Goal: Information Seeking & Learning: Learn about a topic

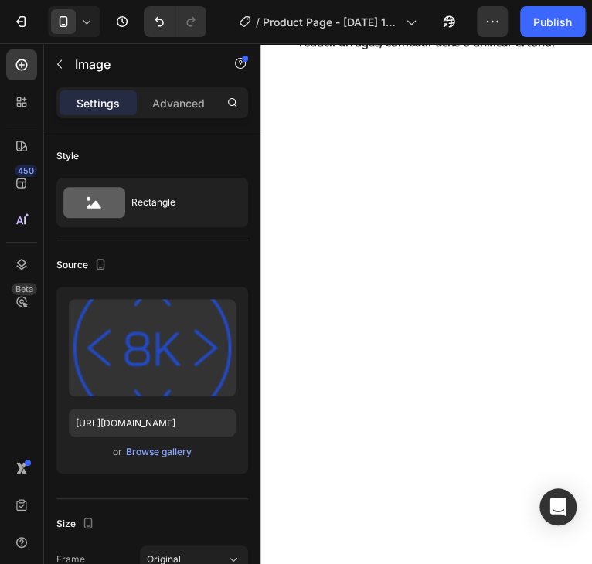
scroll to position [1468, 0]
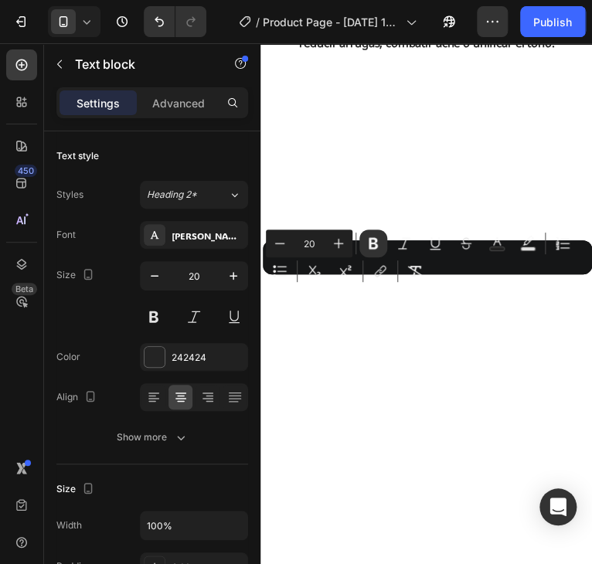
copy strong "Rejuvenece y reafirma la piel 💆‍♀️✨"
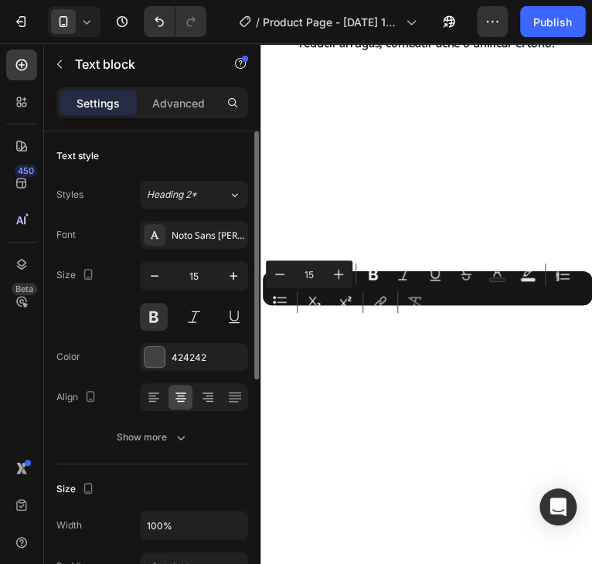
copy p "Combina calor terapéutico 🔥 y vibración ⚡ para estimular la producción de colág…"
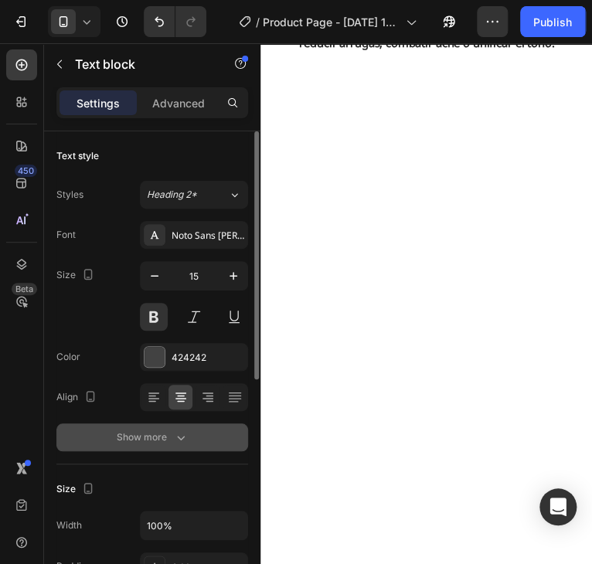
click at [182, 439] on icon "button" at bounding box center [180, 437] width 15 height 15
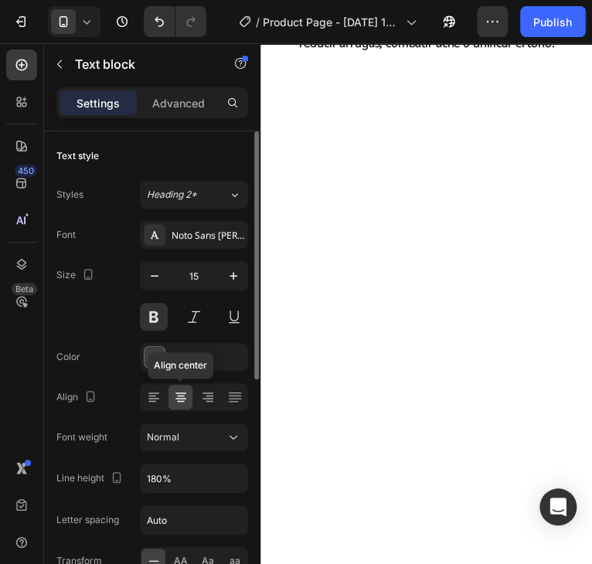
scroll to position [77, 0]
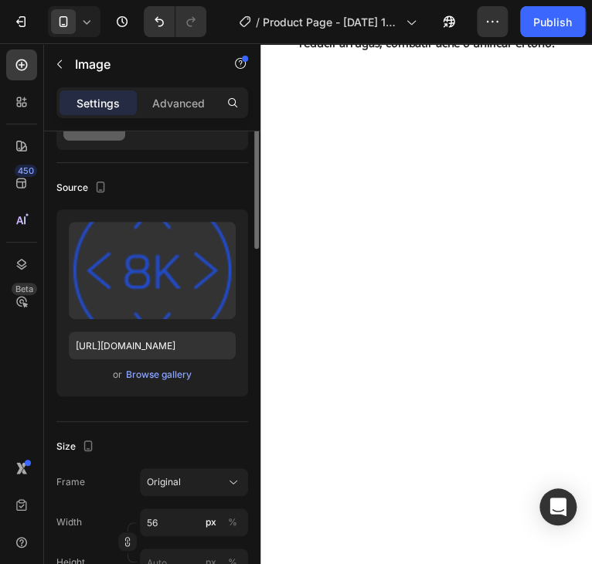
scroll to position [0, 0]
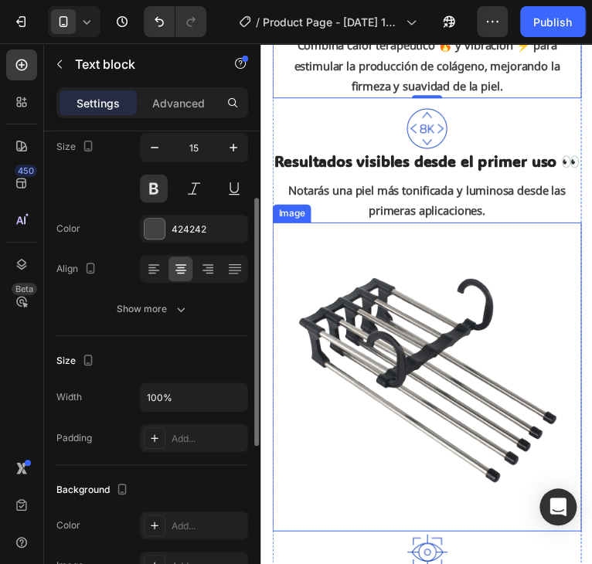
scroll to position [1777, 0]
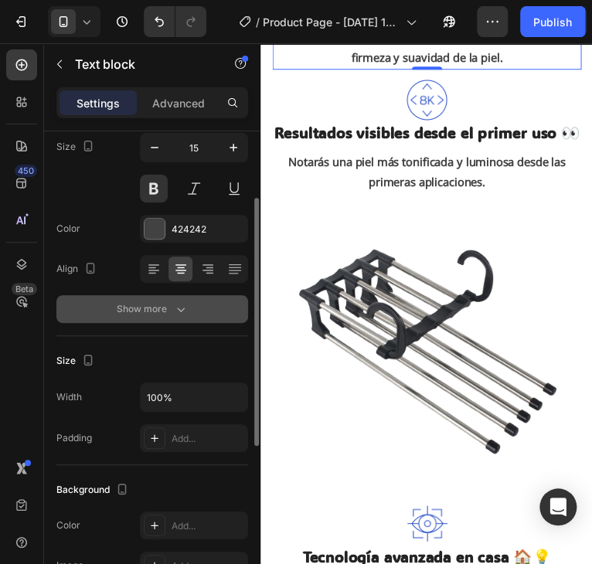
click at [178, 311] on icon "button" at bounding box center [180, 308] width 15 height 15
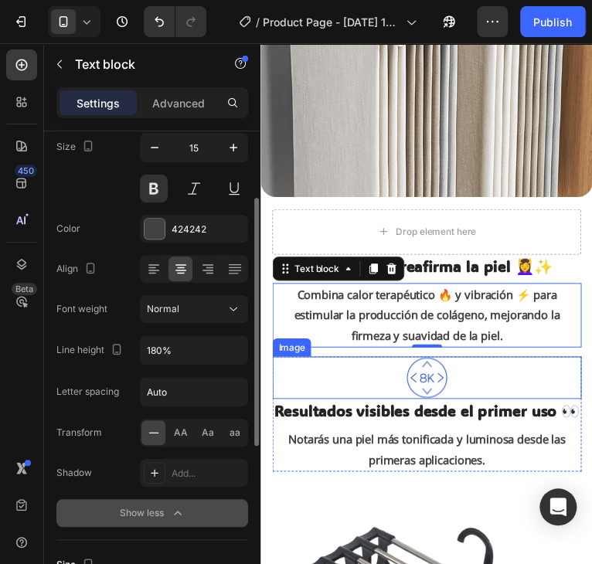
scroll to position [1545, 0]
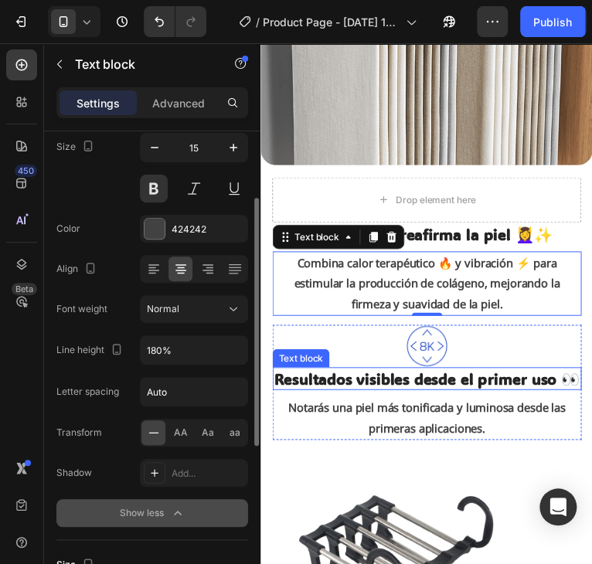
click at [391, 375] on strong "Resultados visibles desde el primer uso 👀" at bounding box center [429, 385] width 312 height 20
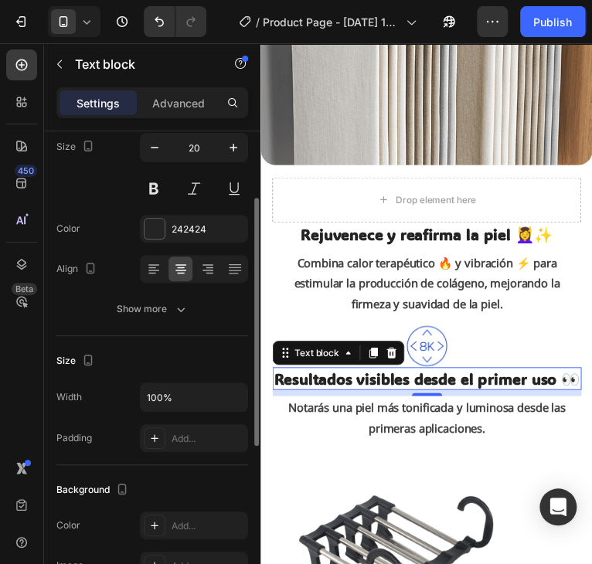
click at [409, 375] on strong "Resultados visibles desde el primer uso 👀" at bounding box center [429, 385] width 312 height 20
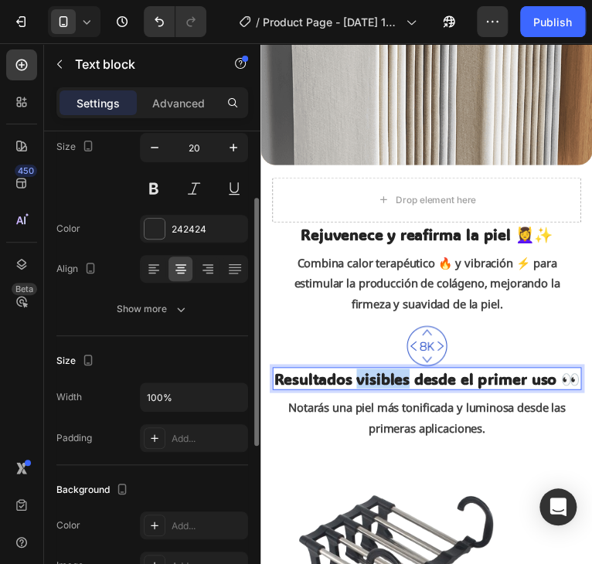
click at [410, 375] on strong "Resultados visibles desde el primer uso 👀" at bounding box center [429, 385] width 312 height 20
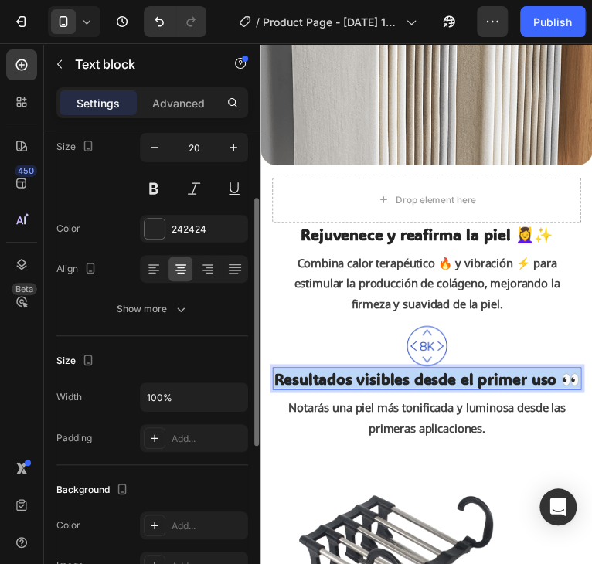
click at [410, 375] on strong "Resultados visibles desde el primer uso 👀" at bounding box center [429, 385] width 312 height 20
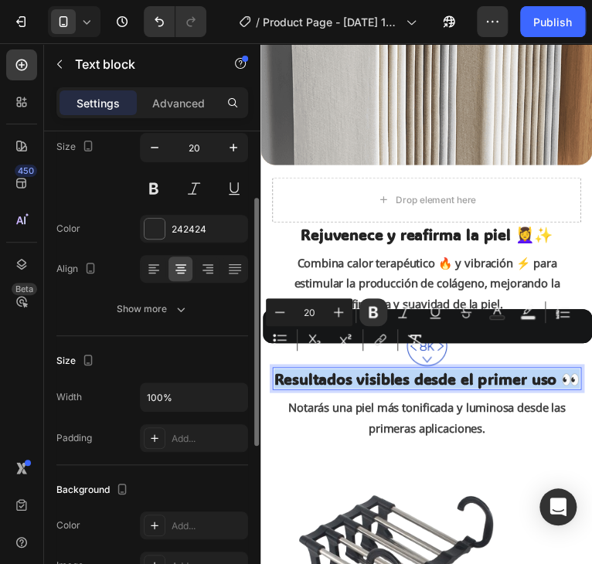
copy strong "Resultados visibles desde el primer uso 👀"
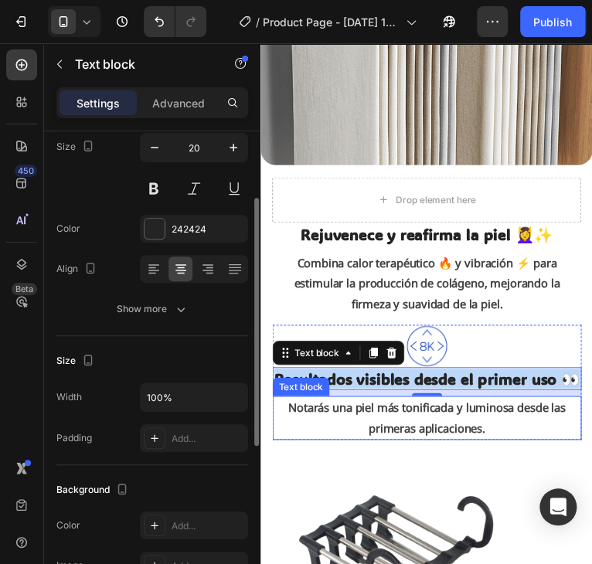
click at [339, 423] on p "Notarás una piel más tonificada y luminosa desde las primeras aplicaciones." at bounding box center [429, 426] width 312 height 42
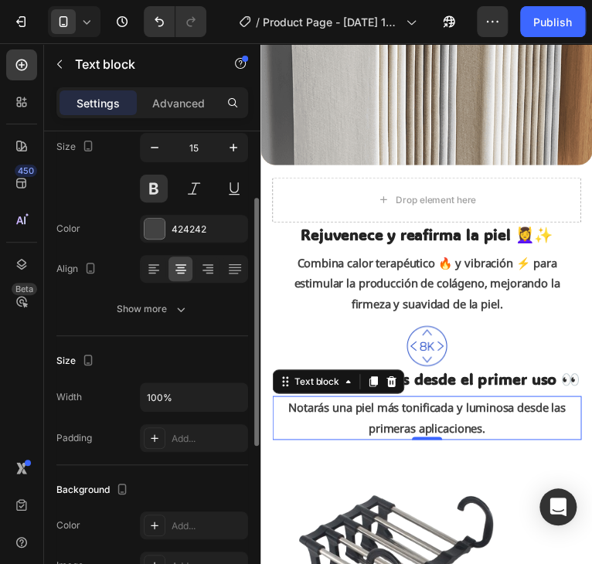
click at [377, 433] on p "Notarás una piel más tonificada y luminosa desde las primeras aplicaciones." at bounding box center [429, 426] width 312 height 42
click at [378, 433] on p "Notarás una piel más tonificada y luminosa desde las primeras aplicaciones." at bounding box center [429, 426] width 312 height 42
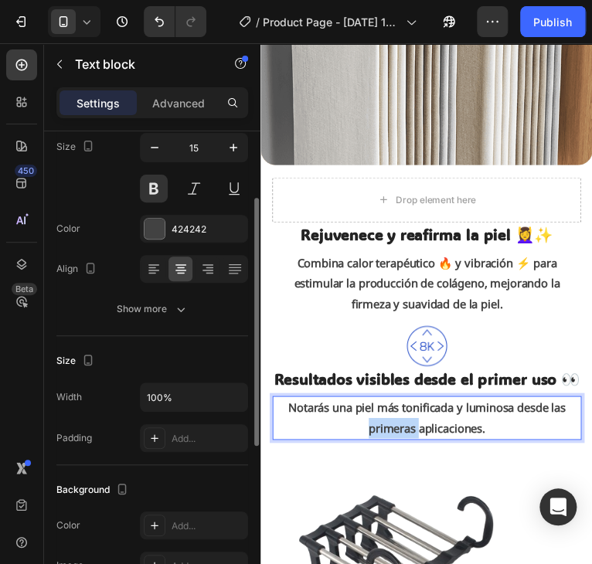
click at [379, 433] on p "Notarás una piel más tonificada y luminosa desde las primeras aplicaciones." at bounding box center [429, 426] width 312 height 42
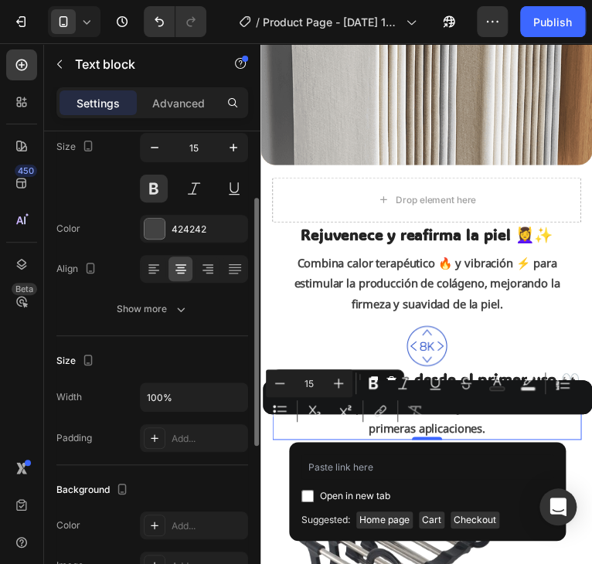
click at [447, 438] on p "Notarás una piel más tonificada y luminosa desde las primeras aplicaciones." at bounding box center [429, 426] width 312 height 42
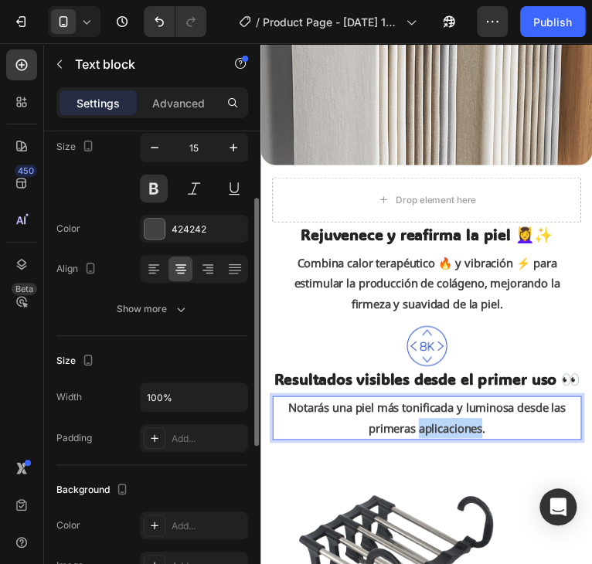
click at [447, 437] on p "Notarás una piel más tonificada y luminosa desde las primeras aplicaciones." at bounding box center [429, 426] width 312 height 42
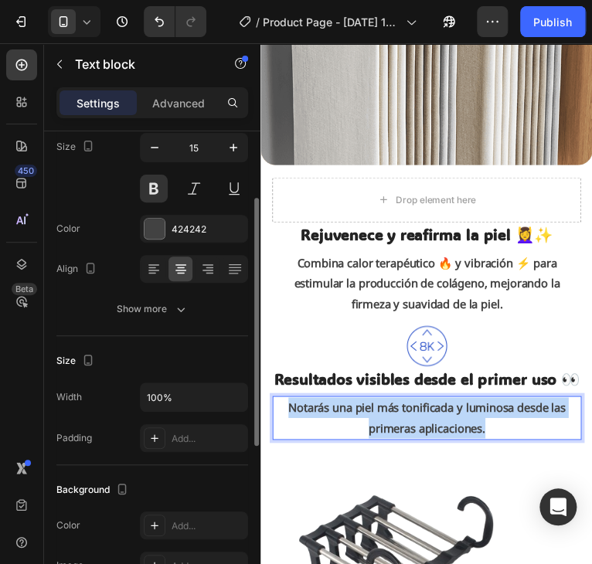
click at [447, 436] on p "Notarás una piel más tonificada y luminosa desde las primeras aplicaciones." at bounding box center [429, 426] width 312 height 42
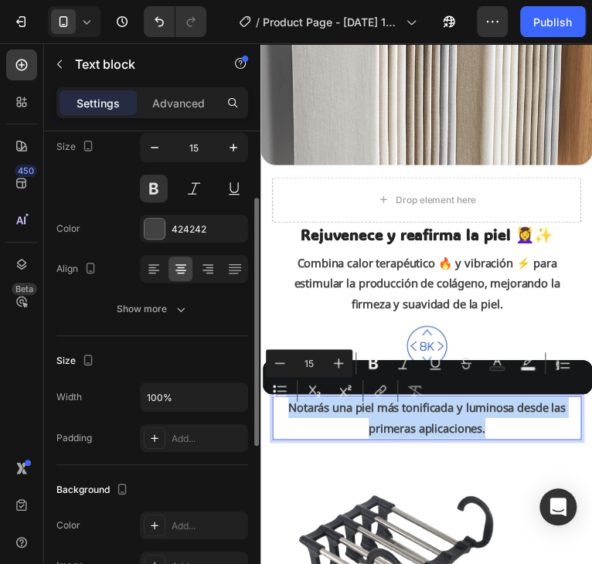
copy p "Notarás una piel más tonificada y luminosa desde las primeras aplicaciones."
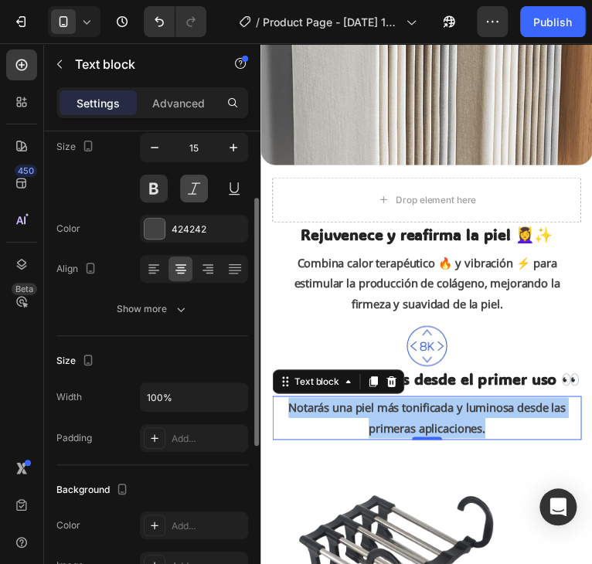
scroll to position [0, 0]
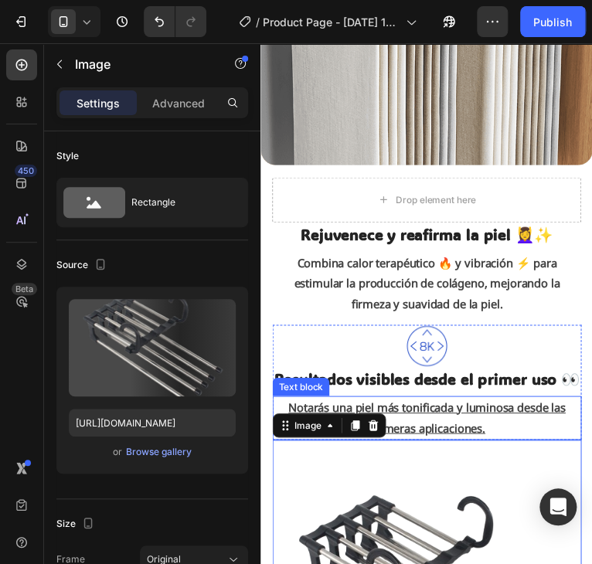
click at [532, 437] on p "Notarás una piel más tonificada y luminosa desde las primeras aplicaciones." at bounding box center [429, 426] width 312 height 42
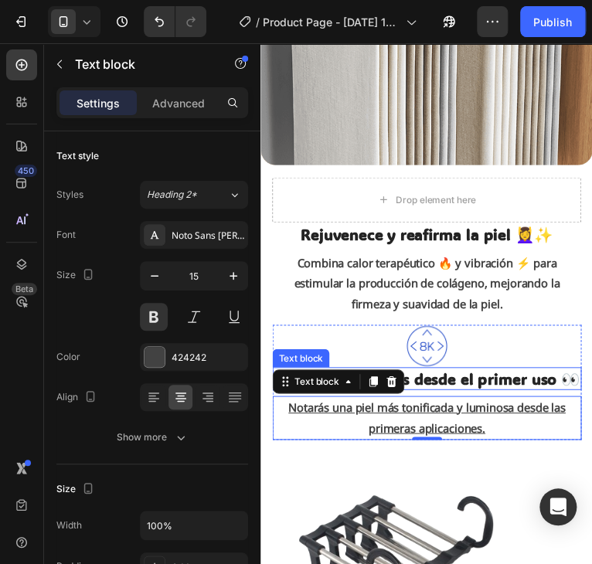
click at [537, 382] on p "Resultados visibles desde el primer uso 👀" at bounding box center [429, 385] width 312 height 20
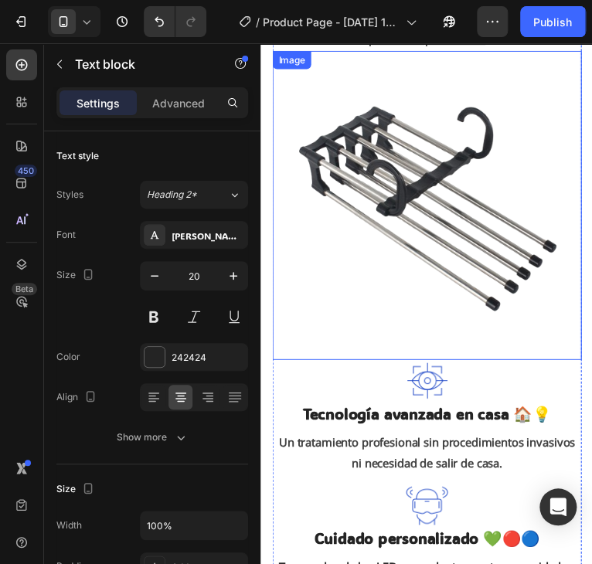
scroll to position [1777, 0]
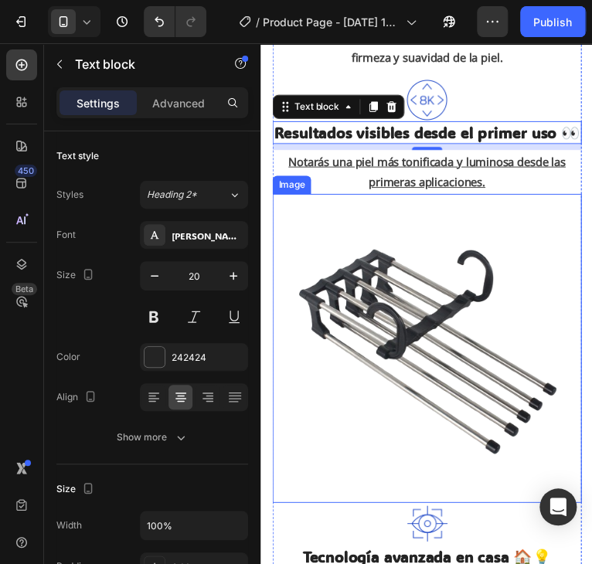
click at [385, 345] on img at bounding box center [429, 354] width 315 height 315
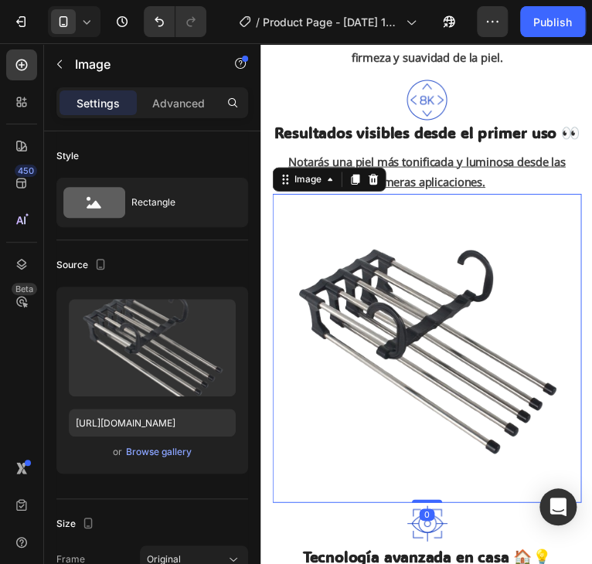
scroll to position [77, 0]
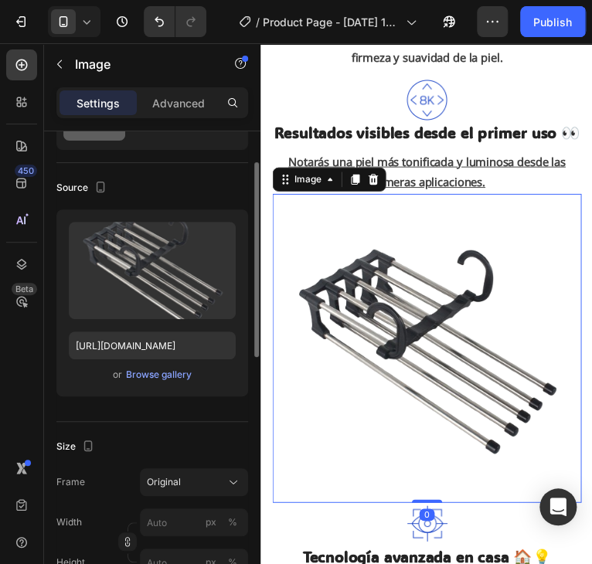
click at [462, 185] on u "Notarás una piel más tonificada y luminosa desde las primeras aplicaciones." at bounding box center [429, 174] width 283 height 36
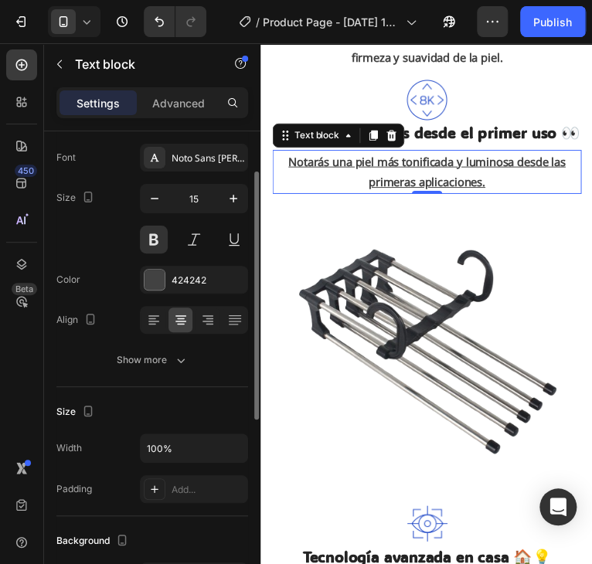
scroll to position [0, 0]
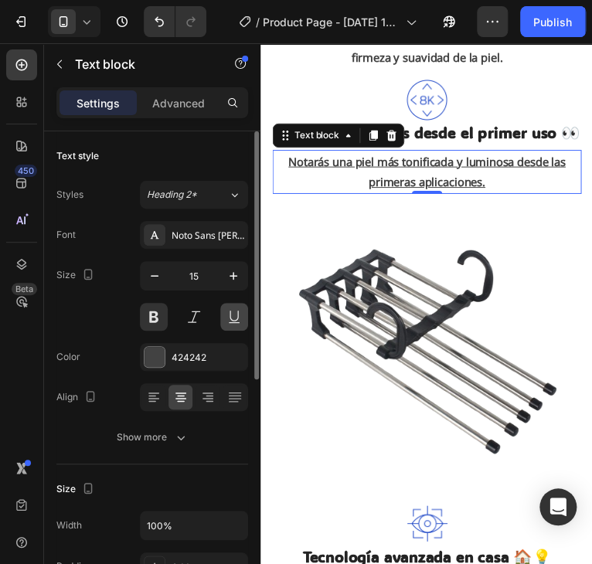
click at [229, 314] on button at bounding box center [234, 317] width 28 height 28
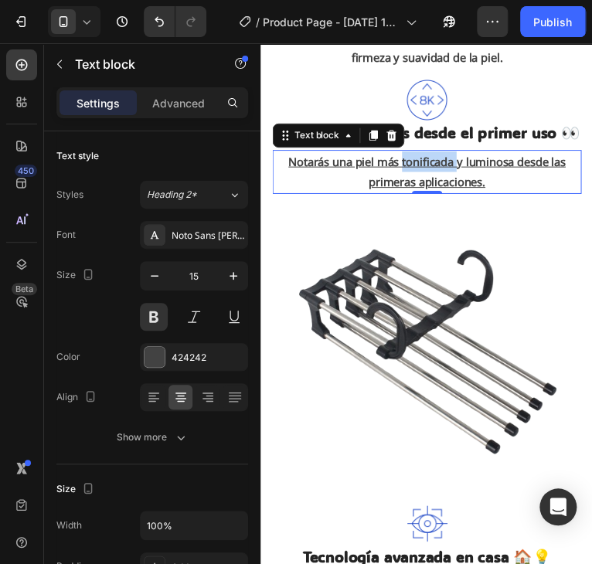
click at [433, 186] on u "Notarás una piel más tonificada y luminosa desde las primeras aplicaciones." at bounding box center [429, 174] width 283 height 36
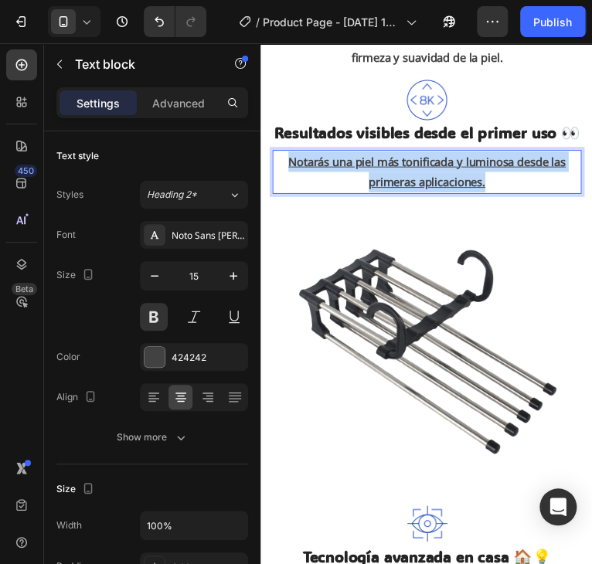
click at [433, 186] on u "Notarás una piel más tonificada y luminosa desde las primeras aplicaciones." at bounding box center [429, 174] width 283 height 36
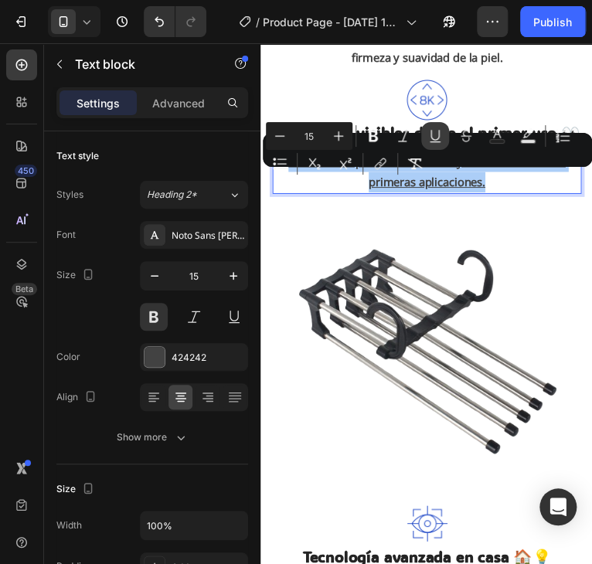
click at [438, 137] on icon "Editor contextual toolbar" at bounding box center [434, 135] width 8 height 11
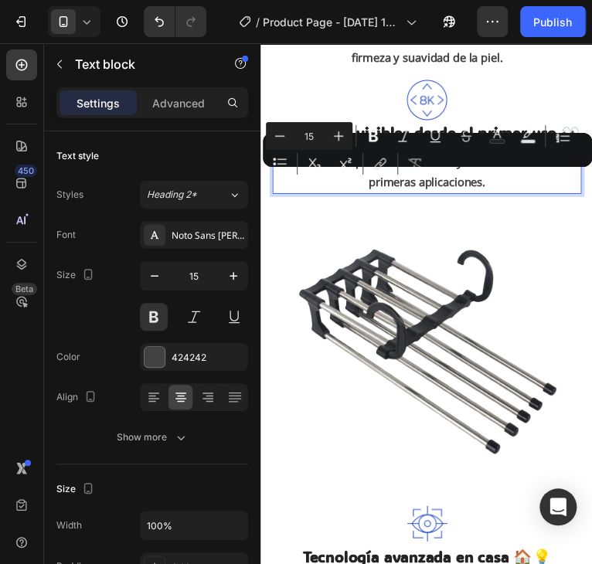
click at [464, 229] on img at bounding box center [429, 354] width 315 height 315
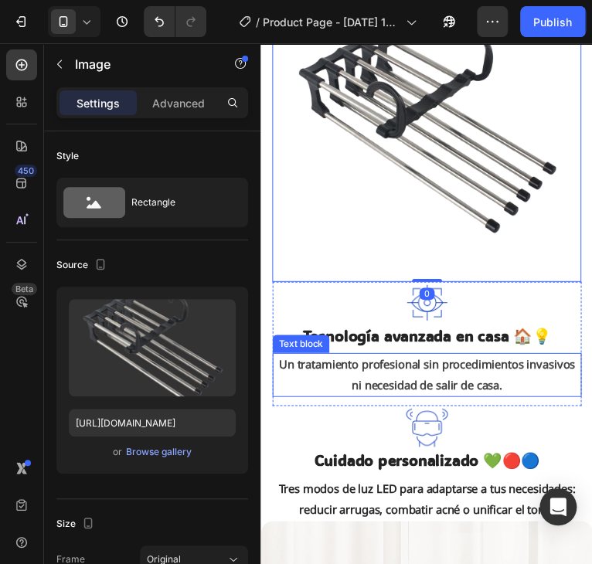
scroll to position [2009, 0]
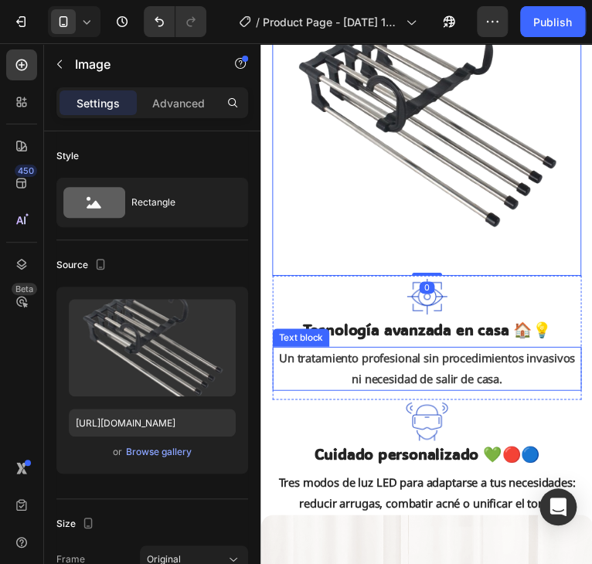
click at [416, 386] on p "Un tratamiento profesional sin procedimientos invasivos ni necesidad de salir d…" at bounding box center [429, 376] width 312 height 42
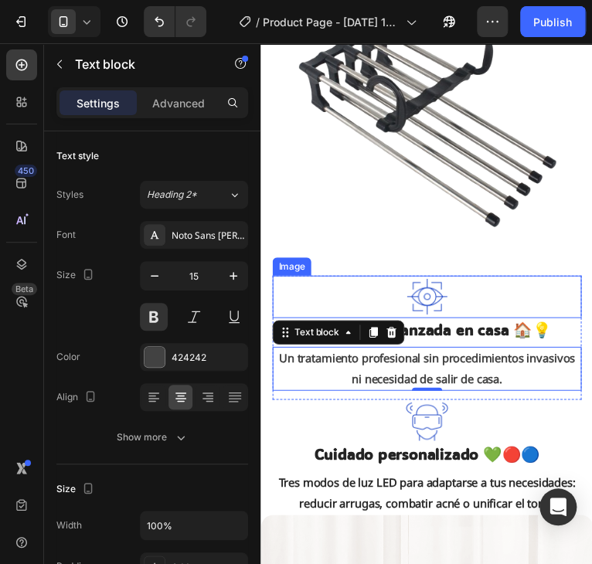
click at [477, 318] on div at bounding box center [429, 301] width 315 height 43
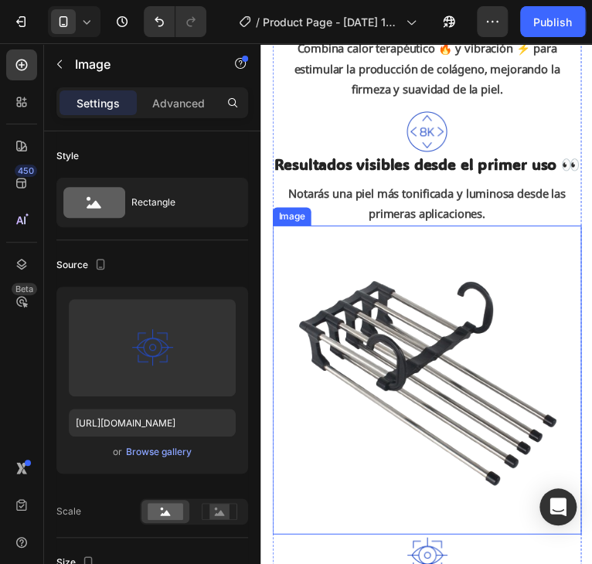
scroll to position [1931, 0]
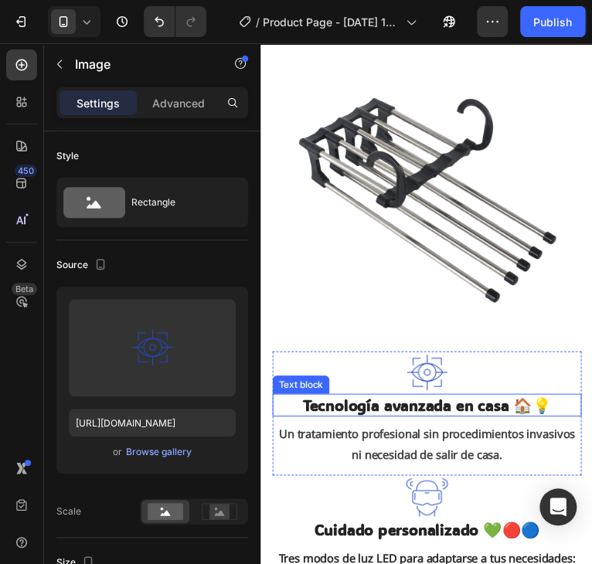
click at [387, 423] on p "Tecnología avanzada en casa 🏠💡" at bounding box center [429, 412] width 312 height 20
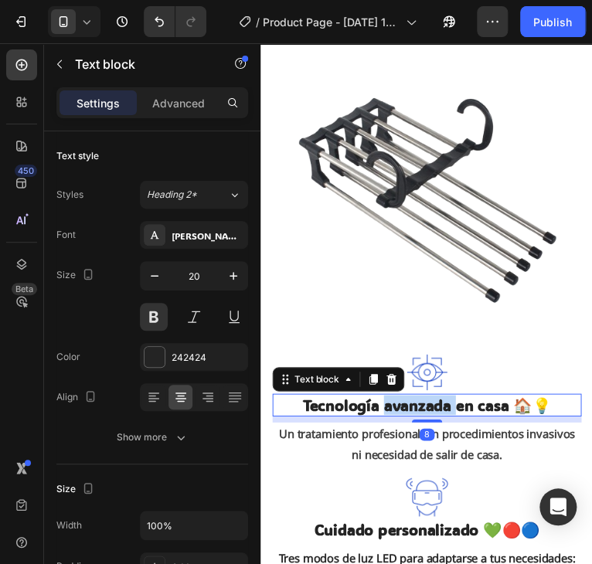
click at [387, 423] on p "Tecnología avanzada en casa 🏠💡" at bounding box center [429, 412] width 312 height 20
click at [470, 462] on p "Un tratamiento profesional sin procedimientos invasivos ni necesidad de salir d…" at bounding box center [429, 453] width 312 height 42
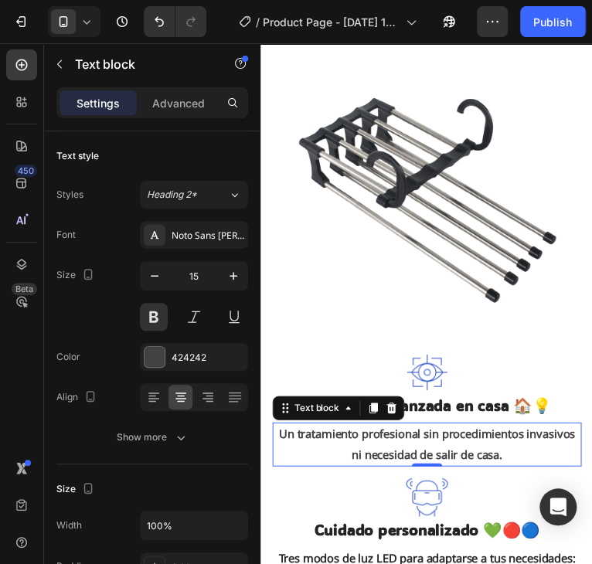
click at [472, 460] on p "Un tratamiento profesional sin procedimientos invasivos ni necesidad de salir d…" at bounding box center [429, 453] width 312 height 42
click at [474, 460] on p "Un tratamiento profesional sin procedimientos invasivos ni necesidad de salir d…" at bounding box center [429, 453] width 312 height 42
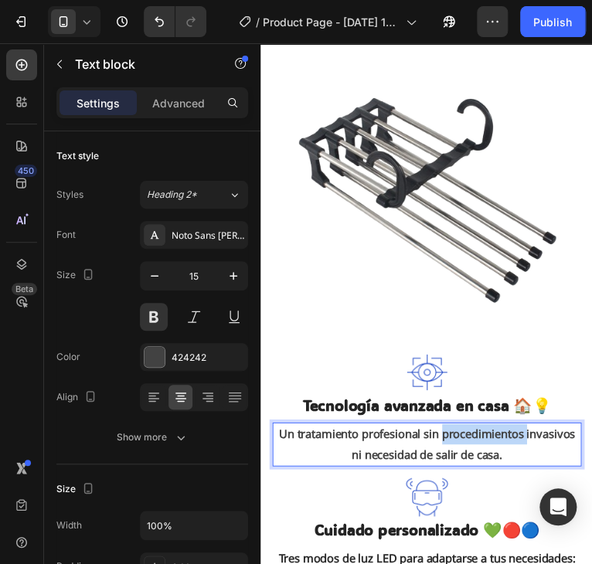
click at [474, 460] on p "Un tratamiento profesional sin procedimientos invasivos ni necesidad de salir d…" at bounding box center [429, 453] width 312 height 42
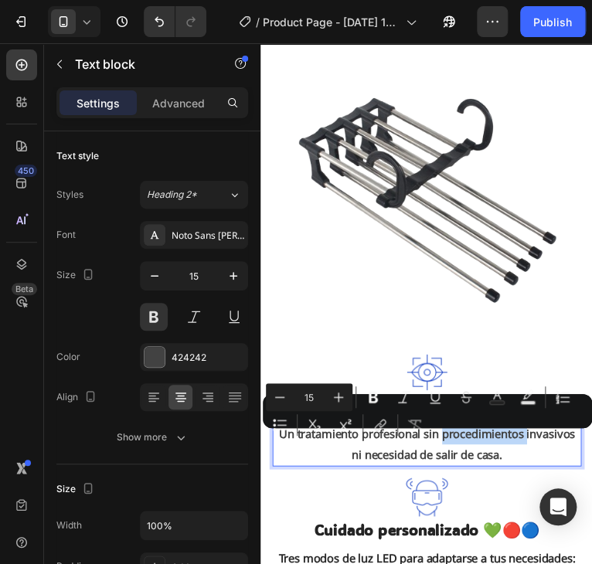
click at [475, 457] on p "Un tratamiento profesional sin procedimientos invasivos ni necesidad de salir d…" at bounding box center [429, 453] width 312 height 42
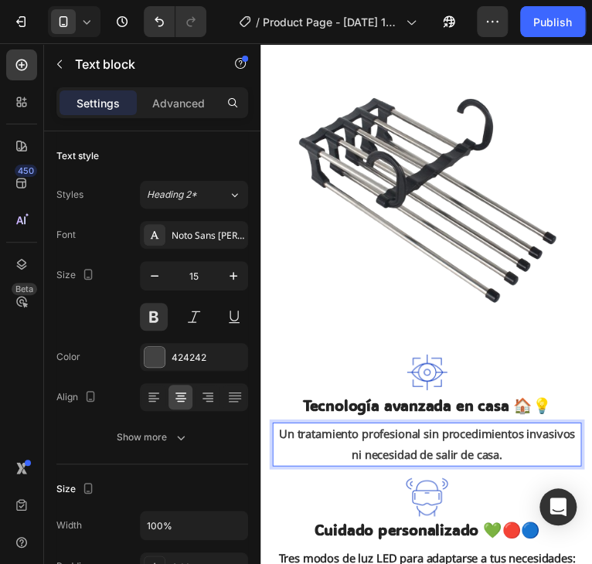
click at [474, 467] on p "Un tratamiento profesional sin procedimientos invasivos ni necesidad de salir d…" at bounding box center [429, 453] width 312 height 42
click at [474, 468] on p "Un tratamiento profesional sin procedimientos invasivos ni necesidad de salir d…" at bounding box center [429, 453] width 312 height 42
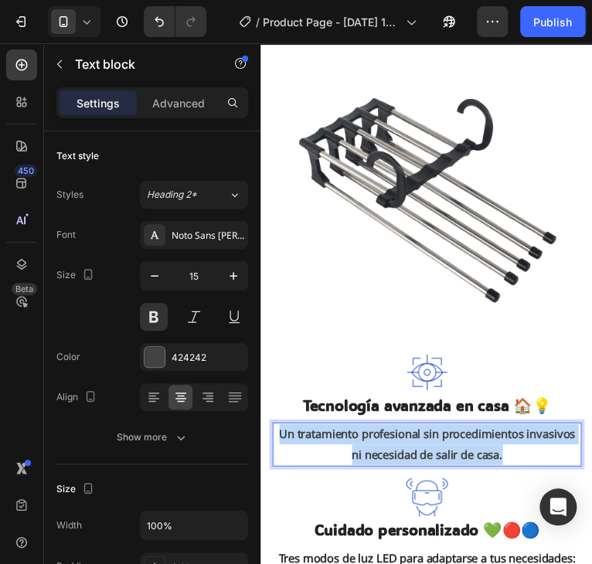
click at [474, 468] on p "Un tratamiento profesional sin procedimientos invasivos ni necesidad de salir d…" at bounding box center [429, 453] width 312 height 42
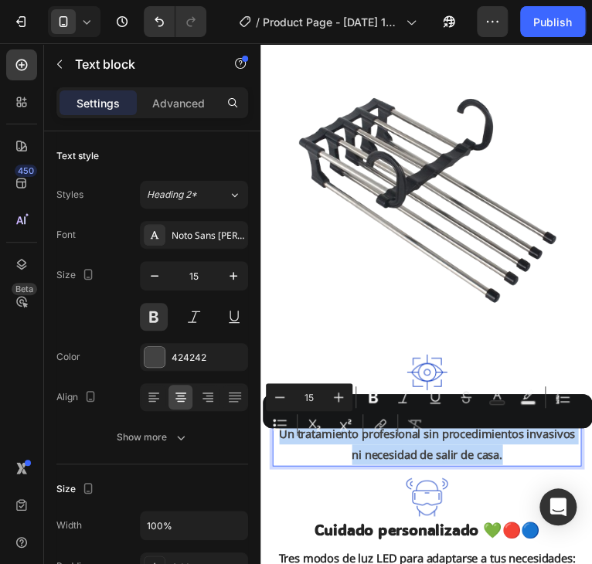
copy p "Un tratamiento profesional sin procedimientos invasivos ni necesidad de salir d…"
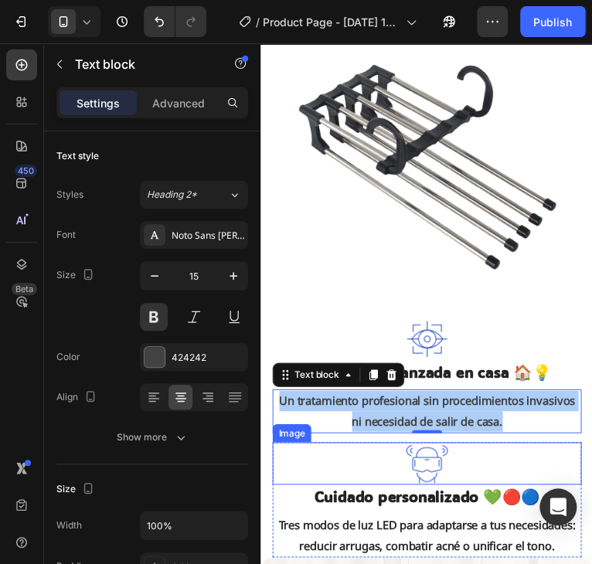
scroll to position [2009, 0]
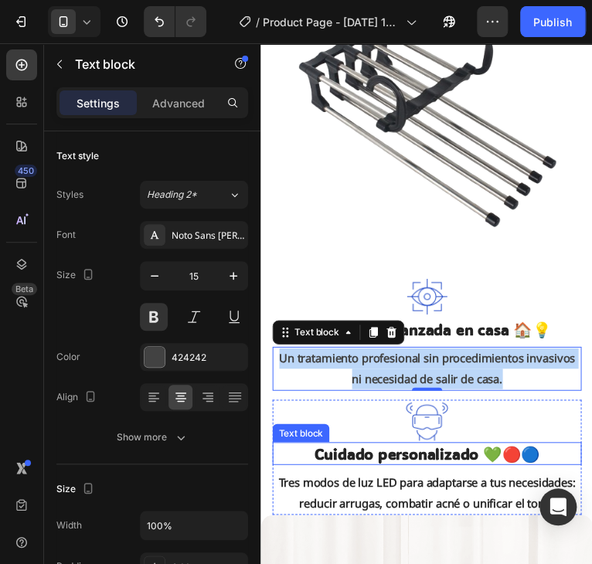
click at [436, 472] on p "Cuidado personalizado 💚🔴🔵" at bounding box center [429, 462] width 312 height 20
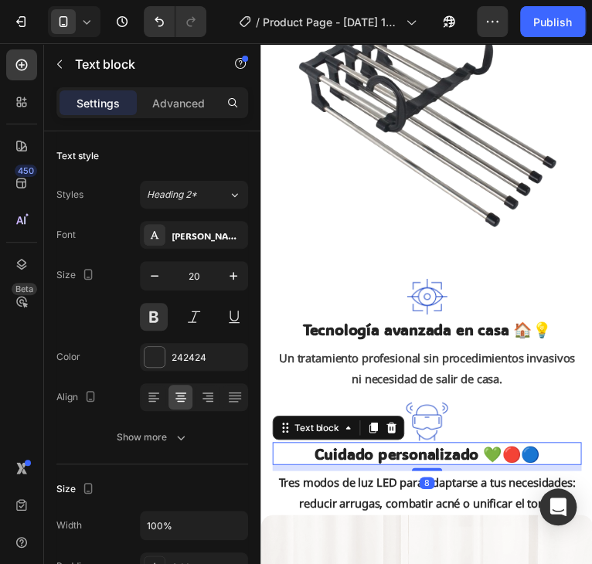
copy p "Un tratamiento profesional sin procedimientos invasivos ni necesidad de salir d…"
click at [415, 469] on p "Cuidado personalizado 💚🔴🔵" at bounding box center [429, 462] width 312 height 20
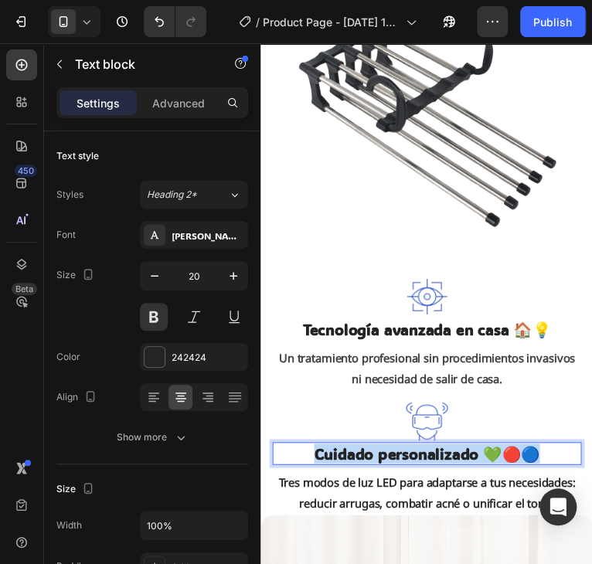
click at [415, 469] on p "Cuidado personalizado 💚🔴🔵" at bounding box center [429, 462] width 312 height 20
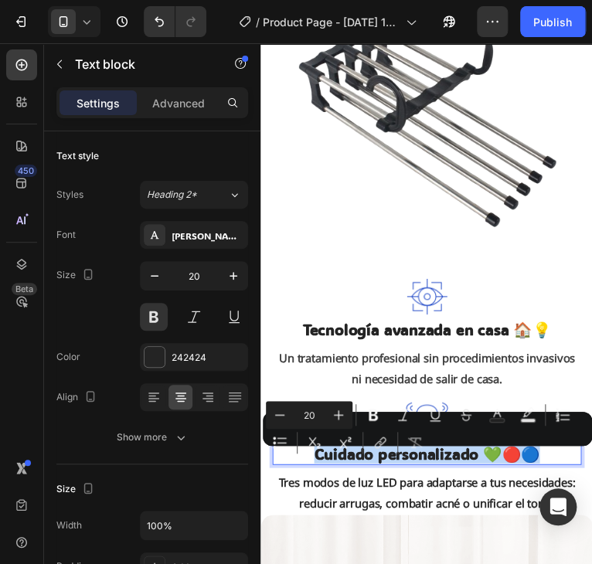
copy p "Cuidado personalizado 💚🔴🔵"
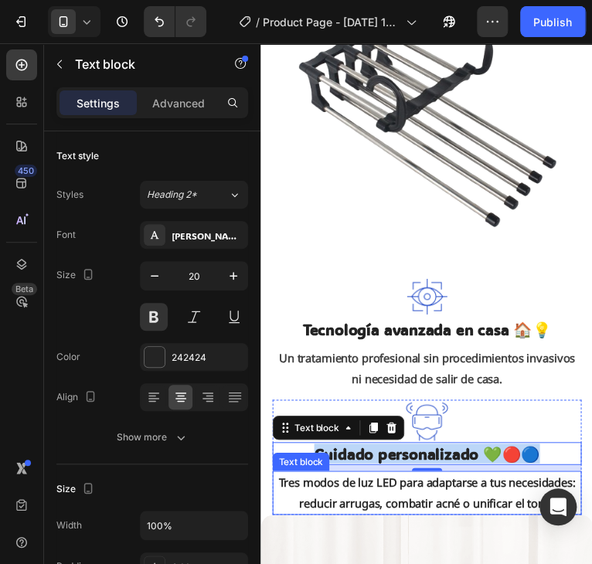
click at [419, 513] on span "Tres modos de luz LED para adaptarse a tus necesidades: reducir arrugas, combat…" at bounding box center [429, 502] width 303 height 36
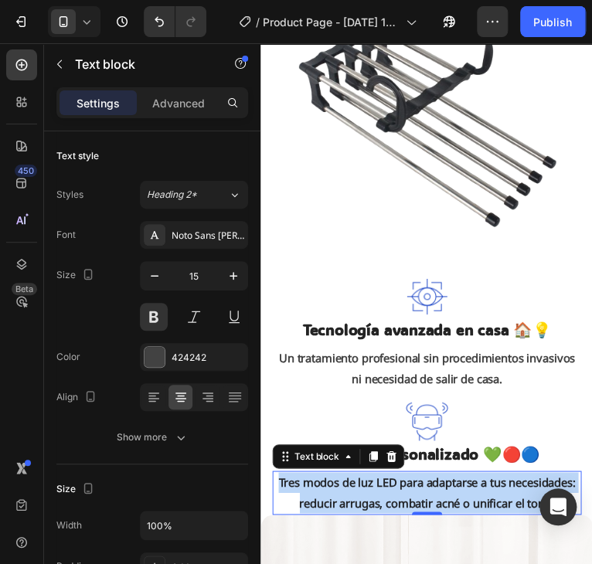
click at [419, 513] on span "Tres modos de luz LED para adaptarse a tus necesidades: reducir arrugas, combat…" at bounding box center [429, 502] width 303 height 36
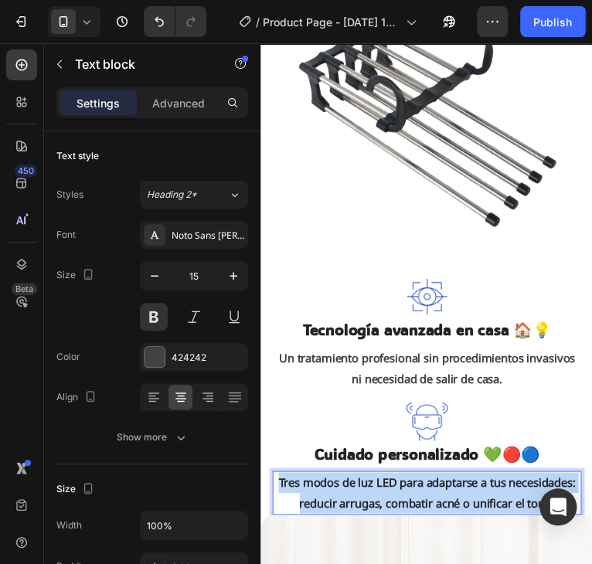
click at [419, 513] on span "Tres modos de luz LED para adaptarse a tus necesidades: reducir arrugas, combat…" at bounding box center [429, 502] width 303 height 36
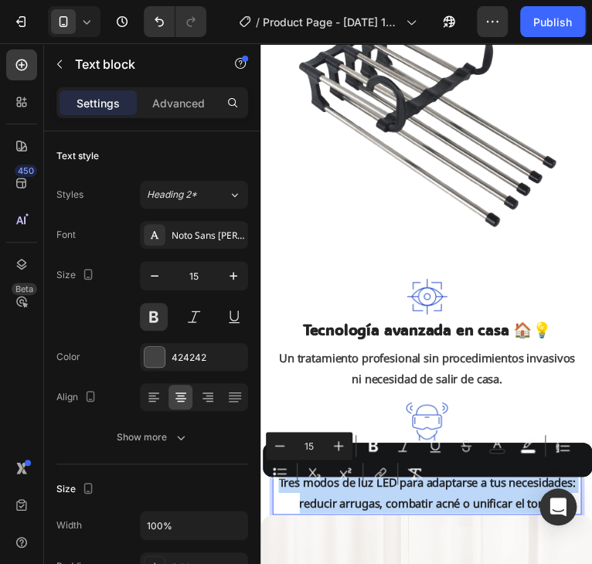
copy span "Tres modos de luz LED para adaptarse a tus necesidades: reducir arrugas, combat…"
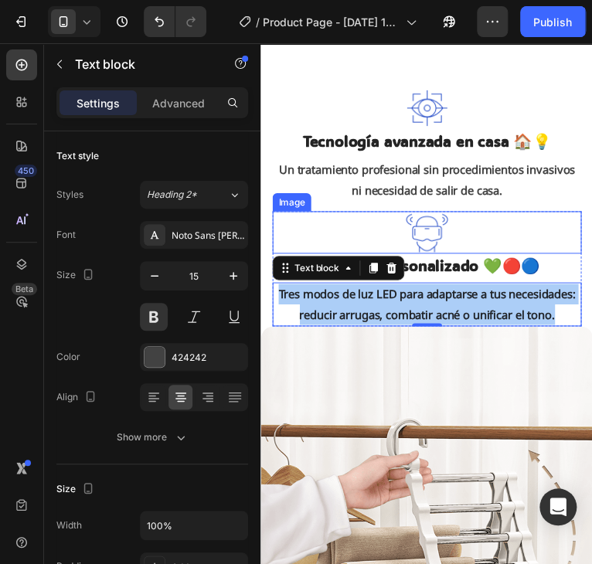
scroll to position [2240, 0]
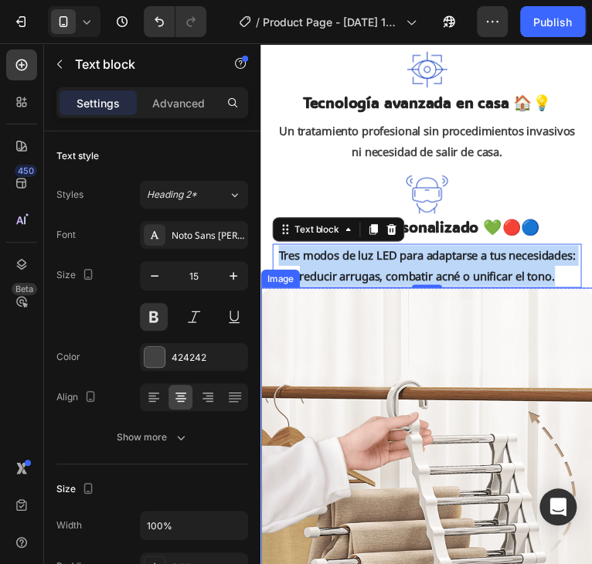
click at [474, 350] on img at bounding box center [429, 492] width 338 height 399
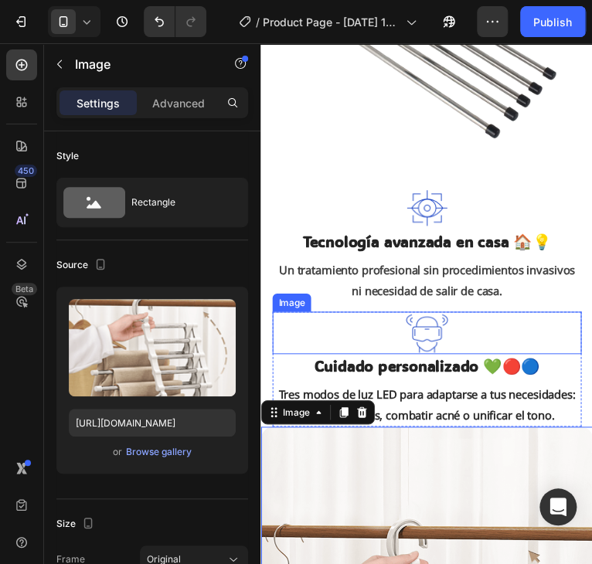
scroll to position [2086, 0]
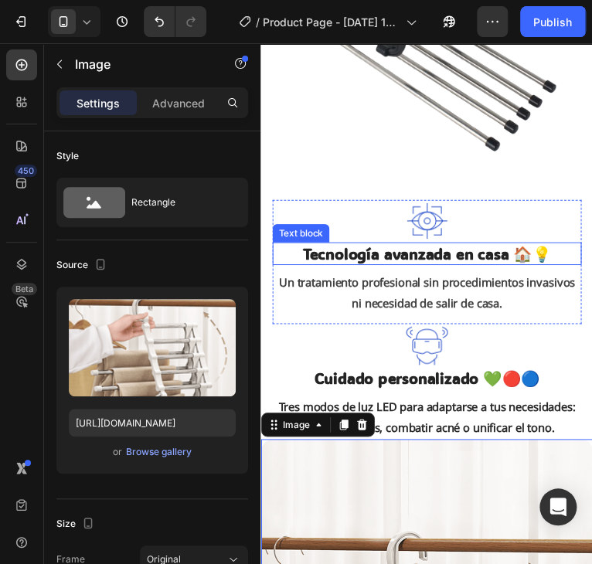
click at [329, 266] on p "Tecnología avanzada en casa 🏠💡" at bounding box center [429, 258] width 312 height 20
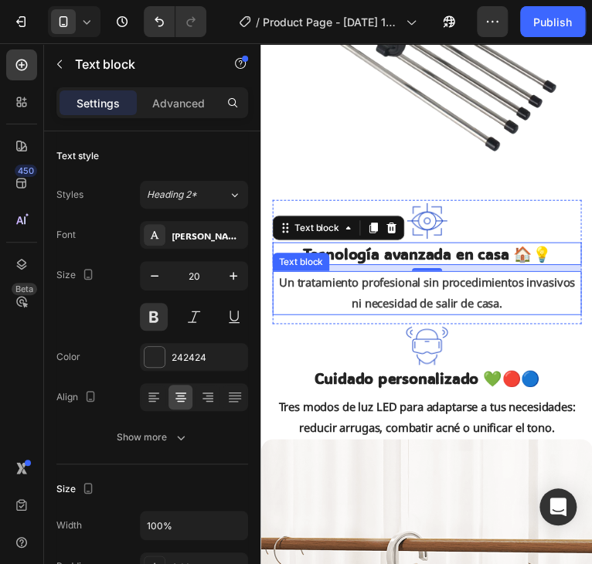
click at [368, 318] on p "Un tratamiento profesional sin procedimientos invasivos ni necesidad de salir d…" at bounding box center [429, 298] width 312 height 42
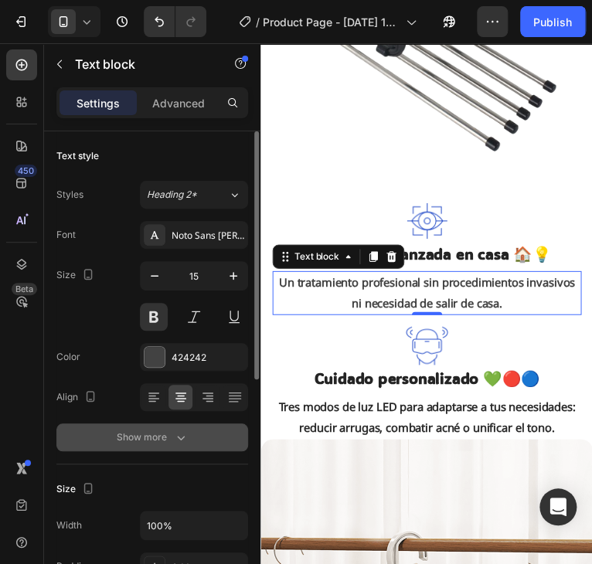
click at [176, 442] on icon "button" at bounding box center [180, 437] width 15 height 15
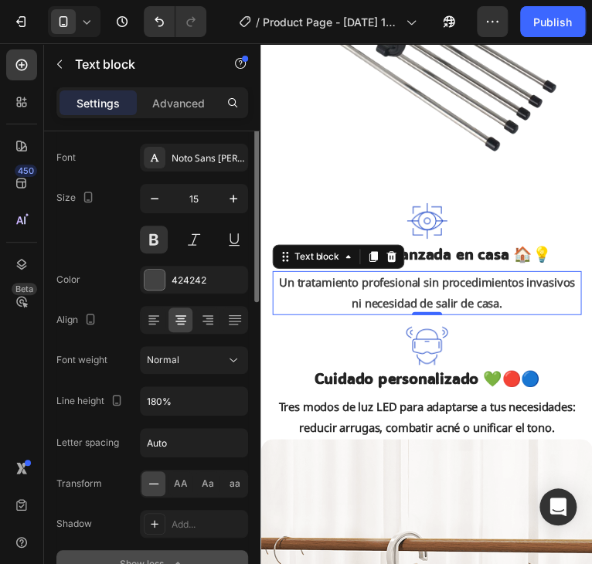
scroll to position [155, 0]
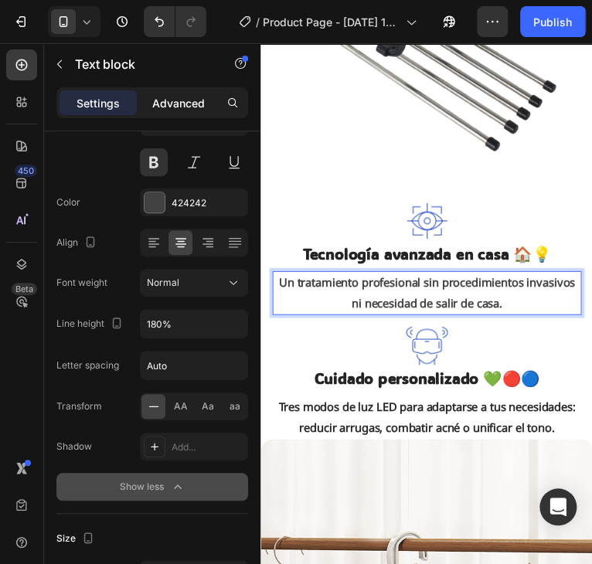
click at [196, 100] on p "Advanced" at bounding box center [178, 103] width 53 height 16
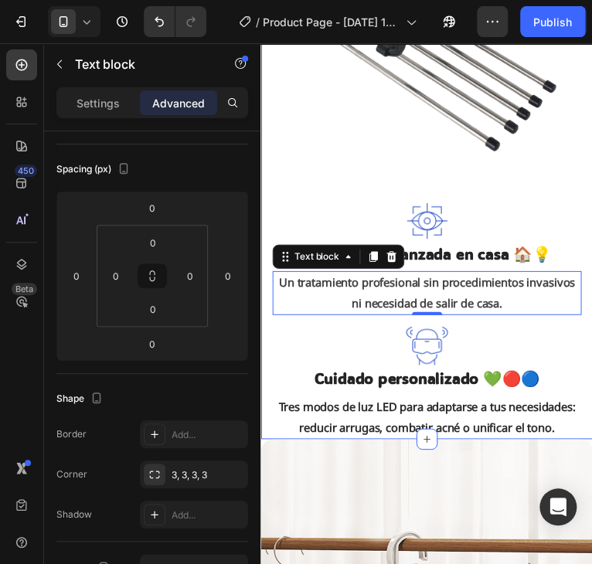
click at [272, 301] on div "Un tratamiento profesional sin procedimientos invasivos ni necesidad de salir d…" at bounding box center [429, 298] width 315 height 45
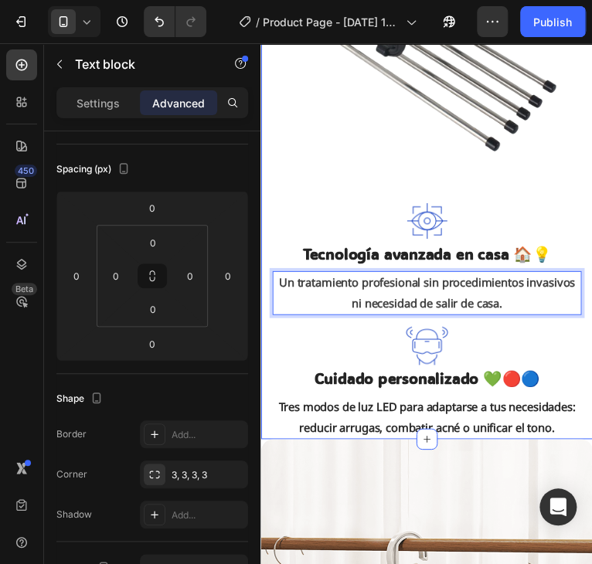
click at [264, 359] on div "Rejuvenece y reafirma la piel 💆‍♀️✨ Text block Combina calor terapéutico 🔥 y vi…" at bounding box center [429, 28] width 338 height 840
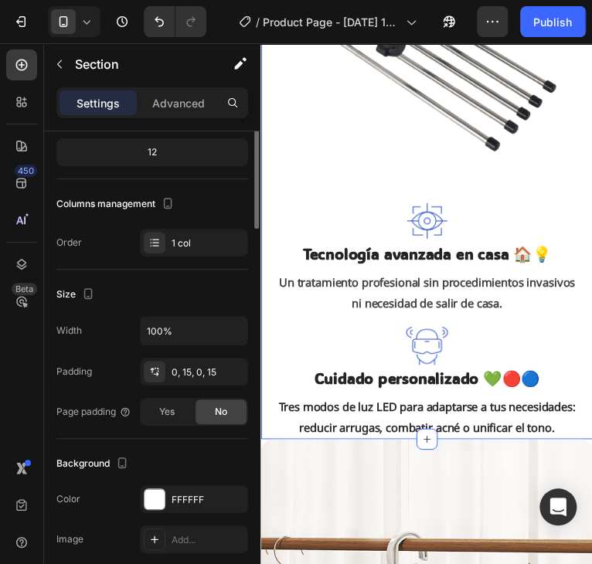
scroll to position [0, 0]
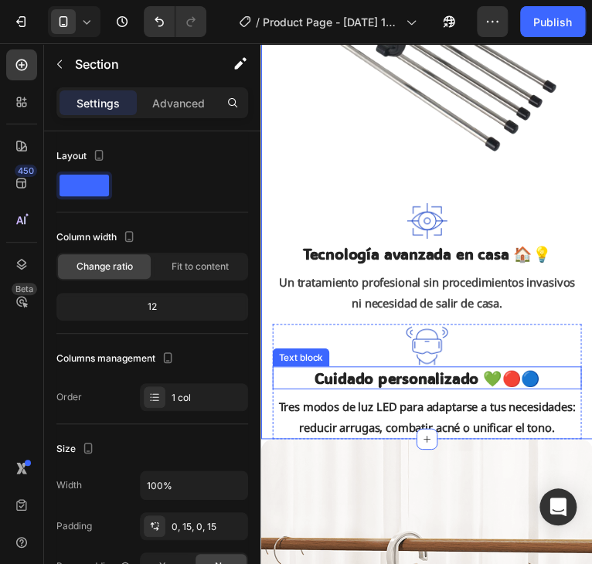
click at [410, 389] on p "Cuidado personalizado 💚🔴🔵" at bounding box center [429, 385] width 312 height 20
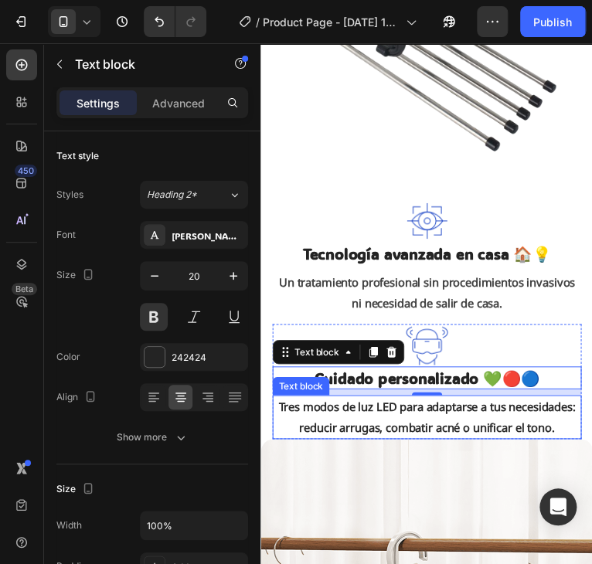
click at [348, 436] on span "Tres modos de luz LED para adaptarse a tus necesidades: reducir arrugas, combat…" at bounding box center [429, 424] width 303 height 36
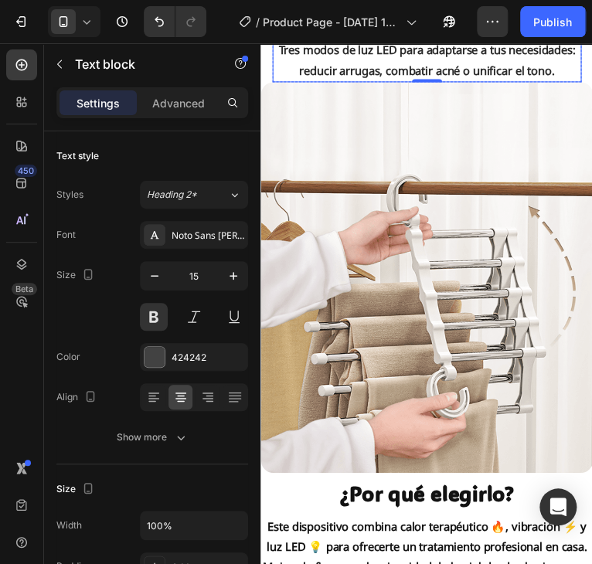
scroll to position [2549, 0]
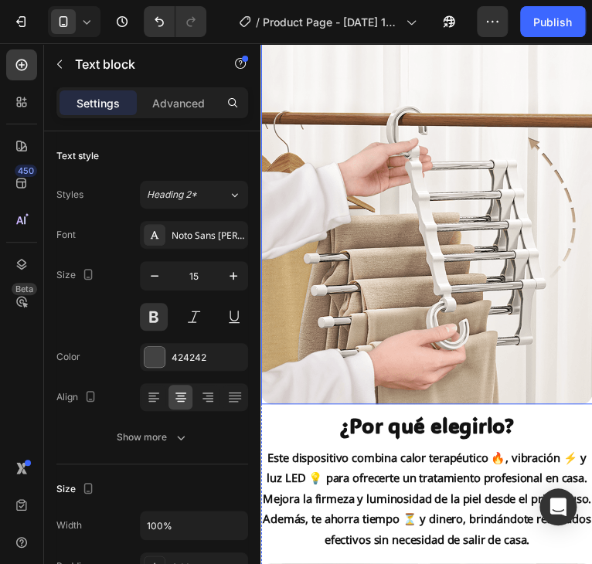
click at [442, 312] on img at bounding box center [429, 212] width 338 height 399
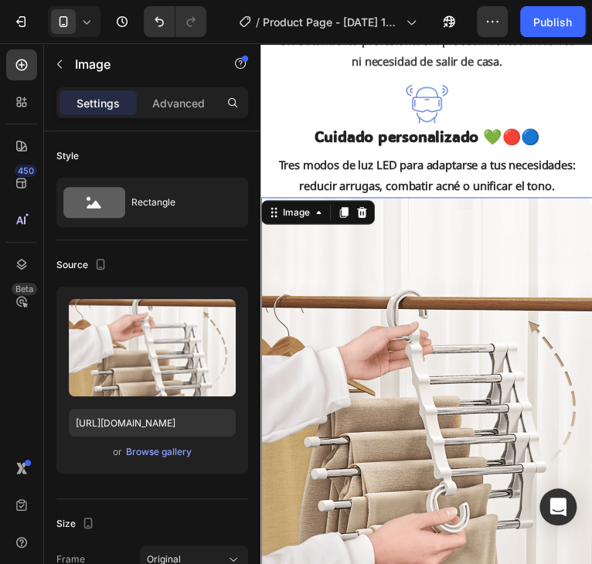
scroll to position [2318, 0]
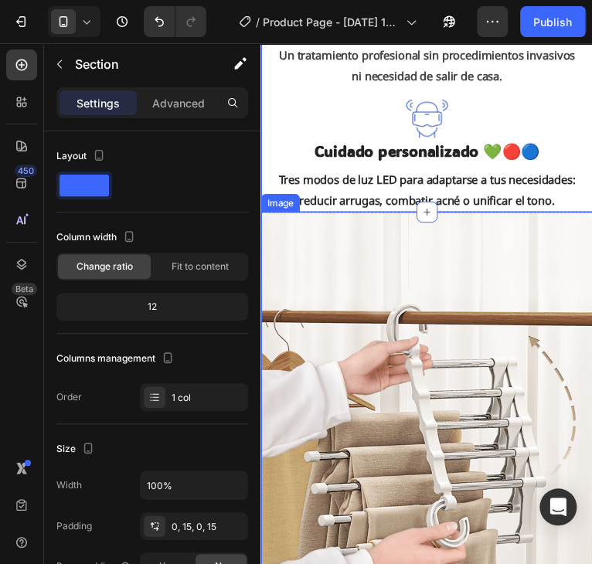
click at [570, 258] on img at bounding box center [429, 415] width 338 height 399
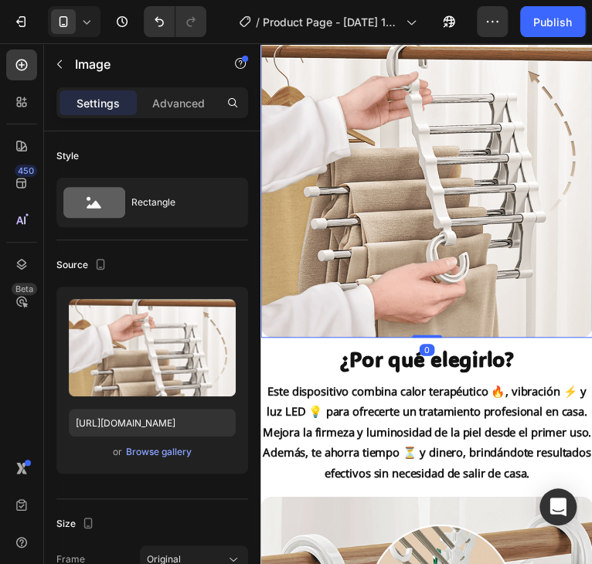
scroll to position [2627, 0]
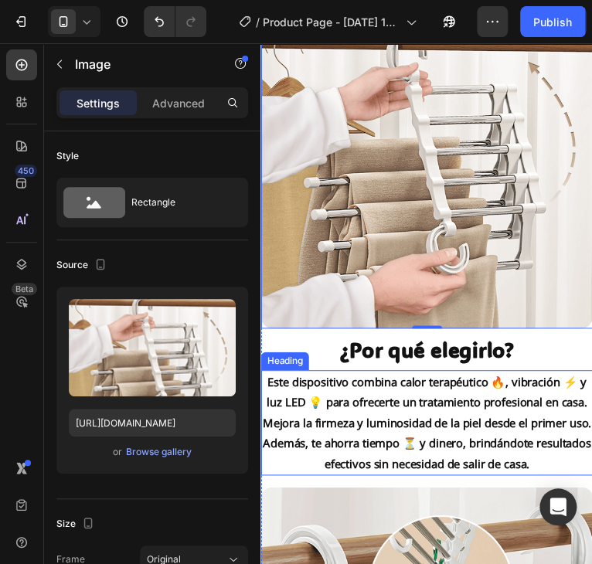
click at [580, 479] on h2 "Este dispositivo combina calor terapéutico 🔥, vibración ⚡ y luz LED 💡 para ofre…" at bounding box center [429, 430] width 338 height 107
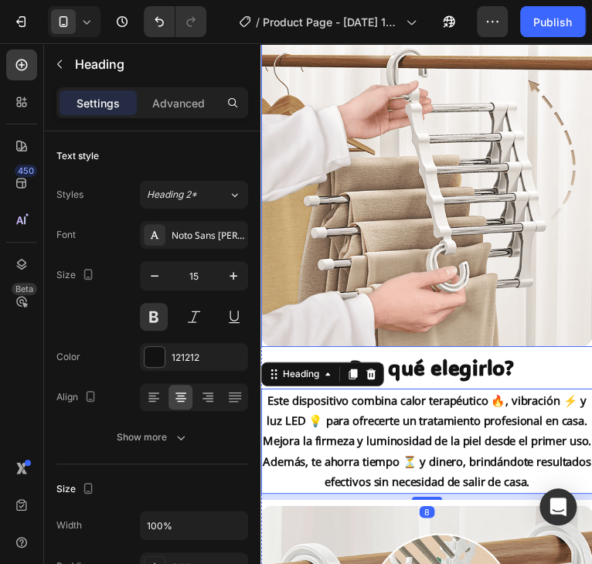
scroll to position [2395, 0]
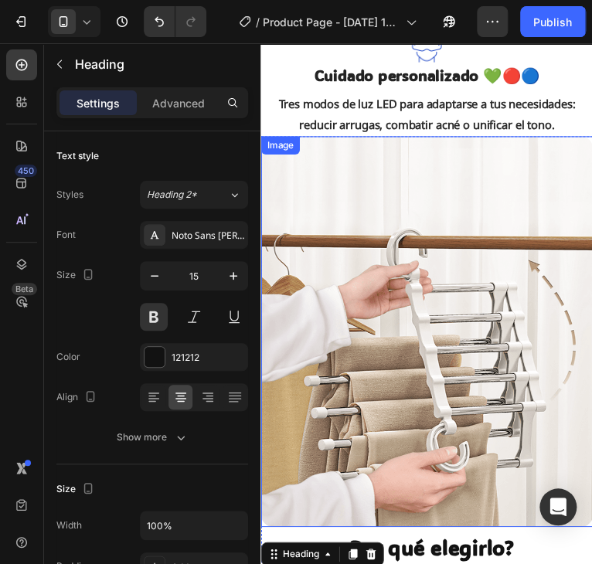
click at [460, 354] on img at bounding box center [429, 337] width 338 height 399
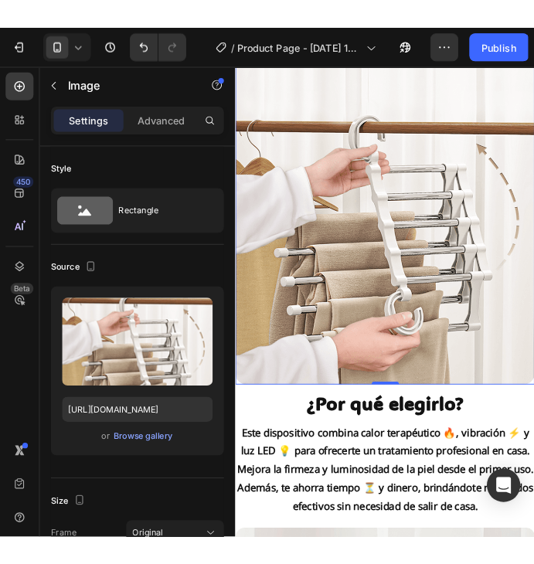
scroll to position [2318, 0]
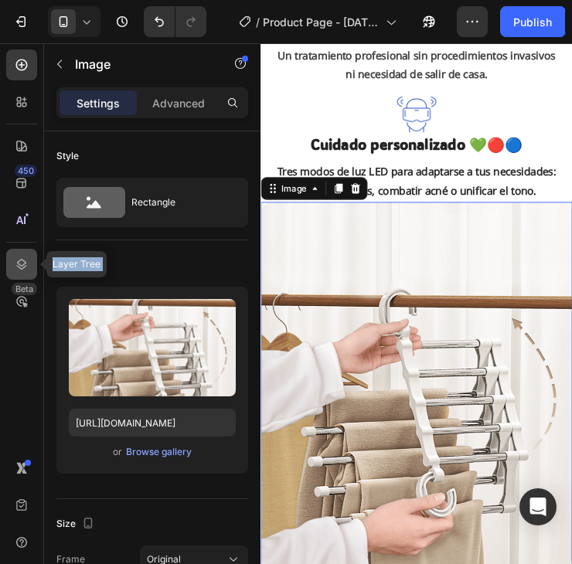
drag, startPoint x: 4, startPoint y: 272, endPoint x: 14, endPoint y: 270, distance: 10.2
click at [14, 270] on div "450 Layer Tree Beta" at bounding box center [22, 303] width 44 height 521
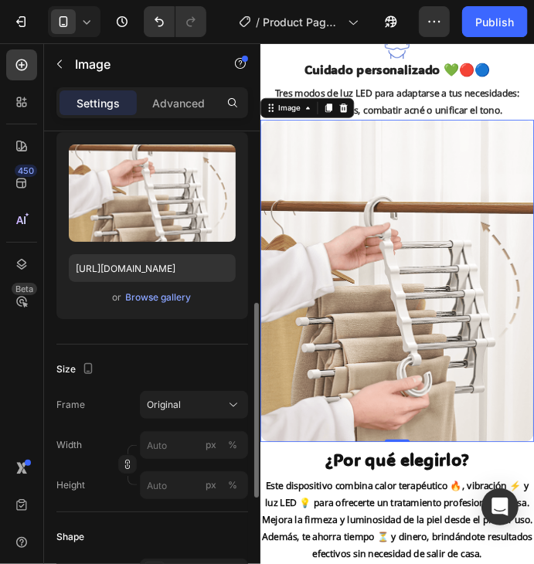
scroll to position [386, 0]
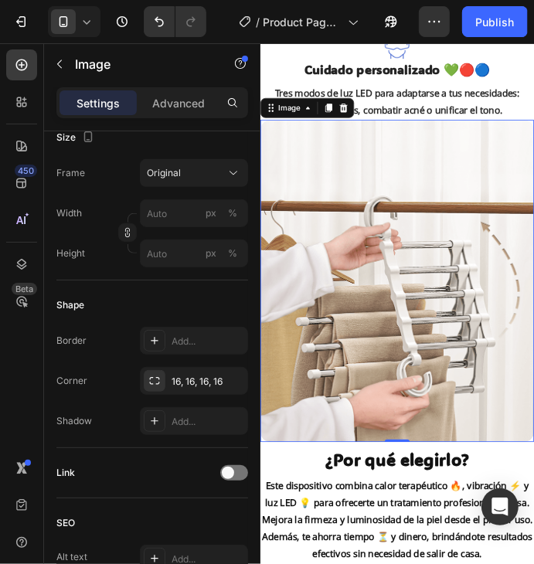
click at [418, 310] on img at bounding box center [429, 337] width 338 height 399
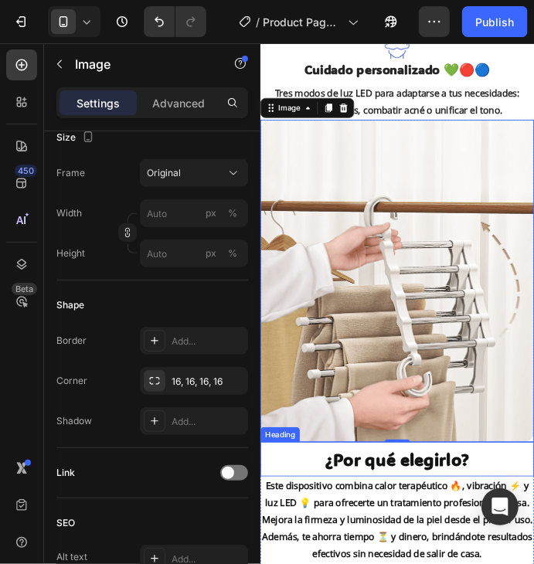
click at [442, 563] on h2 "¿Por qué elegirlo?" at bounding box center [429, 558] width 338 height 30
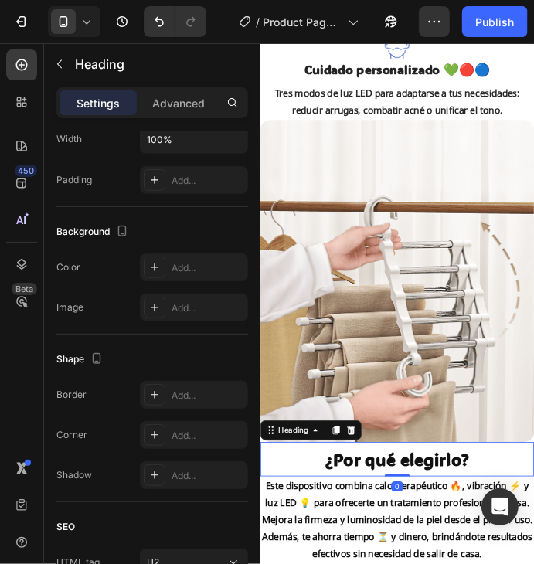
scroll to position [0, 0]
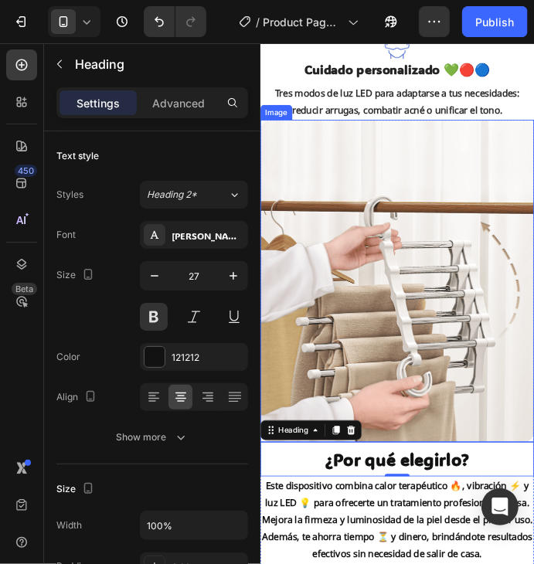
click at [378, 373] on img at bounding box center [429, 337] width 338 height 399
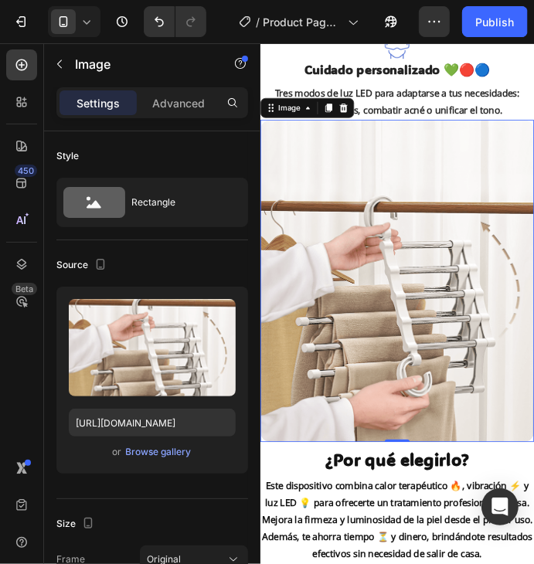
click at [403, 321] on img at bounding box center [429, 337] width 338 height 399
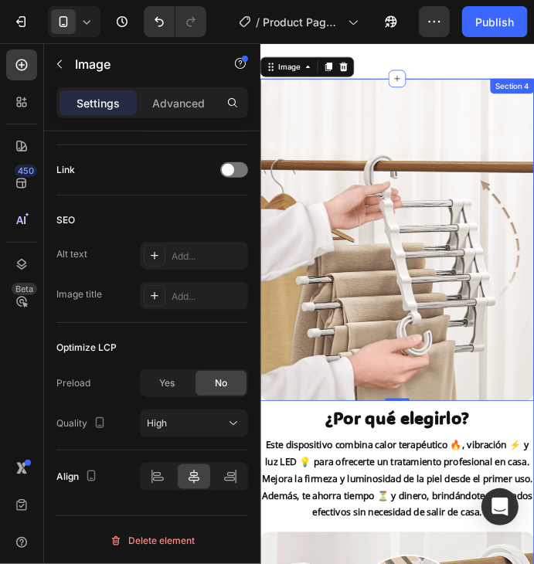
scroll to position [2704, 0]
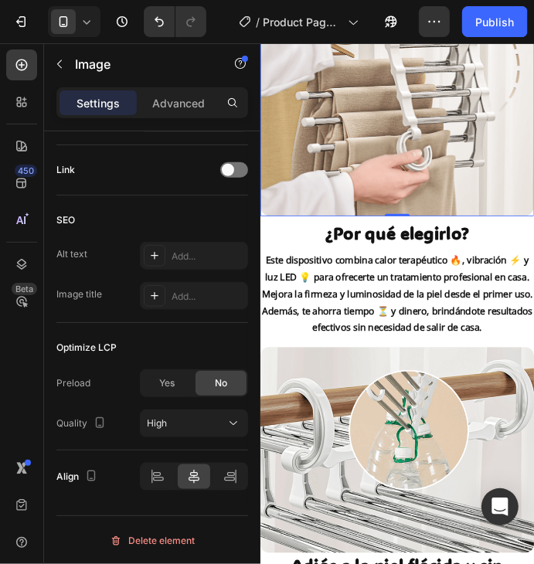
click at [426, 263] on div "0" at bounding box center [428, 269] width 15 height 12
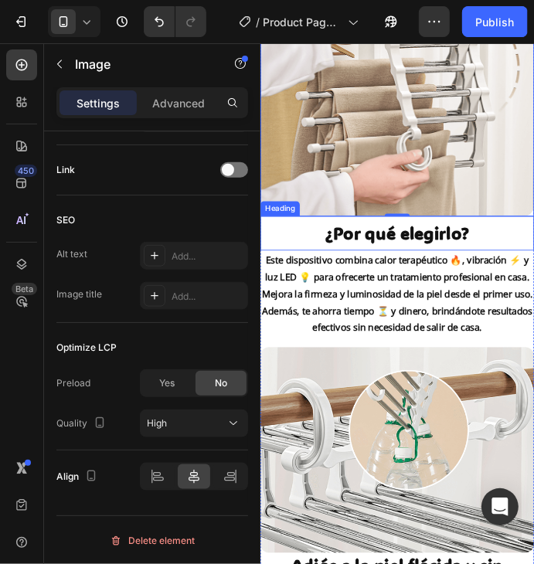
click at [404, 273] on h2 "¿Por qué elegirlo?" at bounding box center [429, 278] width 338 height 30
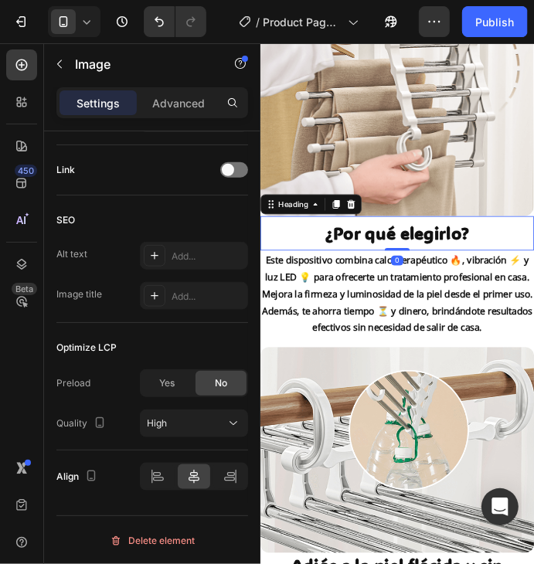
scroll to position [0, 0]
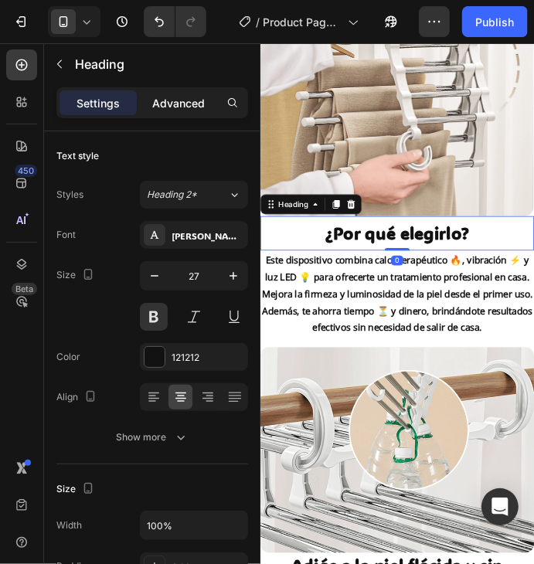
click at [179, 99] on p "Advanced" at bounding box center [178, 103] width 53 height 16
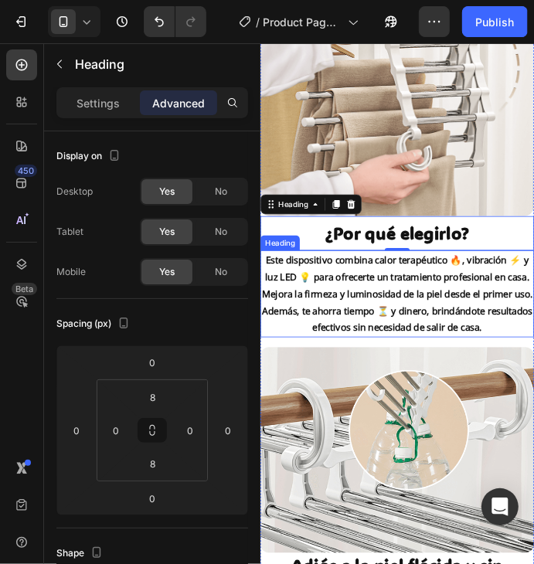
click at [423, 339] on h2 "Este dispositivo combina calor terapéutico 🔥, vibración ⚡ y luz LED 💡 para ofre…" at bounding box center [429, 353] width 338 height 107
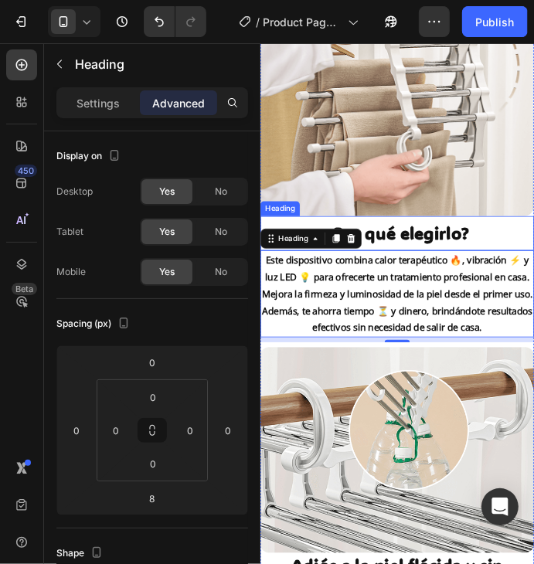
drag, startPoint x: 469, startPoint y: 260, endPoint x: 266, endPoint y: 253, distance: 203.3
click at [467, 263] on h2 "¿Por qué elegirlo?" at bounding box center [429, 278] width 338 height 30
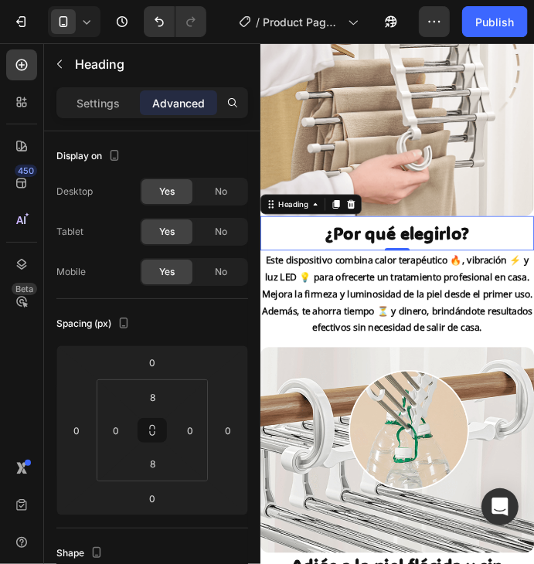
click at [433, 263] on h2 "¿Por qué elegirlo?" at bounding box center [429, 278] width 338 height 30
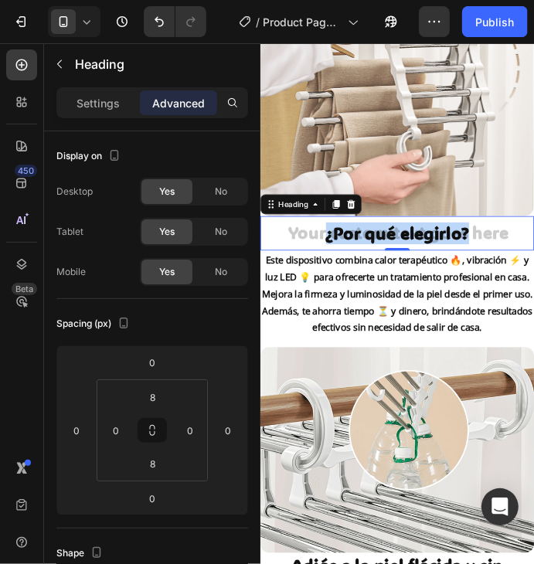
click at [433, 265] on p "¿Por qué elegirlo?" at bounding box center [428, 278] width 335 height 27
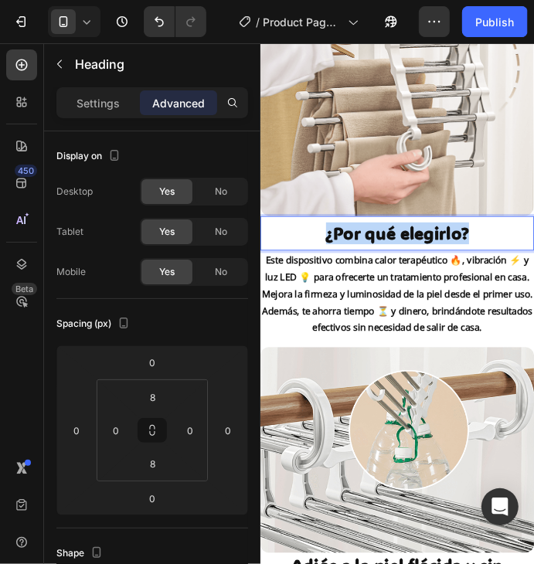
click at [433, 265] on p "¿Por qué elegirlo?" at bounding box center [428, 278] width 335 height 27
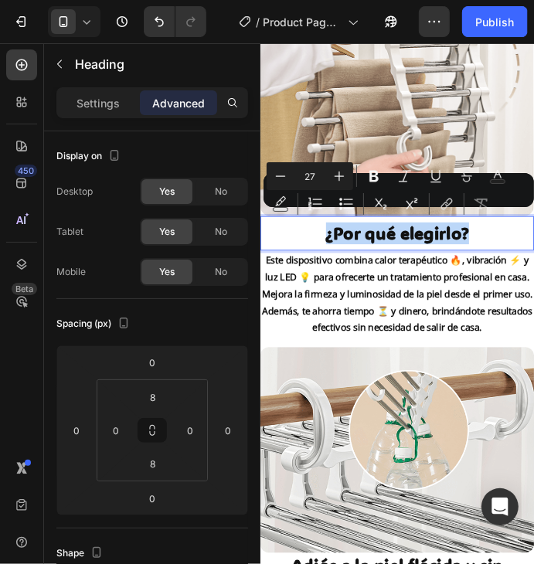
copy p "¿Por qué elegirlo?"
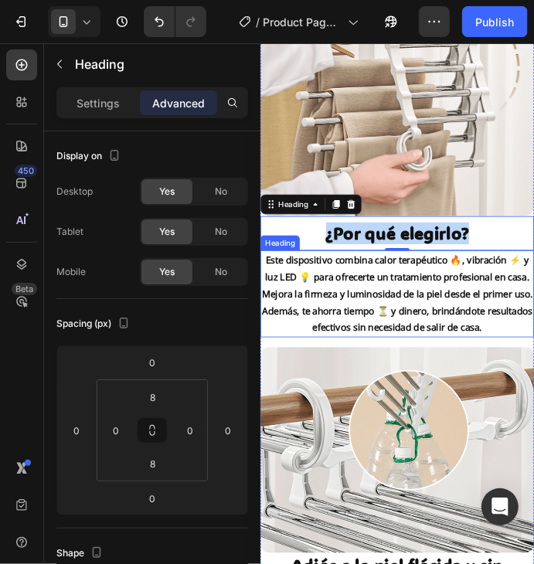
click at [368, 330] on h2 "Este dispositivo combina calor terapéutico 🔥, vibración ⚡ y luz LED 💡 para ofre…" at bounding box center [429, 353] width 338 height 107
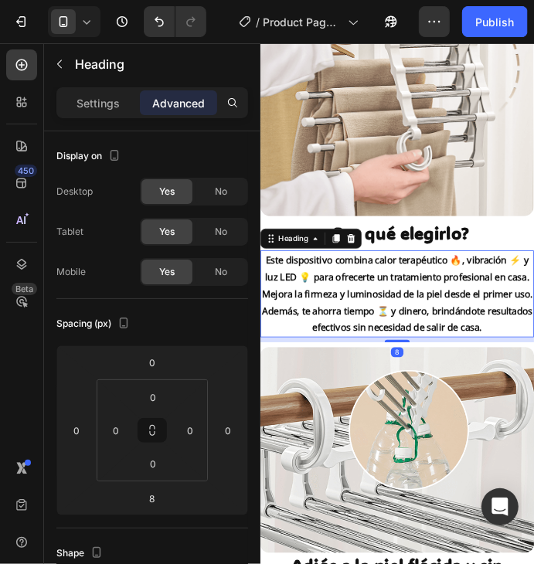
click at [542, 319] on h2 "Este dispositivo combina calor terapéutico 🔥, vibración ⚡ y luz LED 💡 para ofre…" at bounding box center [429, 353] width 338 height 107
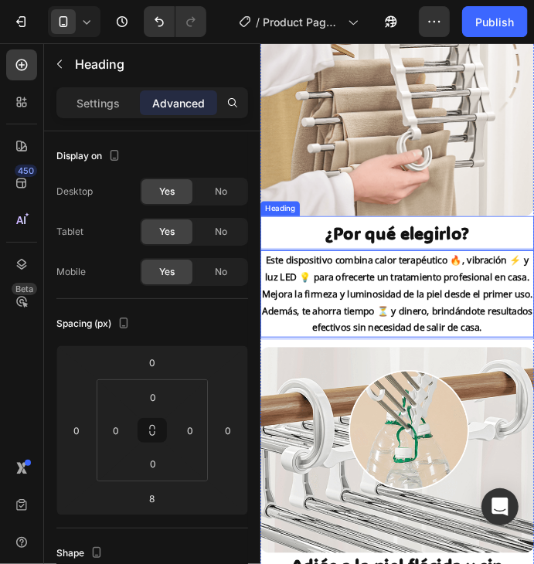
click at [456, 272] on p "¿Por qué elegirlo?" at bounding box center [428, 278] width 335 height 27
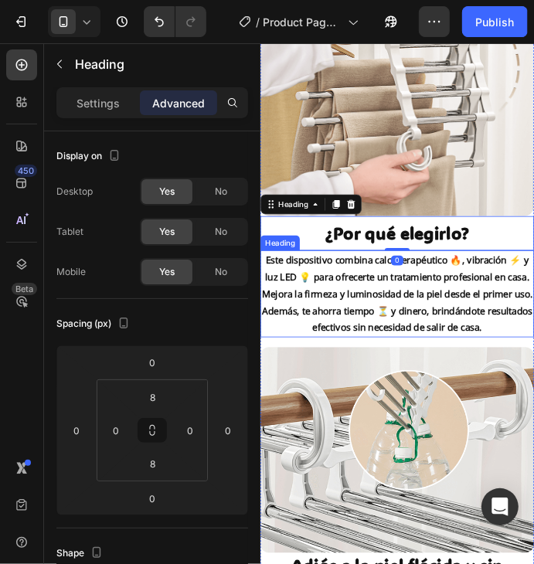
drag, startPoint x: 445, startPoint y: 331, endPoint x: 430, endPoint y: 333, distance: 14.9
click at [445, 332] on p "Este dispositivo combina calor terapéutico 🔥, vibración ⚡ y luz LED 💡 para ofre…" at bounding box center [428, 353] width 335 height 104
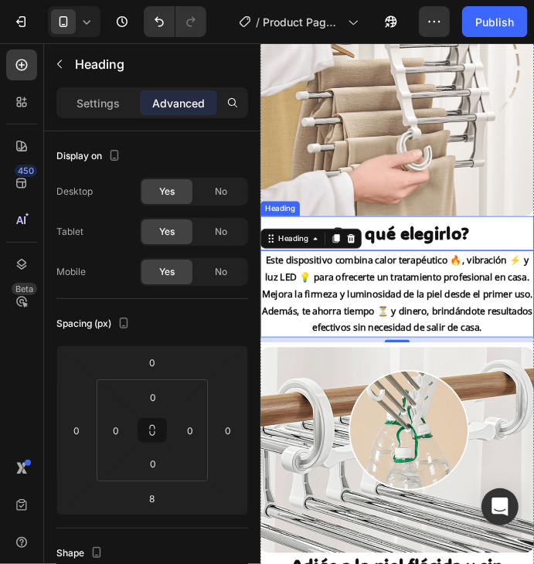
click at [455, 265] on p "¿Por qué elegirlo?" at bounding box center [428, 278] width 335 height 27
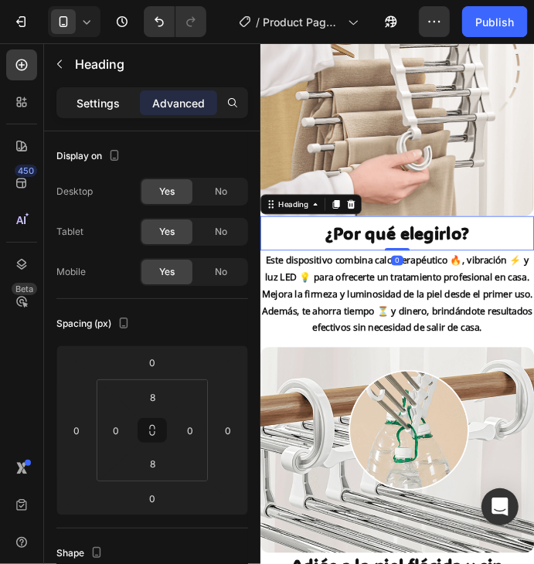
click at [114, 103] on p "Settings" at bounding box center [97, 103] width 43 height 16
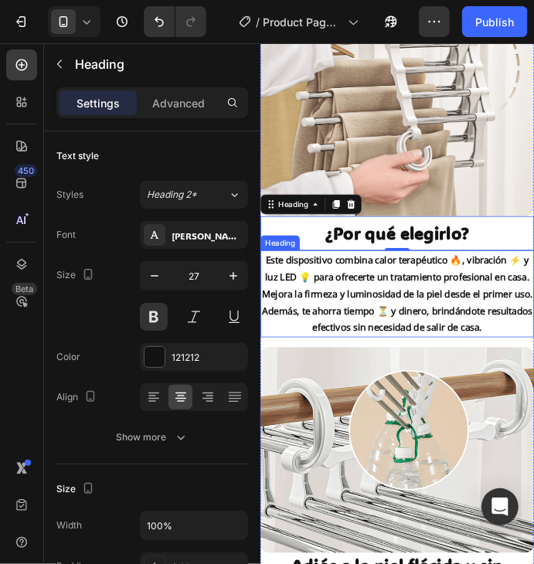
click at [493, 332] on p "Este dispositivo combina calor terapéutico 🔥, vibración ⚡ y luz LED 💡 para ofre…" at bounding box center [428, 353] width 335 height 104
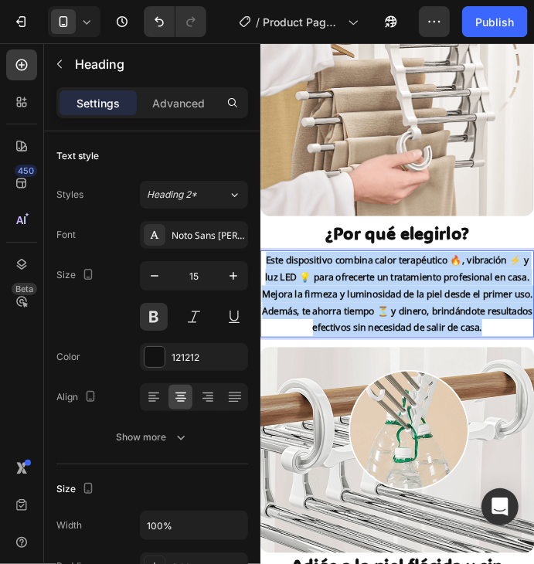
click at [493, 332] on p "Este dispositivo combina calor terapéutico 🔥, vibración ⚡ y luz LED 💡 para ofre…" at bounding box center [428, 353] width 335 height 104
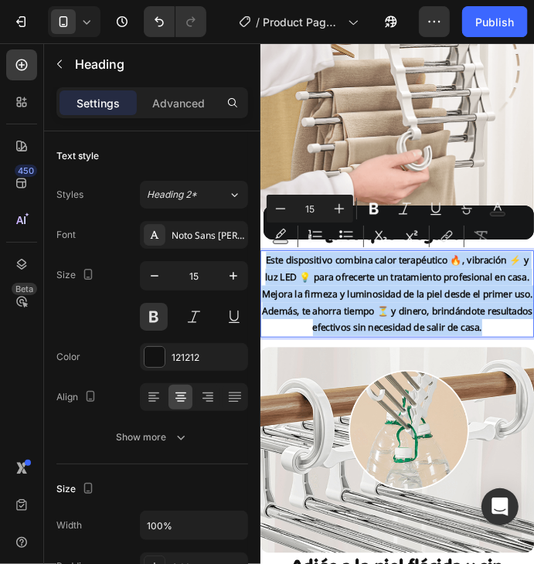
copy p "Este dispositivo combina calor terapéutico 🔥, vibración ⚡ y luz LED 💡 para ofre…"
click at [454, 375] on p "Este dispositivo combina calor terapéutico 🔥, vibración ⚡ y luz LED 💡 para ofre…" at bounding box center [428, 353] width 335 height 104
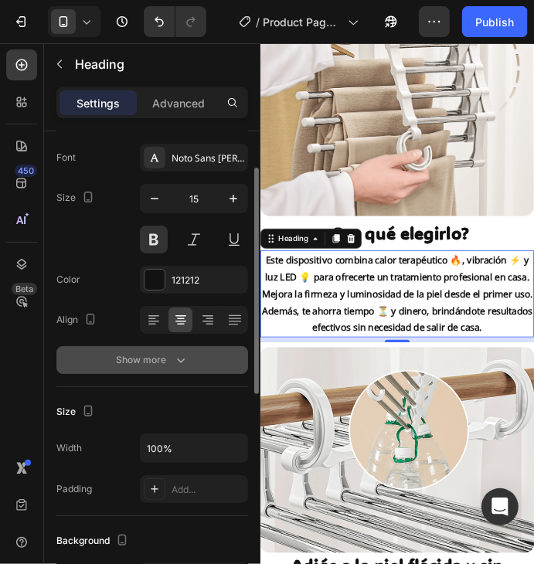
scroll to position [155, 0]
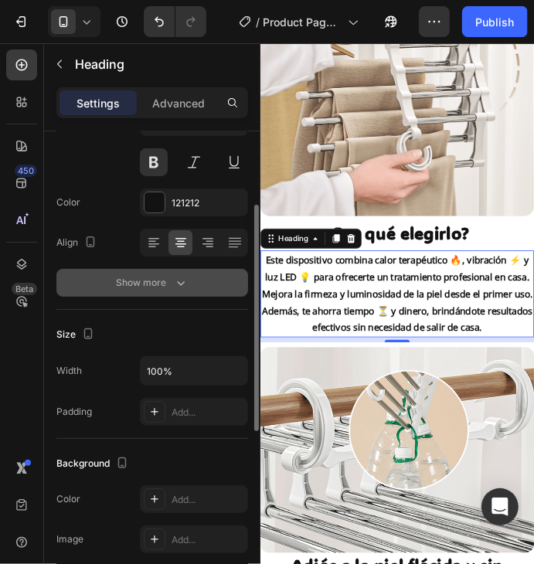
click at [170, 285] on div "Show more" at bounding box center [153, 282] width 72 height 15
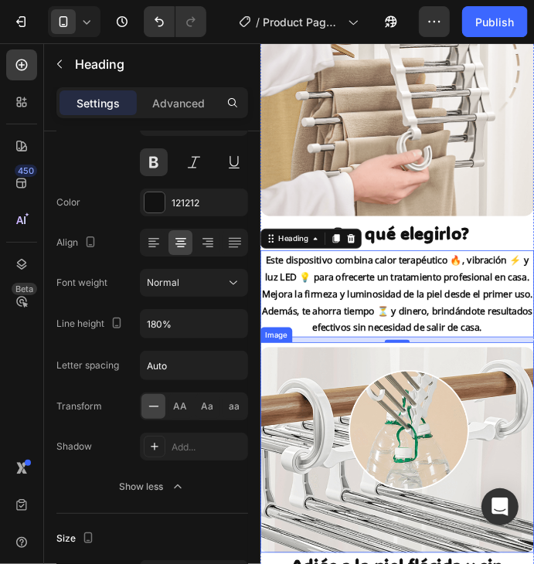
click at [482, 563] on img at bounding box center [429, 545] width 338 height 253
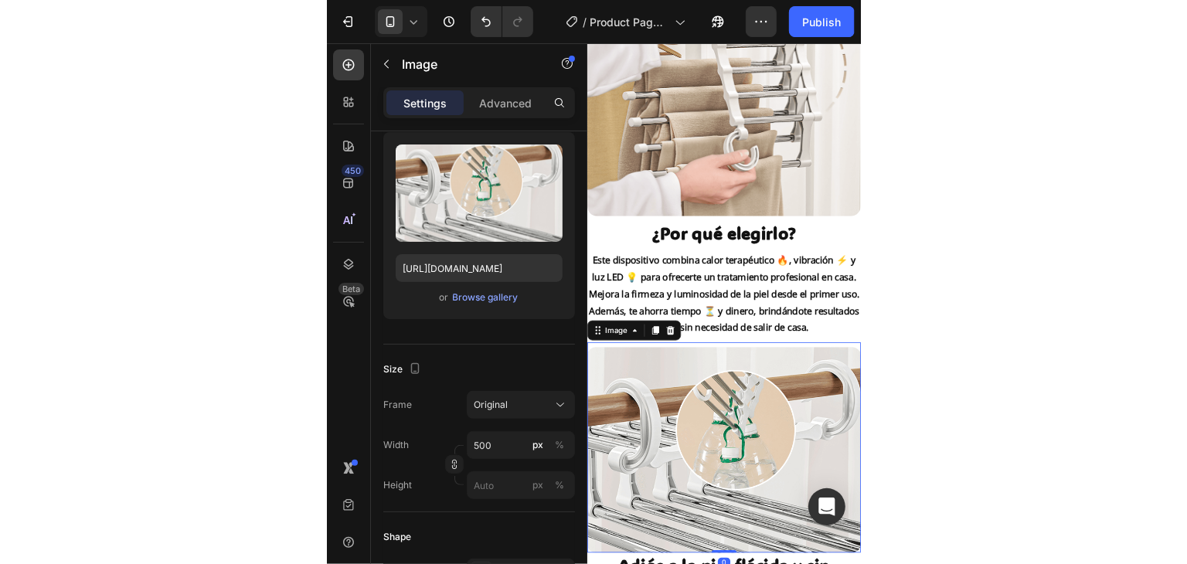
scroll to position [0, 0]
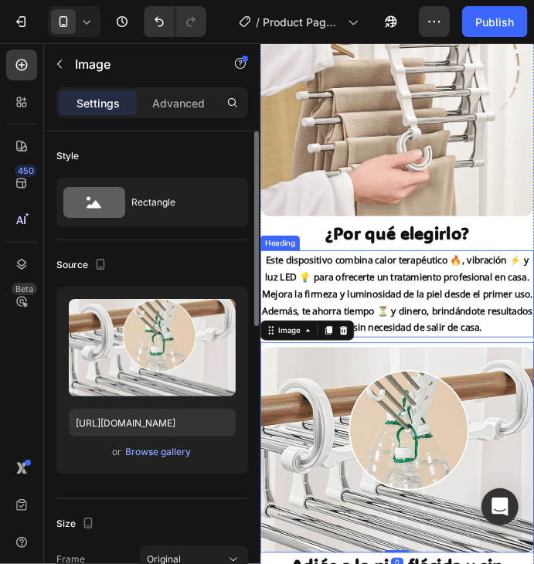
click at [491, 321] on p "Este dispositivo combina calor terapéutico 🔥, vibración ⚡ y luz LED 💡 para ofre…" at bounding box center [428, 353] width 335 height 104
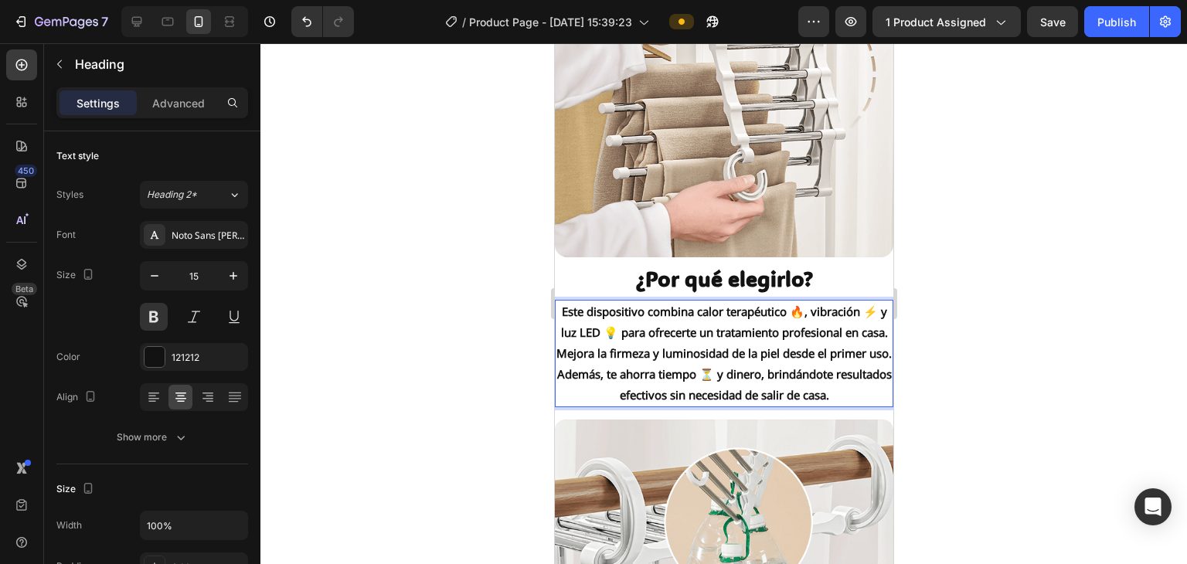
click at [591, 297] on div at bounding box center [723, 303] width 926 height 521
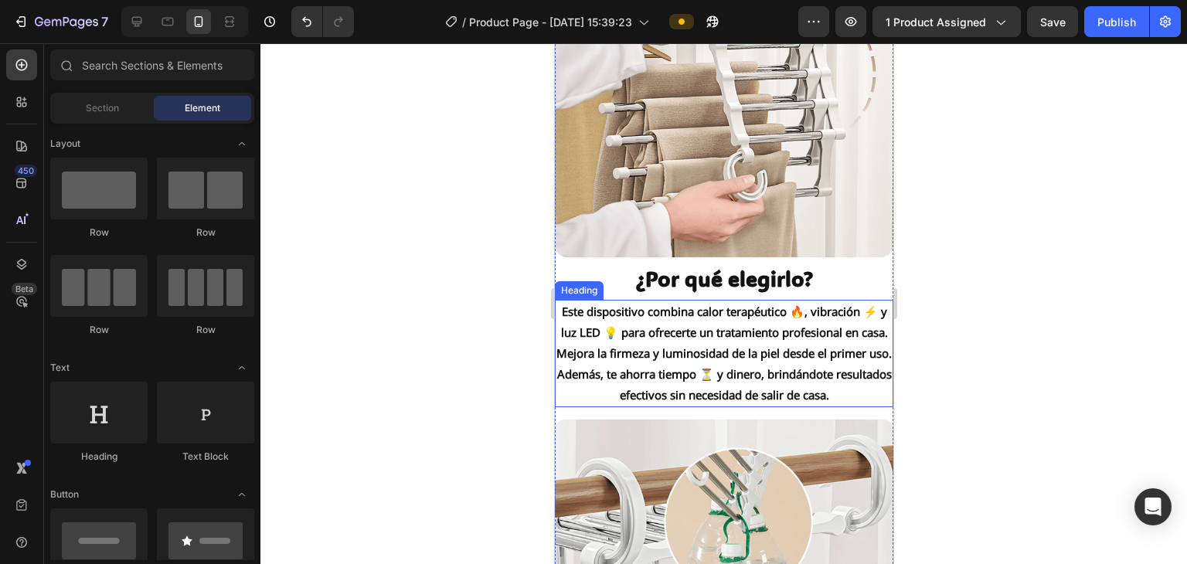
click at [591, 301] on p "Este dispositivo combina calor terapéutico 🔥, vibración ⚡ y luz LED 💡 para ofre…" at bounding box center [722, 353] width 335 height 104
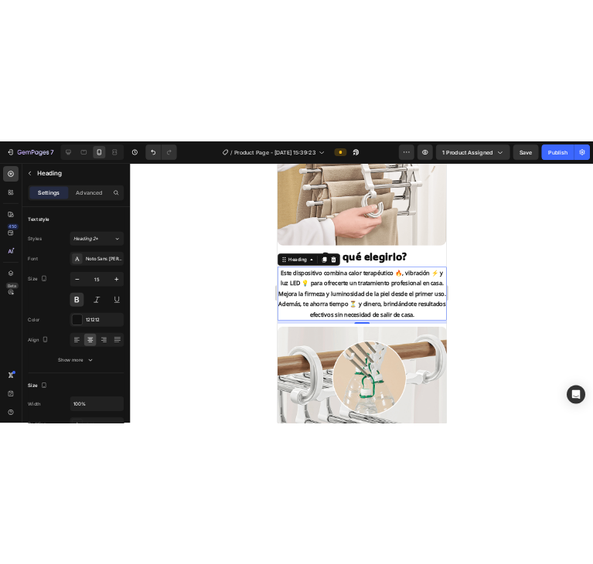
scroll to position [2858, 0]
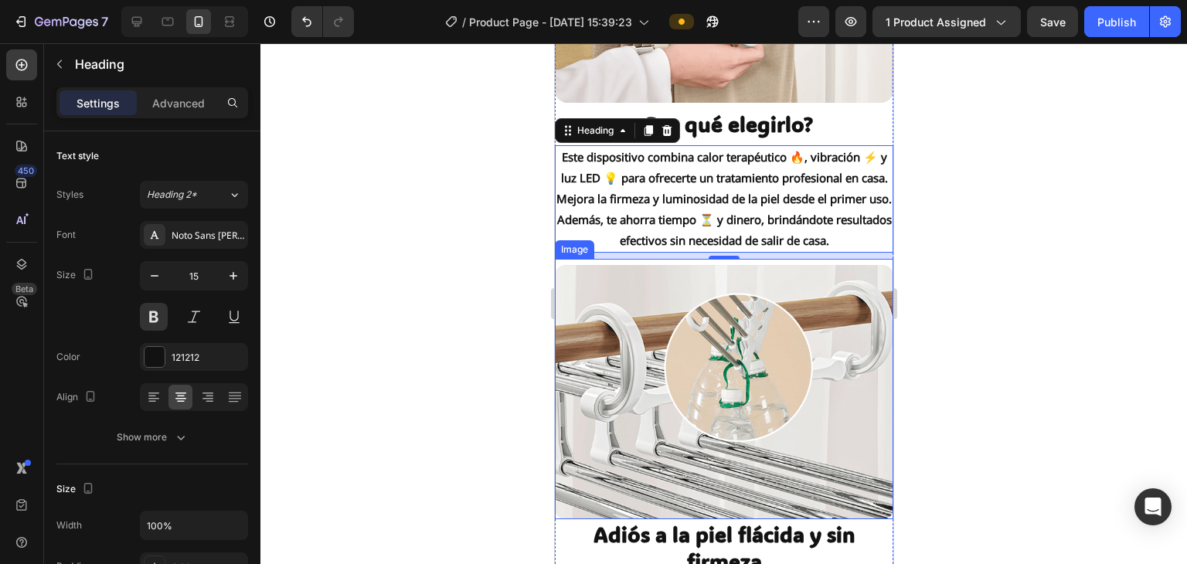
click at [591, 369] on div at bounding box center [723, 303] width 926 height 521
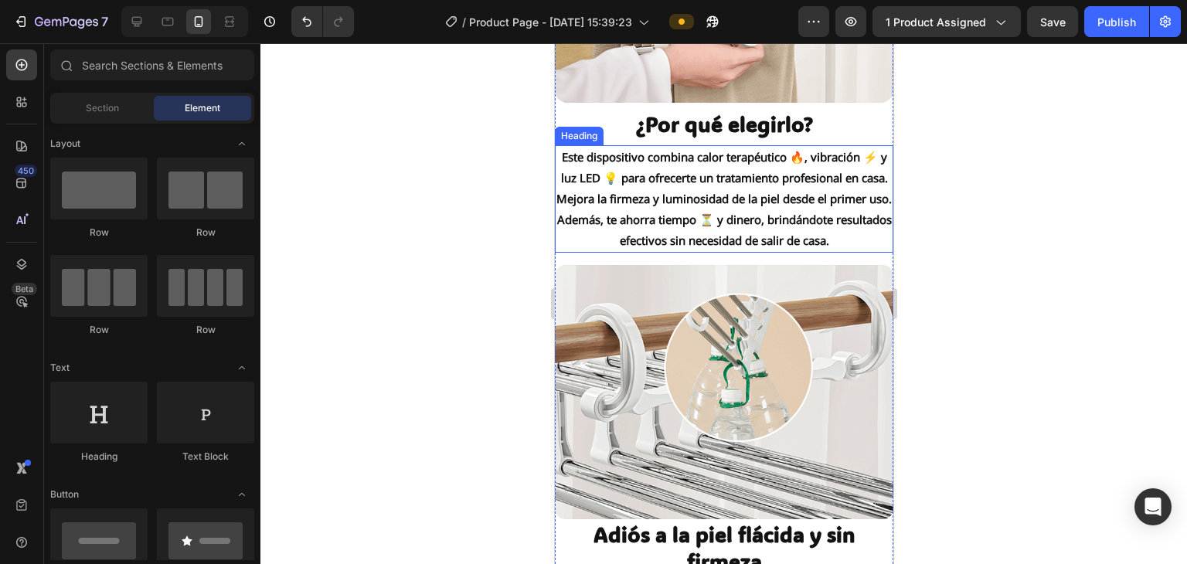
click at [591, 230] on p "Este dispositivo combina calor terapéutico 🔥, vibración ⚡ y luz LED 💡 para ofre…" at bounding box center [722, 199] width 335 height 104
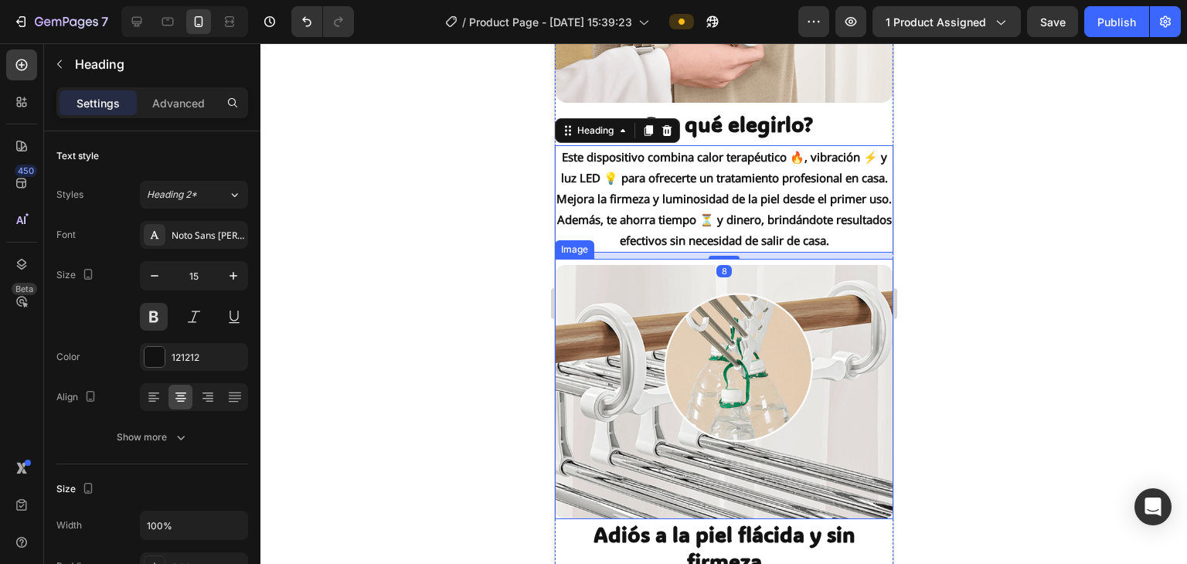
click at [591, 347] on img at bounding box center [723, 391] width 338 height 253
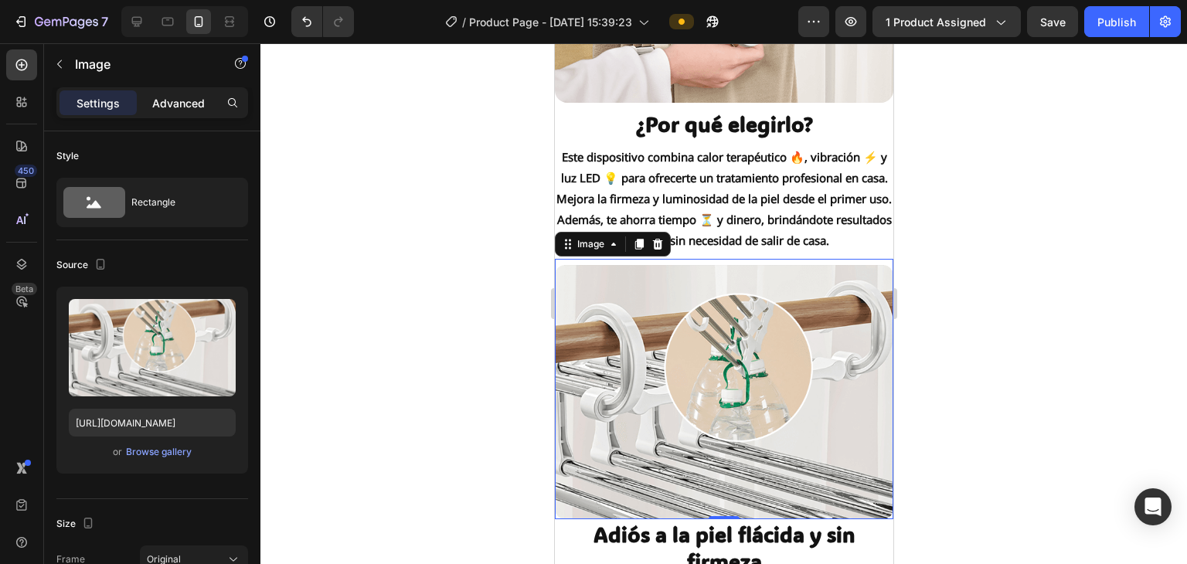
click at [180, 106] on p "Advanced" at bounding box center [178, 103] width 53 height 16
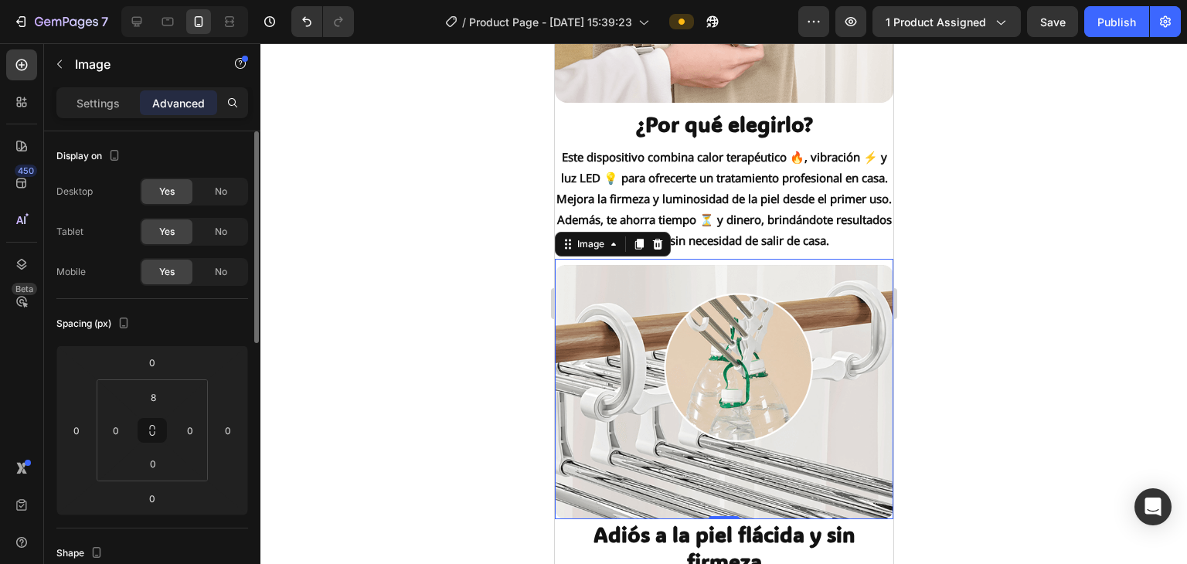
click at [112, 108] on p "Settings" at bounding box center [97, 103] width 43 height 16
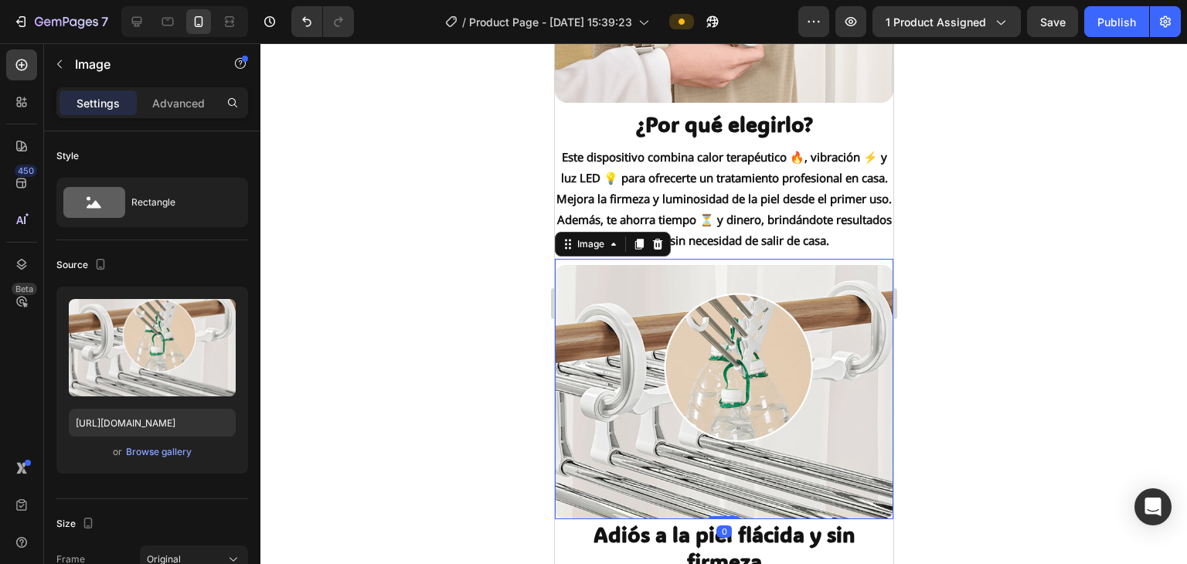
click at [591, 296] on div at bounding box center [723, 303] width 926 height 521
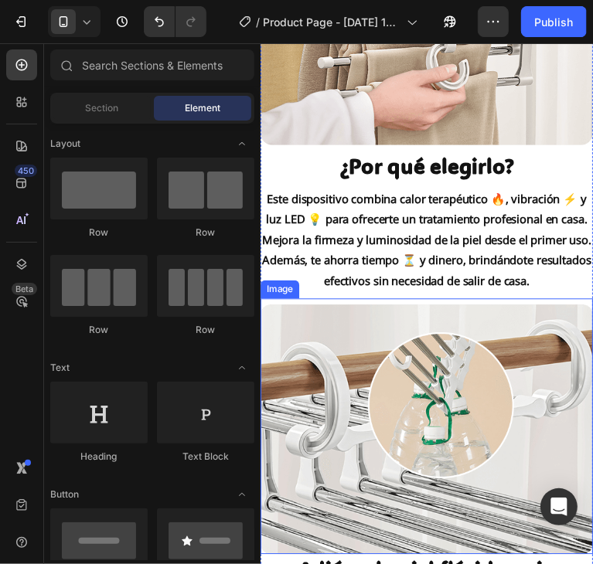
scroll to position [2936, 0]
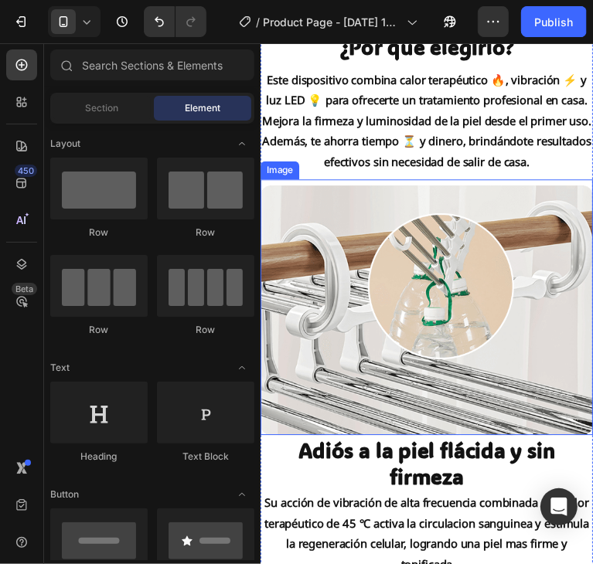
click at [418, 334] on img at bounding box center [429, 313] width 338 height 253
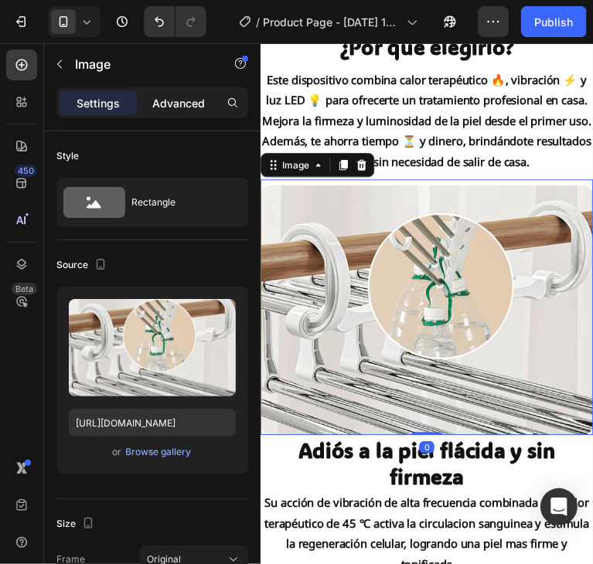
click at [164, 103] on p "Advanced" at bounding box center [178, 103] width 53 height 16
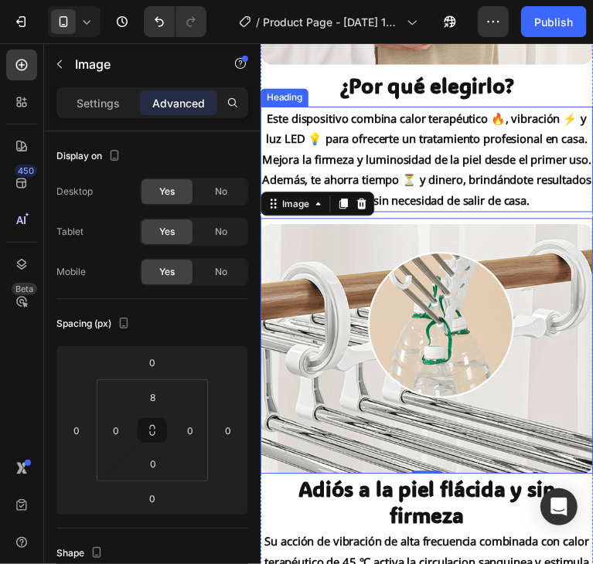
scroll to position [2858, 0]
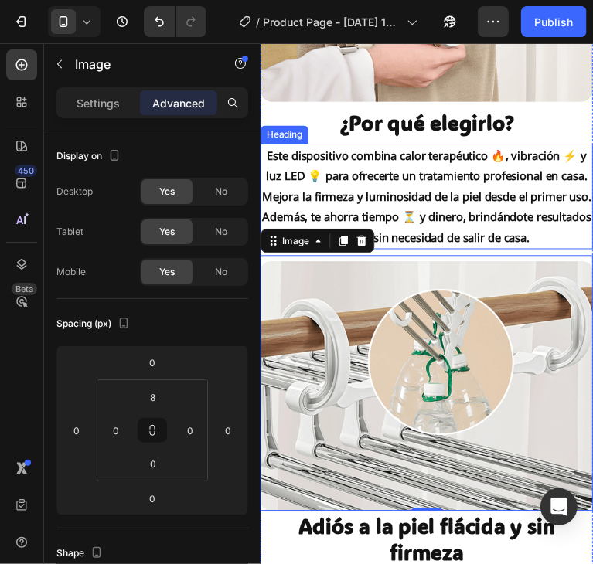
click at [435, 229] on p "Este dispositivo combina calor terapéutico 🔥, vibración ⚡ y luz LED 💡 para ofre…" at bounding box center [428, 198] width 335 height 104
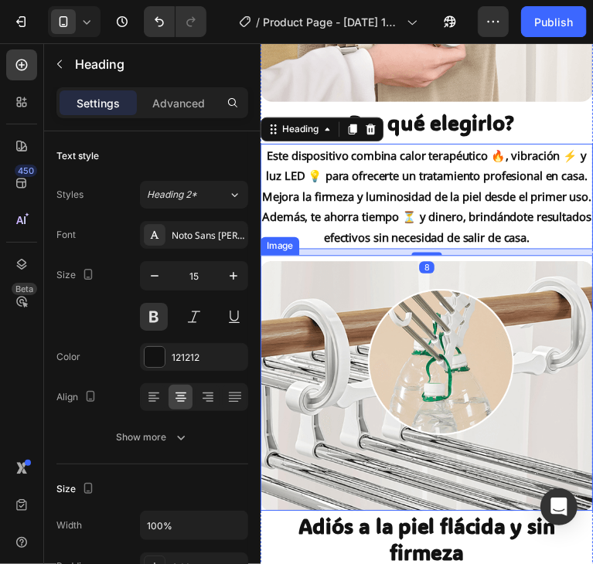
click at [498, 383] on img at bounding box center [429, 390] width 338 height 253
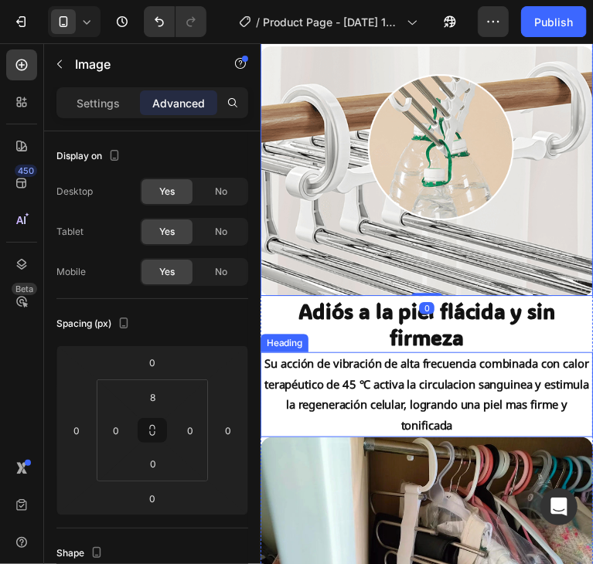
scroll to position [3090, 0]
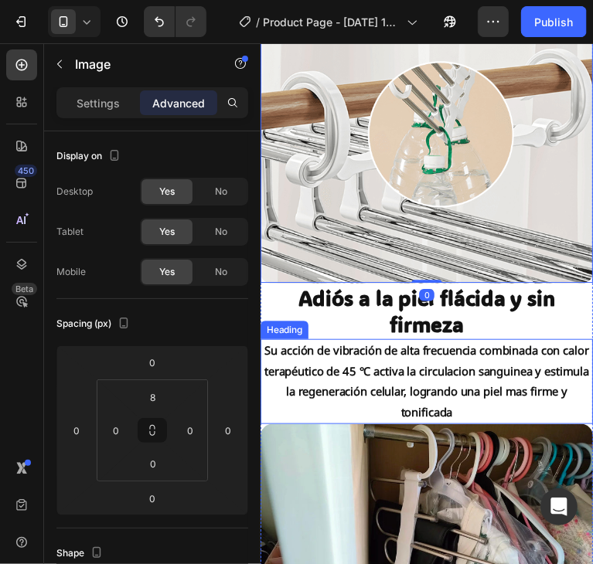
click at [428, 396] on h2 "Su acción de vibración de alta frecuencia combinada con calor terapéutico de 45…" at bounding box center [429, 387] width 338 height 87
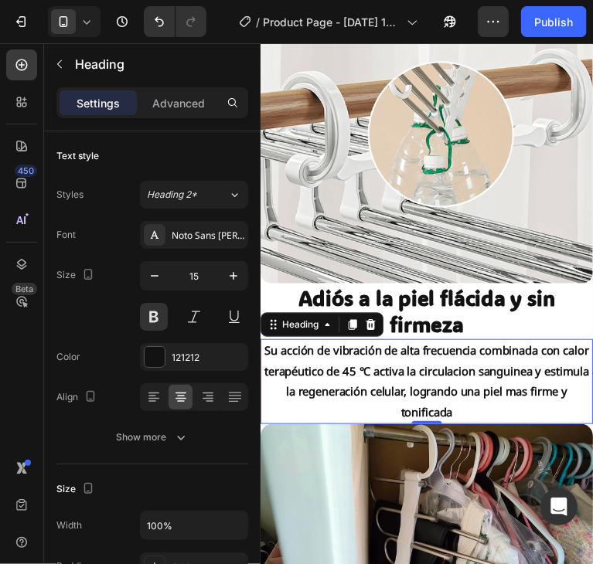
click at [448, 341] on div "Image ¿Por qué elegirlo? Heading Este dispositivo combina calor terapéutico 🔥, …" at bounding box center [429, 335] width 338 height 1726
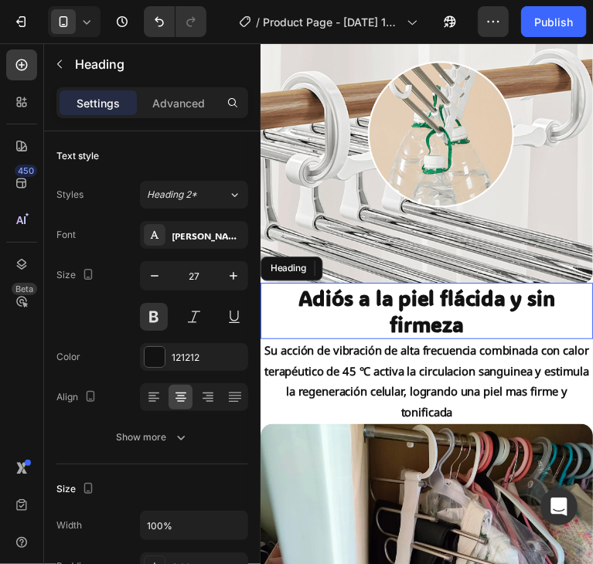
click at [452, 321] on h2 "Adiós a la piel flácida y sin firmeza" at bounding box center [429, 315] width 338 height 57
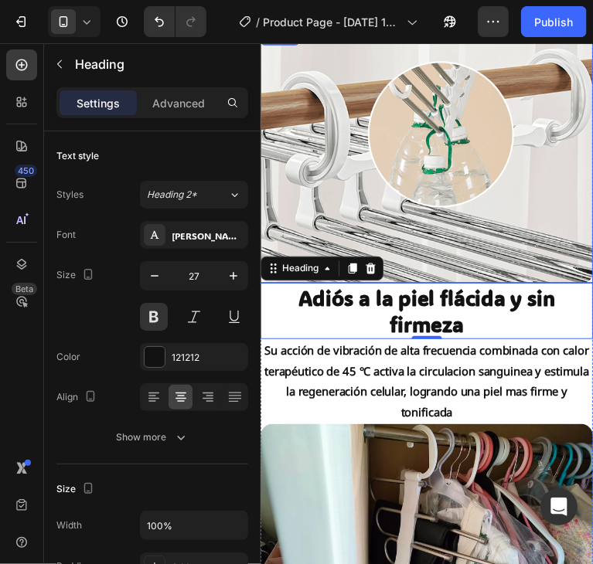
click at [524, 217] on img at bounding box center [429, 158] width 338 height 253
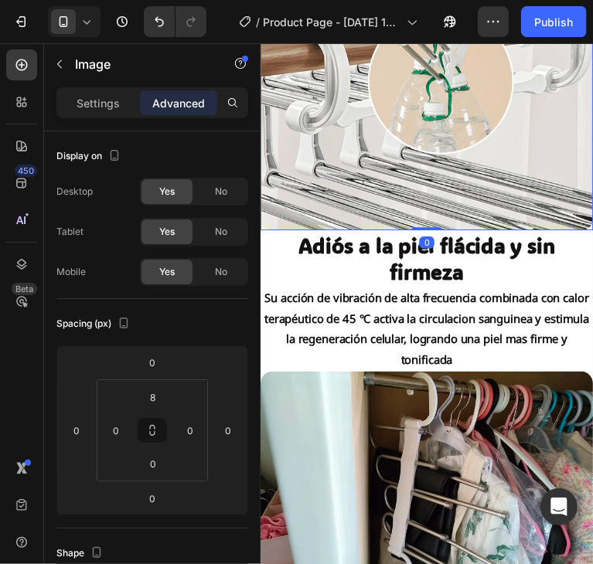
scroll to position [3167, 0]
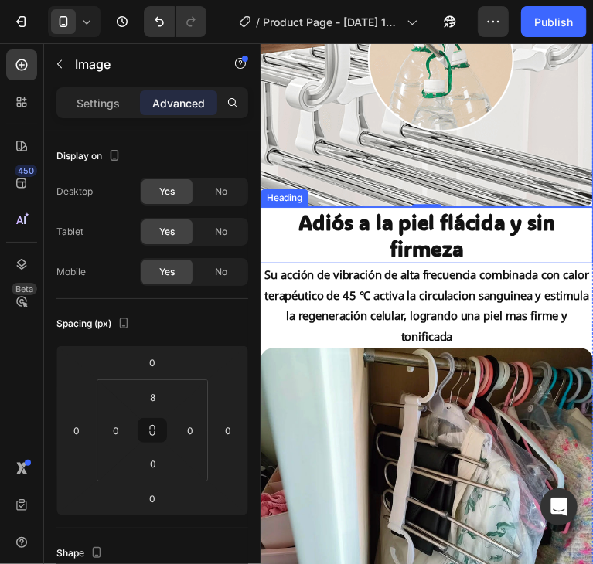
click at [380, 230] on h2 "Adiós a la piel flácida y sin firmeza" at bounding box center [429, 237] width 338 height 57
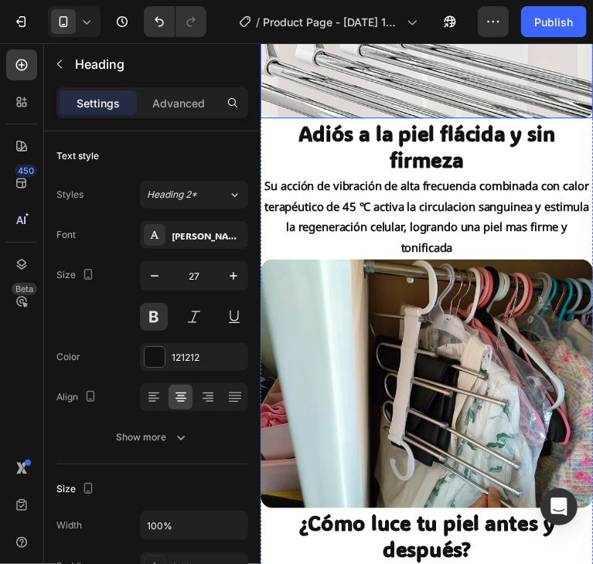
scroll to position [3263, 0]
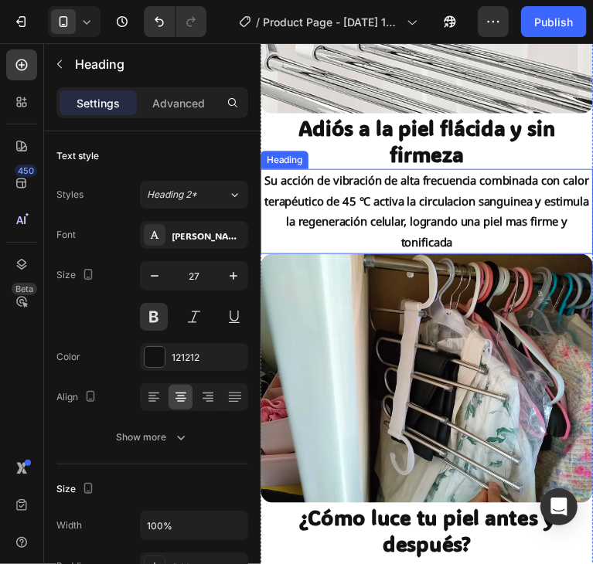
click at [470, 226] on h2 "Su acción de vibración de alta frecuencia combinada con calor terapéutico de 45…" at bounding box center [429, 214] width 338 height 87
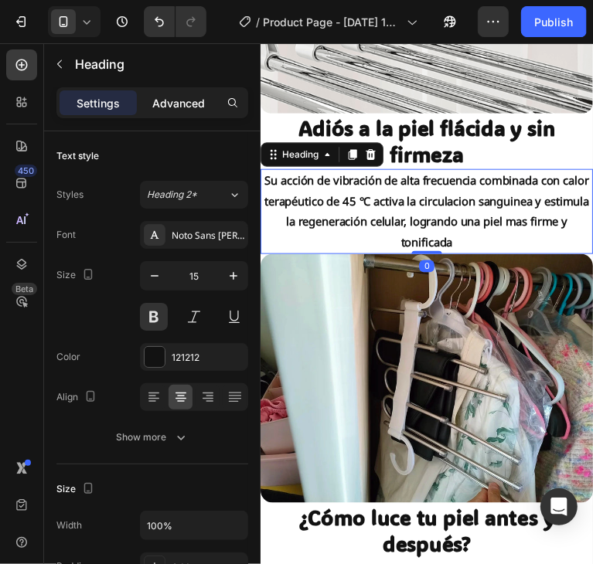
click at [186, 97] on p "Advanced" at bounding box center [178, 103] width 53 height 16
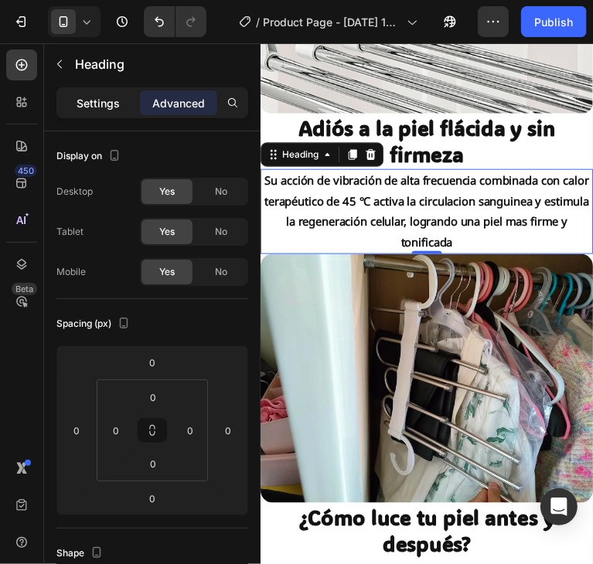
click at [92, 100] on p "Settings" at bounding box center [97, 103] width 43 height 16
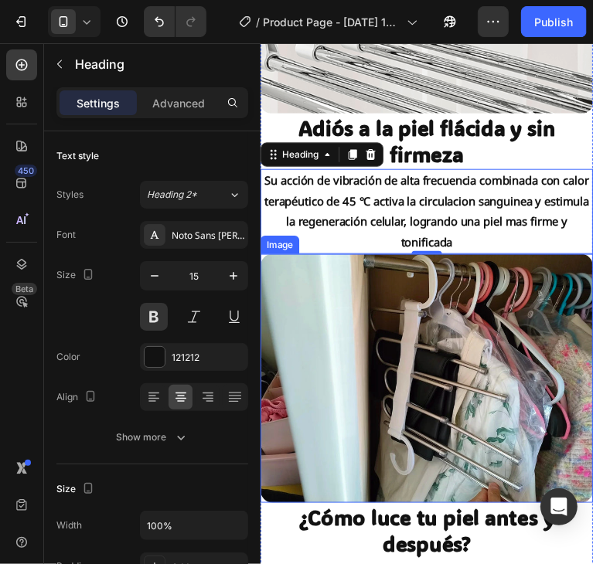
click at [404, 299] on img at bounding box center [429, 384] width 338 height 254
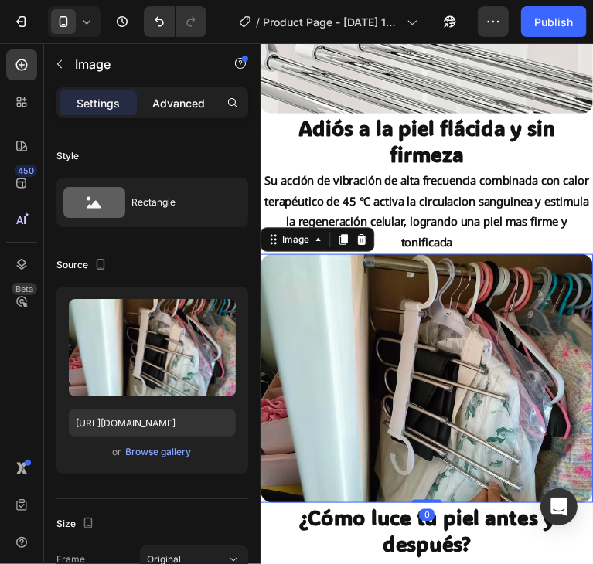
click at [185, 105] on p "Advanced" at bounding box center [178, 103] width 53 height 16
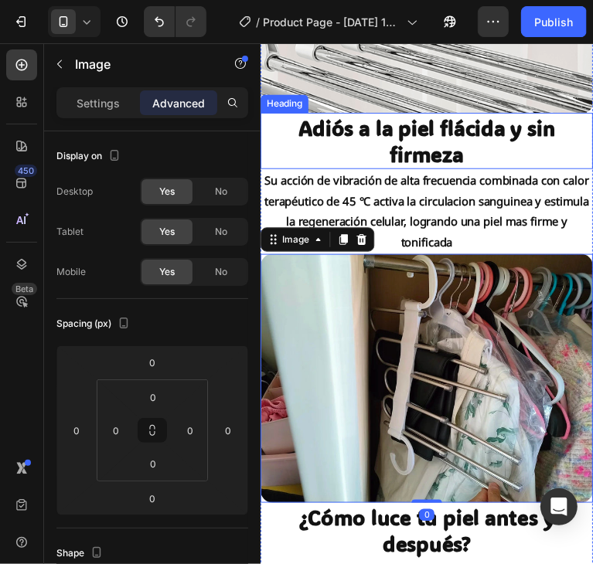
click at [426, 137] on h2 "Adiós a la piel flácida y sin firmeza" at bounding box center [429, 142] width 338 height 57
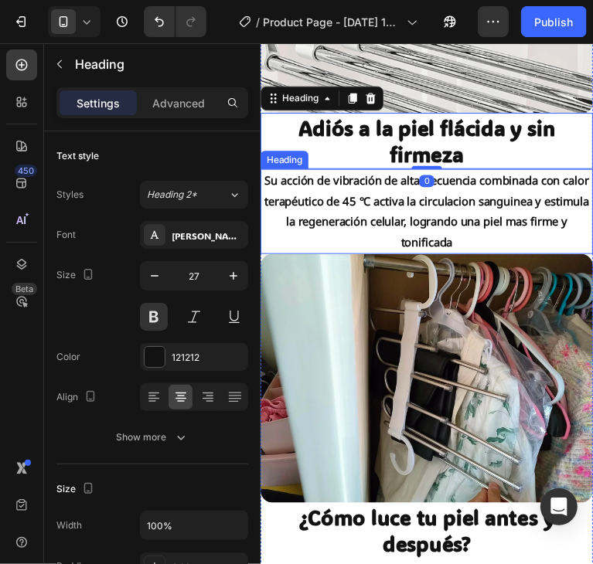
click at [486, 222] on h2 "Su acción de vibración de alta frecuencia combinada con calor terapéutico de 45…" at bounding box center [429, 214] width 338 height 87
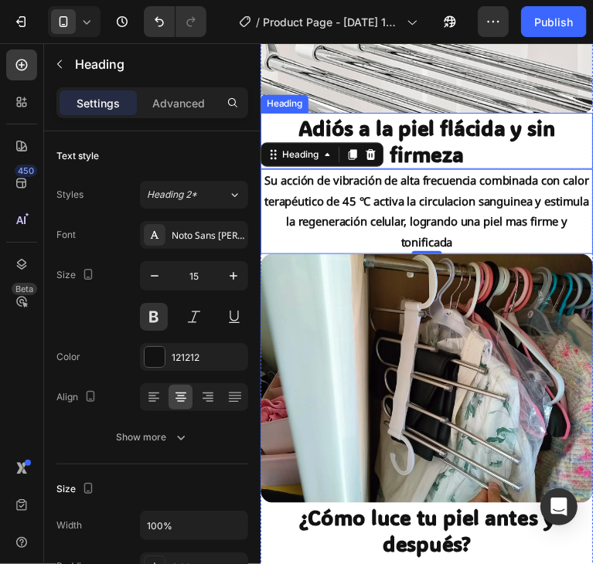
click at [435, 128] on h2 "Adiós a la piel flácida y sin firmeza" at bounding box center [429, 142] width 338 height 57
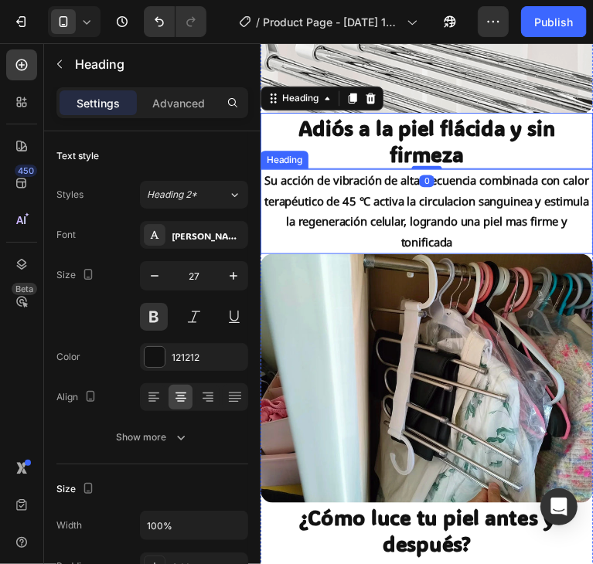
click at [467, 197] on h2 "Su acción de vibración de alta frecuencia combinada con calor terapéutico de 45…" at bounding box center [429, 214] width 338 height 87
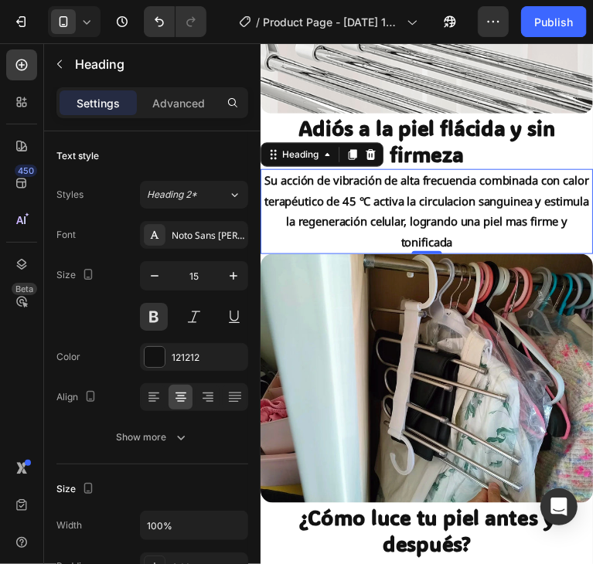
click at [356, 215] on h2 "Su acción de vibración de alta frecuencia combinada con calor terapéutico de 45…" at bounding box center [429, 214] width 338 height 87
click at [356, 214] on p "Su acción de vibración de alta frecuencia combinada con calor terapéutico de 45…" at bounding box center [428, 213] width 335 height 83
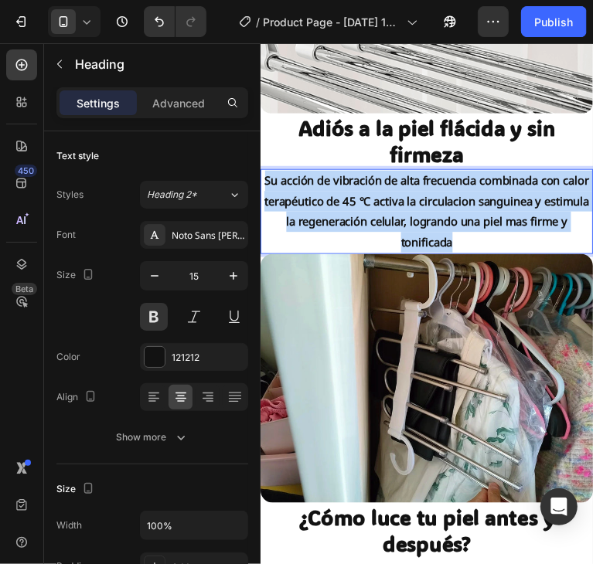
click at [356, 214] on p "Su acción de vibración de alta frecuencia combinada con calor terapéutico de 45…" at bounding box center [428, 213] width 335 height 83
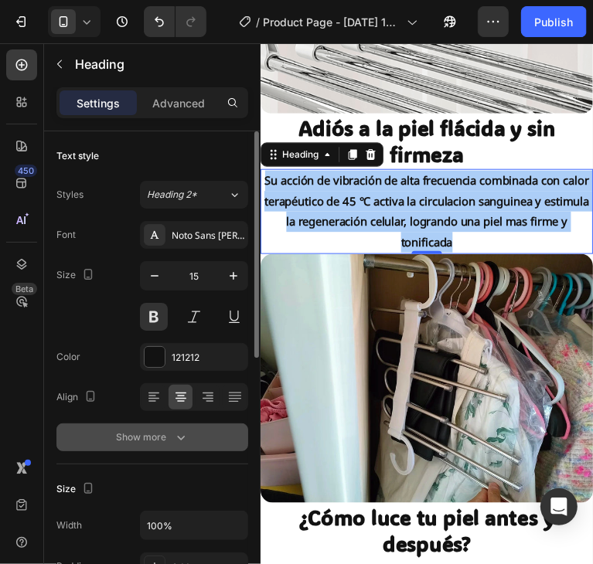
click at [176, 436] on icon "button" at bounding box center [180, 437] width 15 height 15
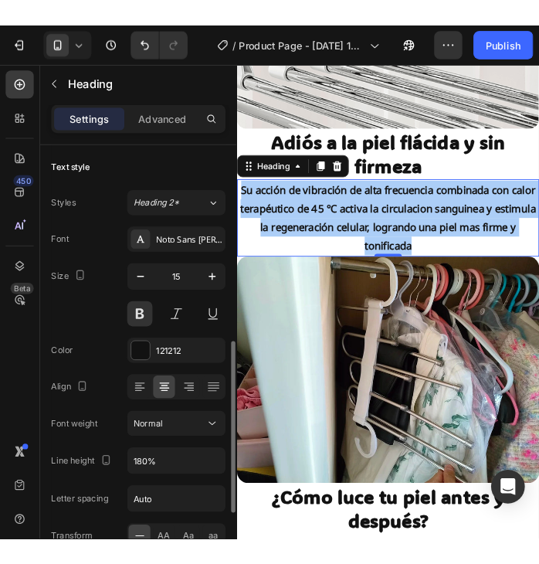
scroll to position [155, 0]
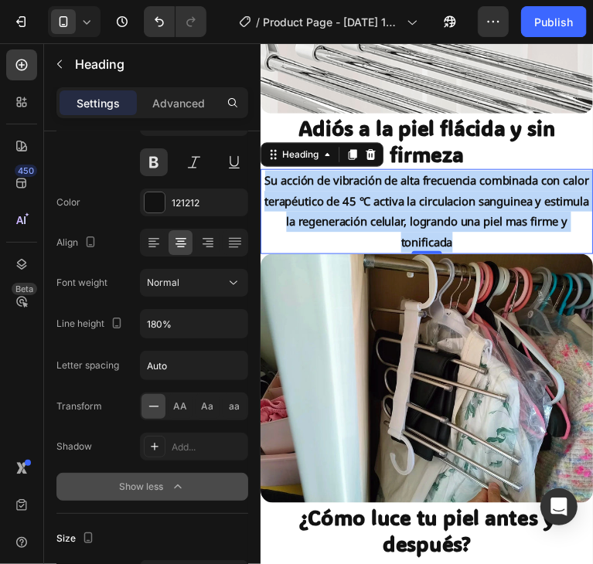
click at [420, 203] on p "Su acción de vibración de alta frecuencia combinada con calor terapéutico de 45…" at bounding box center [428, 213] width 335 height 83
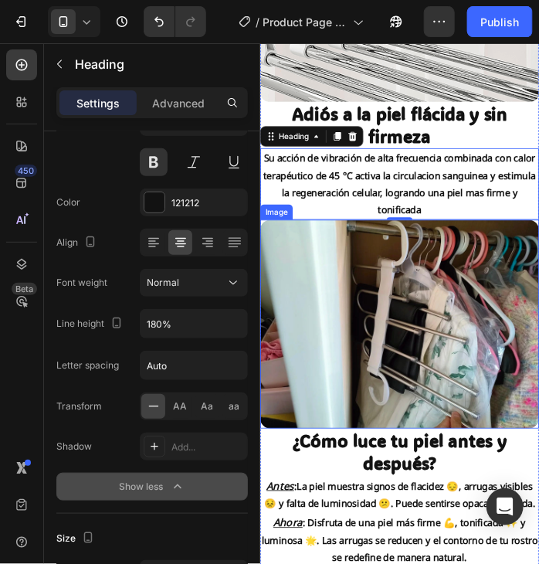
click at [446, 375] on img at bounding box center [429, 384] width 338 height 254
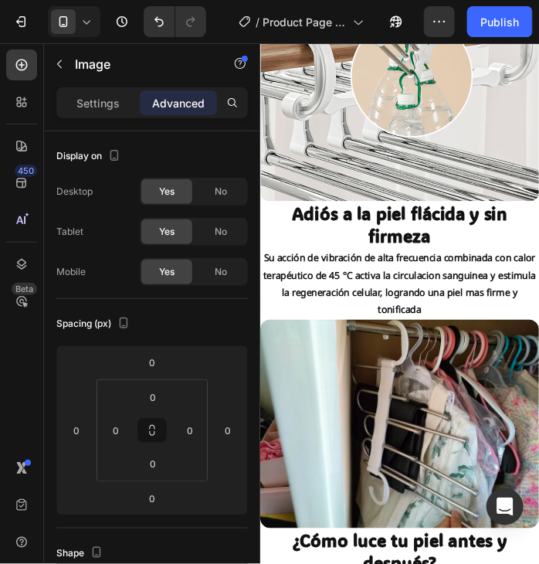
scroll to position [3263, 0]
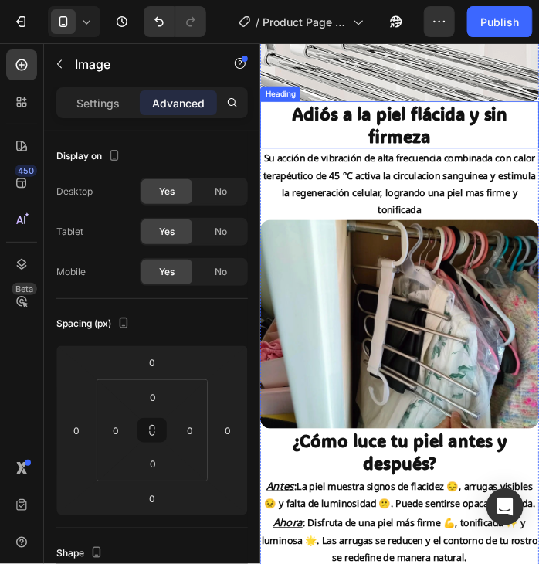
click at [392, 155] on h2 "Adiós a la piel flácida y sin firmeza" at bounding box center [429, 142] width 338 height 57
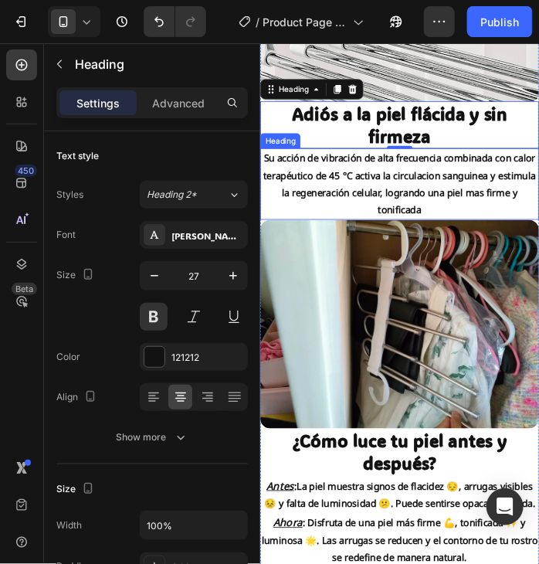
drag, startPoint x: 359, startPoint y: 201, endPoint x: 370, endPoint y: 172, distance: 31.3
click at [359, 200] on h2 "Su acción de vibración de alta frecuencia combinada con calor terapéutico de 45…" at bounding box center [429, 214] width 338 height 87
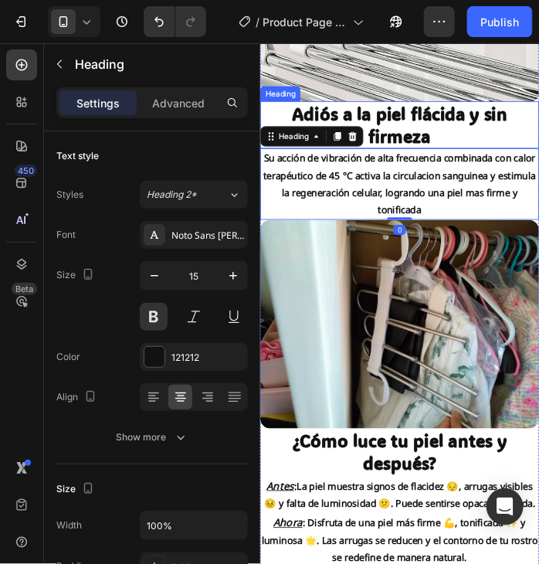
click at [386, 138] on h2 "Adiós a la piel flácida y sin firmeza" at bounding box center [429, 142] width 338 height 57
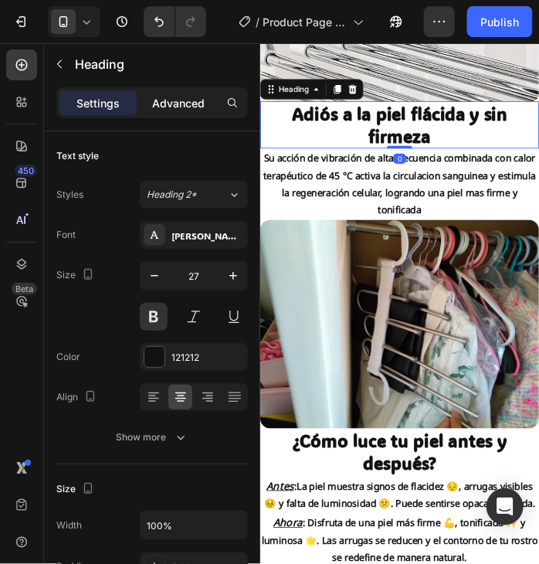
click at [155, 113] on div "Advanced" at bounding box center [178, 102] width 77 height 25
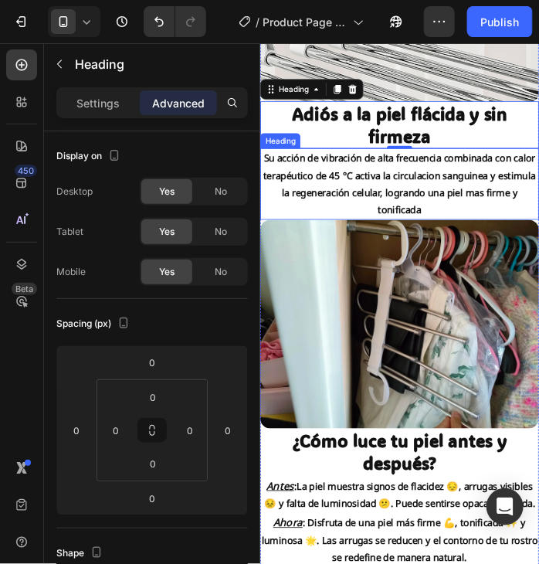
click at [328, 199] on h2 "Su acción de vibración de alta frecuencia combinada con calor terapéutico de 45…" at bounding box center [429, 214] width 338 height 87
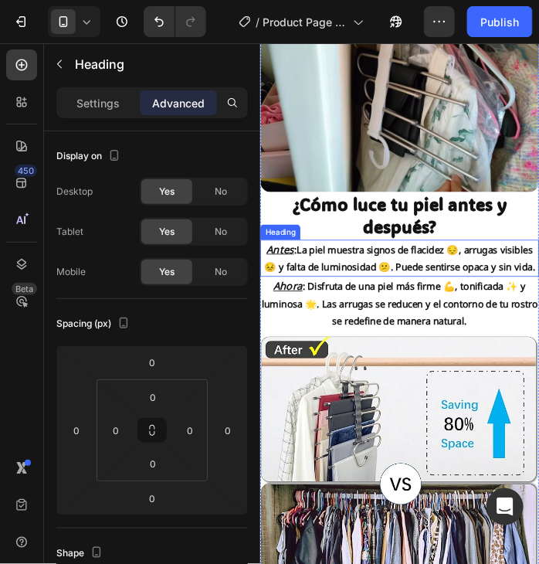
scroll to position [3649, 0]
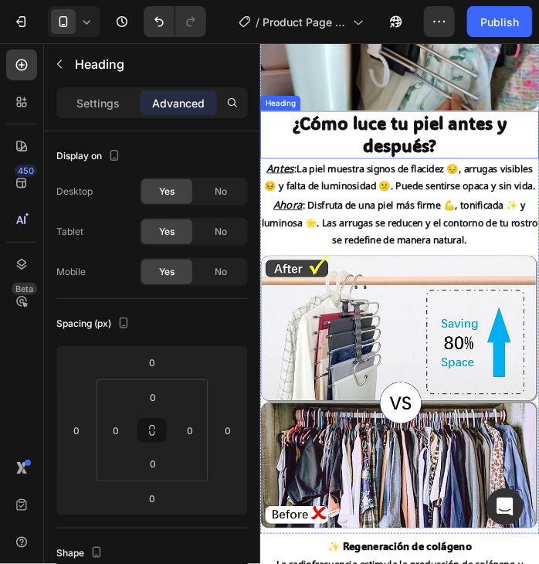
click at [391, 131] on h2 "¿Cómo luce tu piel antes y después?" at bounding box center [429, 152] width 338 height 57
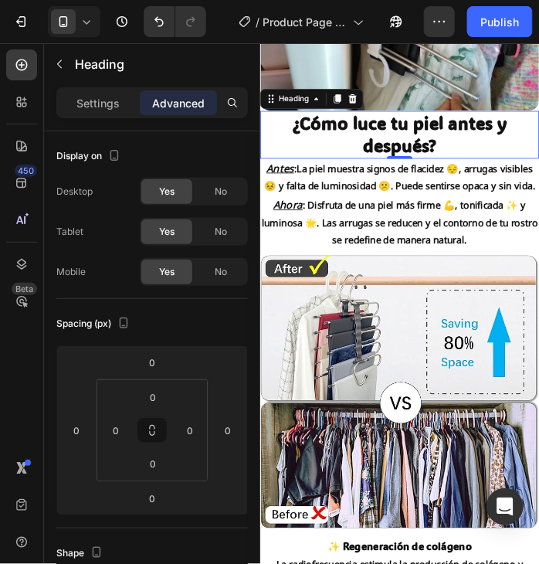
click at [474, 142] on h2 "¿Cómo luce tu piel antes y después?" at bounding box center [429, 152] width 338 height 57
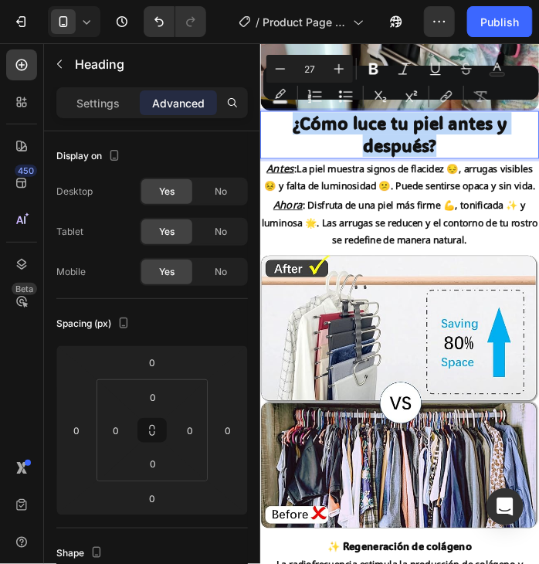
click at [474, 142] on p "¿Cómo luce tu piel antes y después?" at bounding box center [428, 153] width 335 height 54
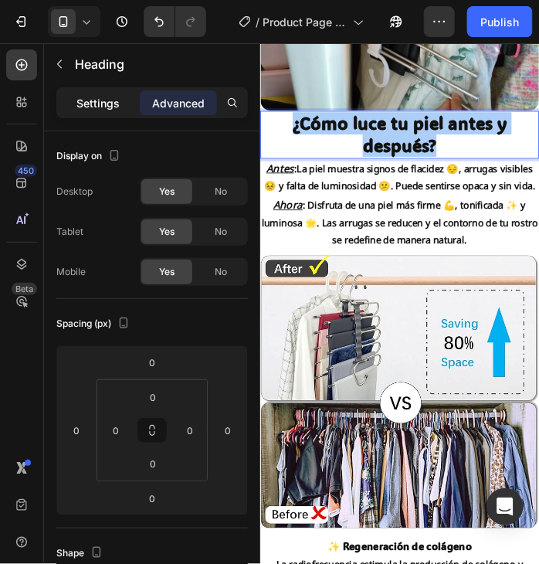
click at [107, 105] on p "Settings" at bounding box center [97, 103] width 43 height 16
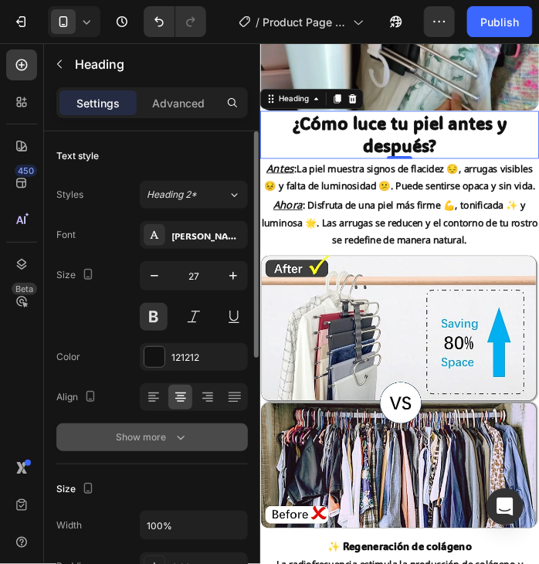
click at [165, 435] on div "Show more" at bounding box center [153, 437] width 72 height 15
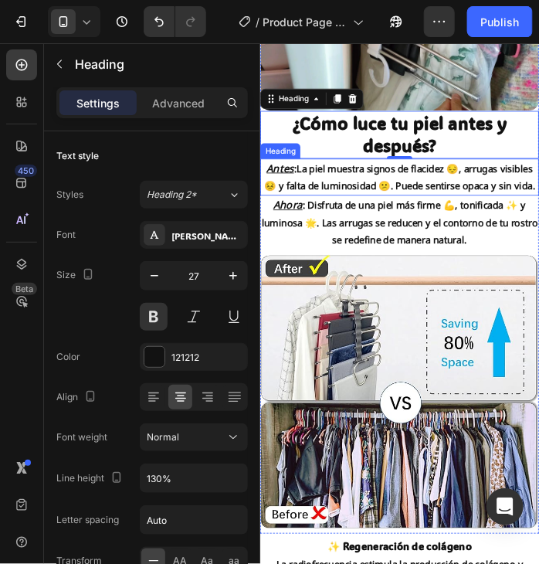
click at [428, 200] on h2 "Antes : La piel muestra signos de flacidez 😔, arrugas visibles 😣 y falta de lum…" at bounding box center [429, 204] width 338 height 45
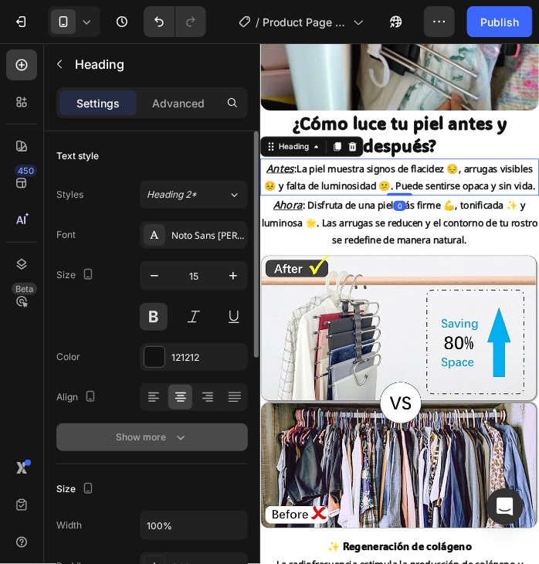
click at [185, 443] on icon "button" at bounding box center [180, 437] width 15 height 15
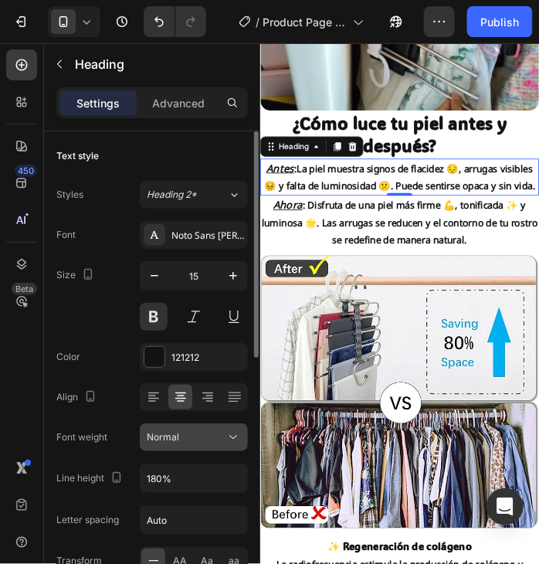
click at [211, 440] on div "Normal" at bounding box center [186, 437] width 79 height 14
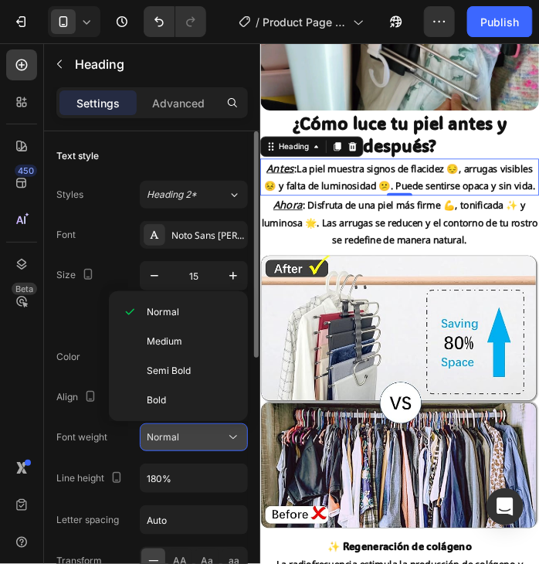
click at [226, 440] on icon at bounding box center [233, 437] width 15 height 15
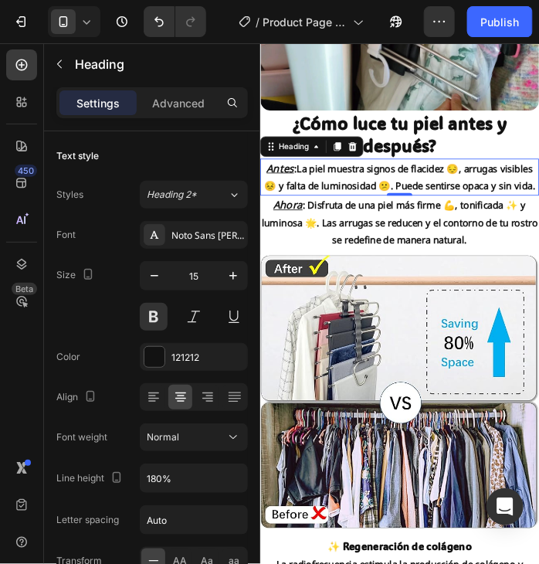
click at [454, 224] on h2 "Antes : La piel muestra signos de flacidez 😔, arrugas visibles 😣 y falta de lum…" at bounding box center [429, 204] width 338 height 45
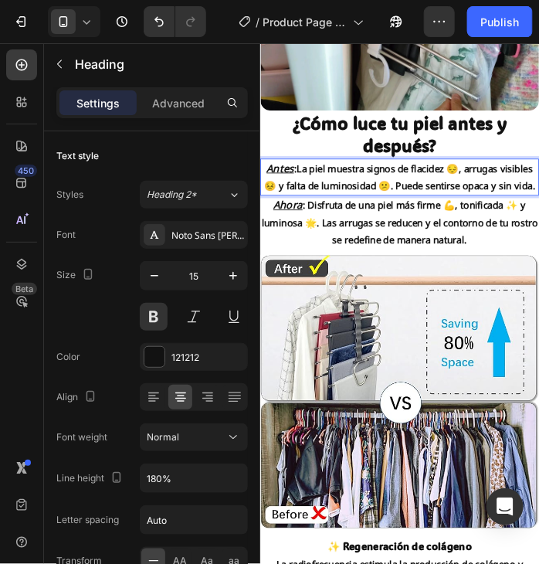
click at [430, 270] on h2 "Ahora : Disfruta de una piel más firme 💪, tonificada ✨ y luminosa 🌟. Las arruga…" at bounding box center [429, 260] width 338 height 66
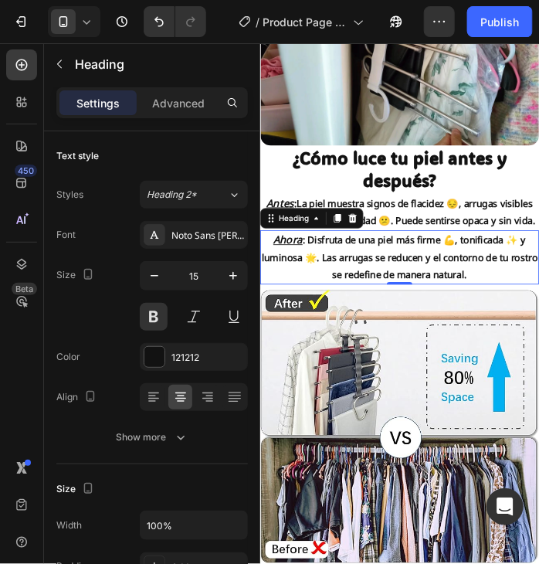
scroll to position [3572, 0]
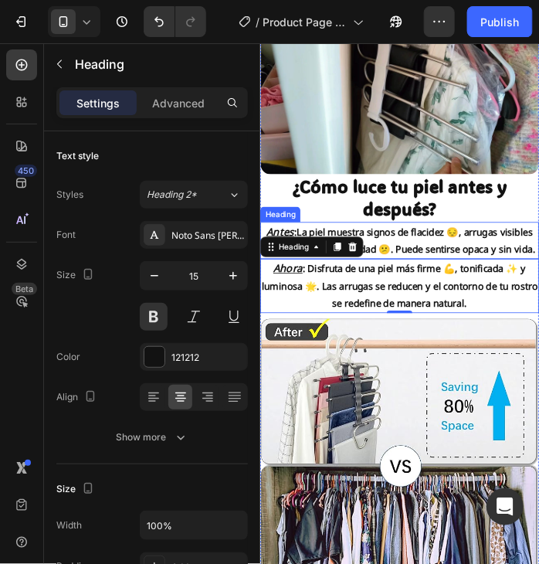
click at [400, 269] on p "⁠⁠⁠⁠⁠⁠⁠ Antes : La piel muestra signos de flacidez 😔, arrugas visibles 😣 y falt…" at bounding box center [428, 282] width 335 height 42
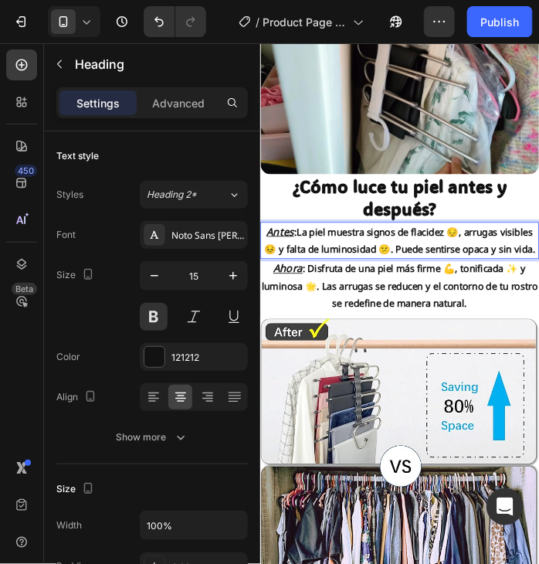
click at [400, 269] on p "Antes : La piel muestra signos de flacidez 😔, arrugas visibles 😣 y falta de lum…" at bounding box center [428, 282] width 335 height 42
click at [401, 269] on p "Antes : La piel muestra signos de flacidez 😔, arrugas visibles 😣 y falta de lum…" at bounding box center [428, 282] width 335 height 42
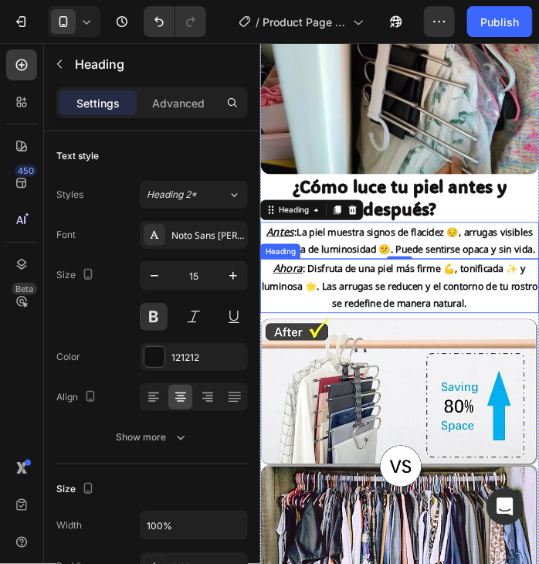
click at [315, 360] on h2 "Ahora : Disfruta de una piel más firme 💪, tonificada ✨ y luminosa 🌟. Las arruga…" at bounding box center [429, 337] width 338 height 66
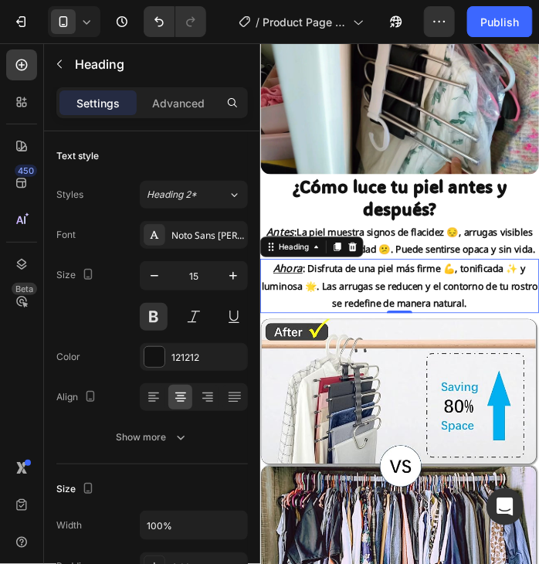
click at [426, 328] on h2 "Ahora : Disfruta de una piel más firme 💪, tonificada ✨ y luminosa 🌟. Las arruga…" at bounding box center [429, 337] width 338 height 66
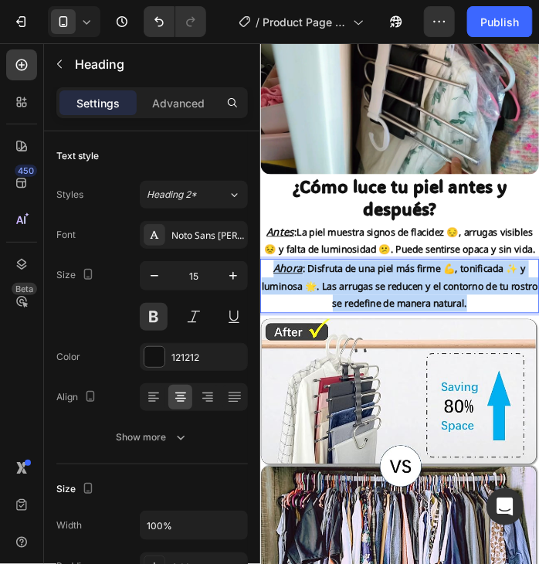
click at [426, 328] on p "Ahora : Disfruta de una piel más firme 💪, tonificada ✨ y luminosa 🌟. Las arruga…" at bounding box center [428, 337] width 335 height 63
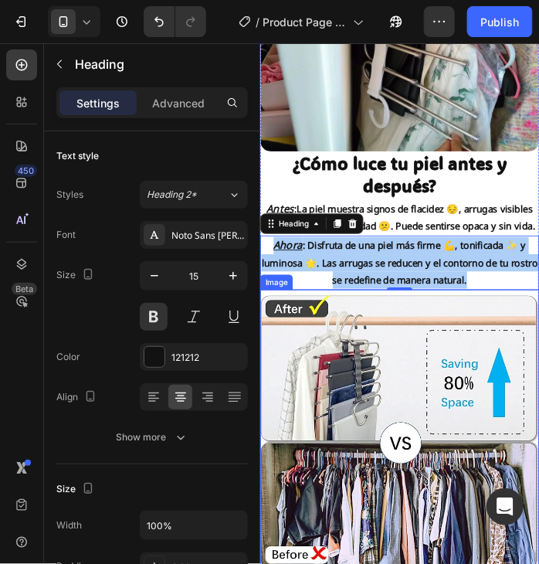
scroll to position [3649, 0]
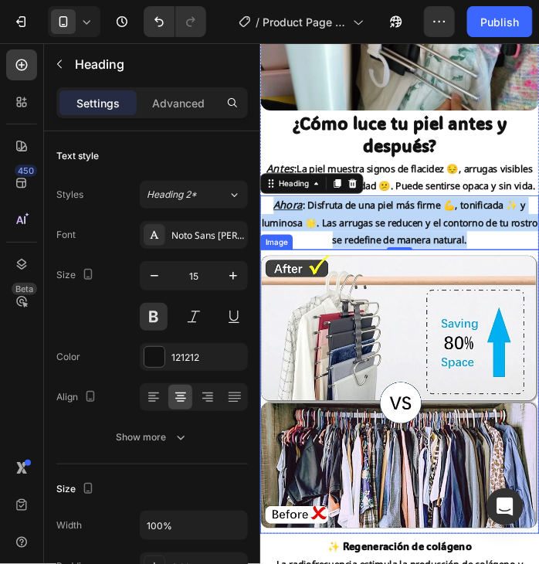
click at [453, 423] on img at bounding box center [429, 465] width 338 height 333
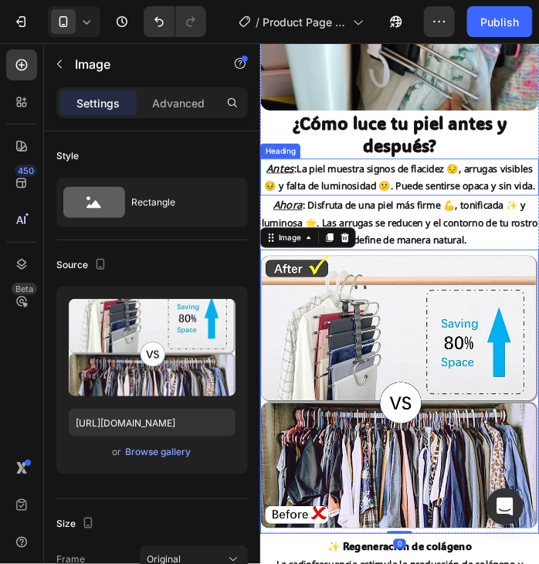
click at [460, 226] on p "⁠⁠⁠⁠⁠⁠⁠ Antes : La piel muestra signos de flacidez 😔, arrugas visibles 😣 y falt…" at bounding box center [428, 205] width 335 height 42
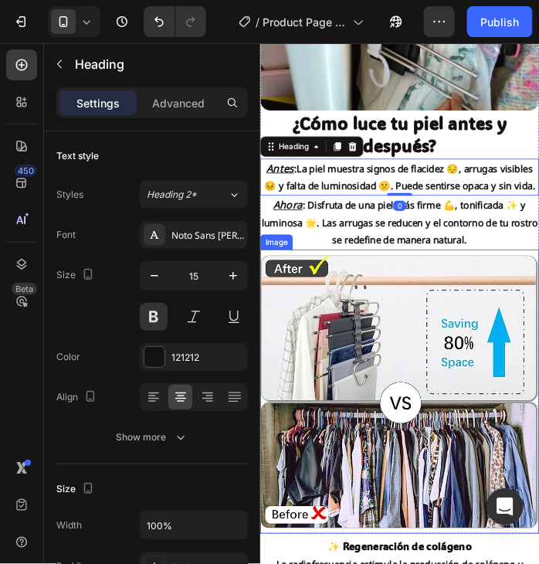
click at [471, 360] on img at bounding box center [429, 465] width 338 height 333
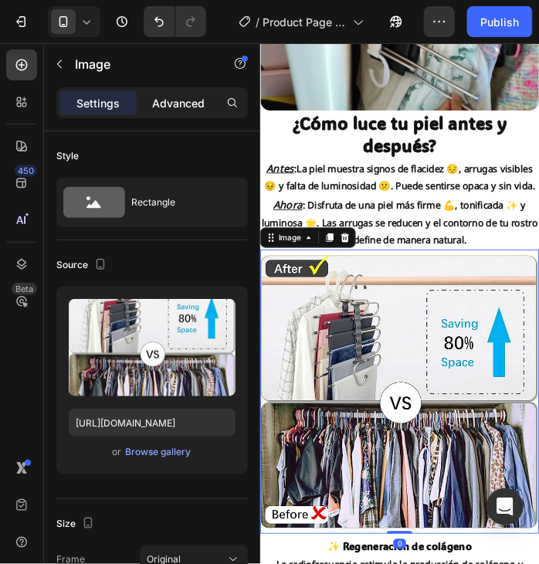
click at [185, 95] on p "Advanced" at bounding box center [178, 103] width 53 height 16
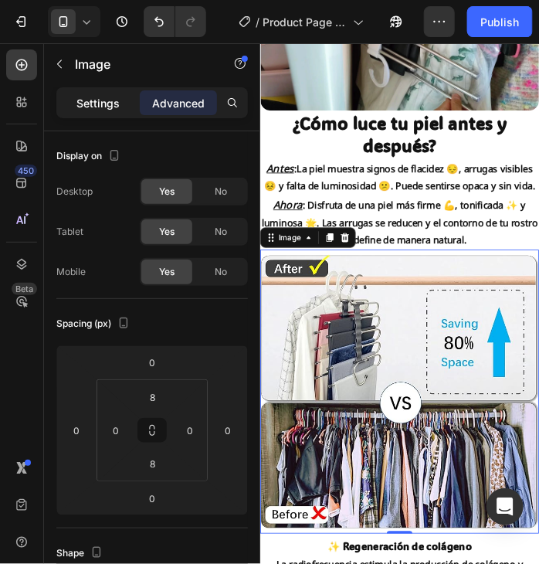
click at [92, 109] on p "Settings" at bounding box center [97, 103] width 43 height 16
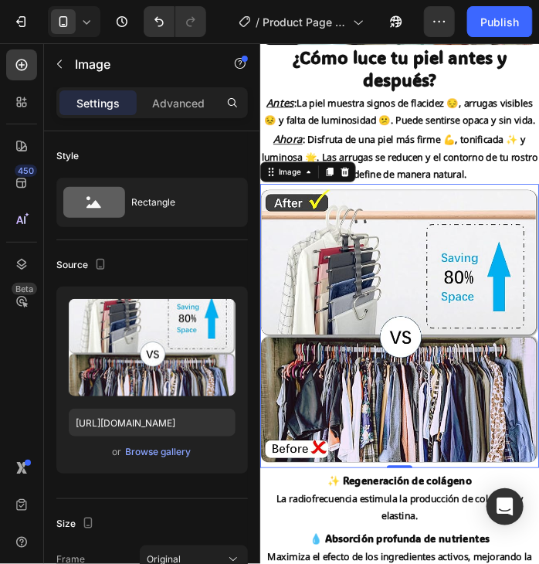
scroll to position [3727, 0]
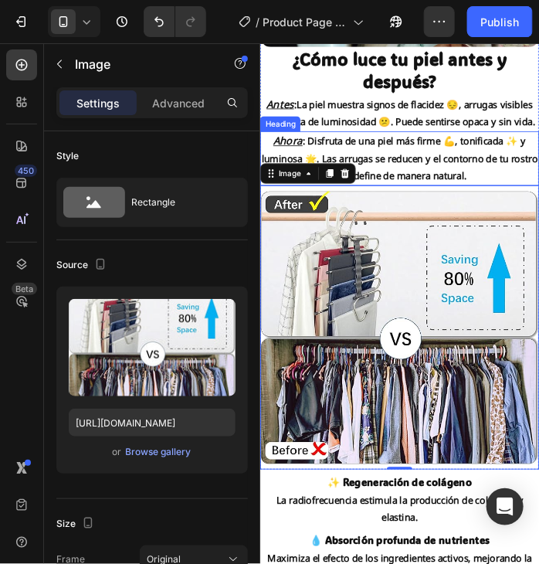
click at [447, 189] on p "⁠⁠⁠⁠⁠⁠⁠ Ahora : Disfruta de una piel más firme 💪, tonificada ✨ y luminosa 🌟. La…" at bounding box center [428, 182] width 335 height 63
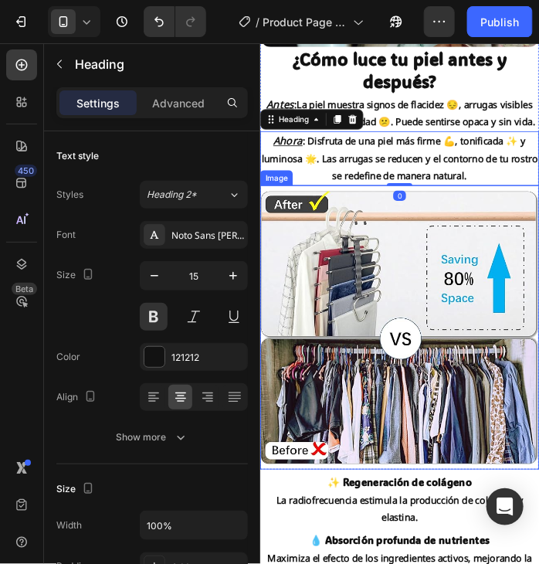
click at [455, 306] on img at bounding box center [429, 388] width 338 height 333
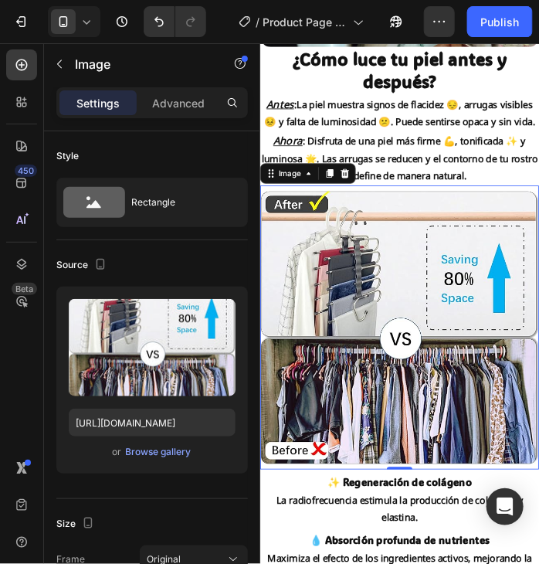
click at [466, 308] on img at bounding box center [429, 388] width 338 height 333
click at [192, 92] on div "Advanced" at bounding box center [178, 102] width 77 height 25
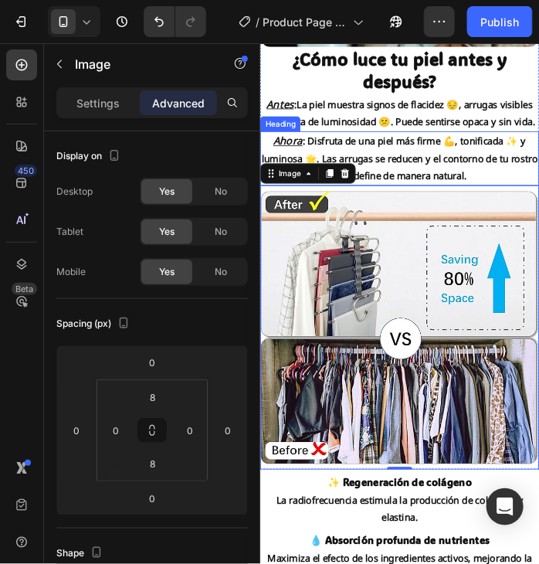
click at [534, 176] on p "⁠⁠⁠⁠⁠⁠⁠ Ahora : Disfruta de una piel más firme 💪, tonificada ✨ y luminosa 🌟. La…" at bounding box center [428, 182] width 335 height 63
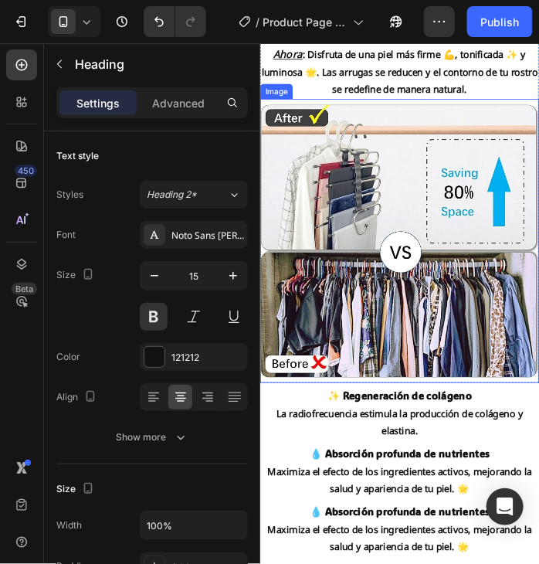
scroll to position [3958, 0]
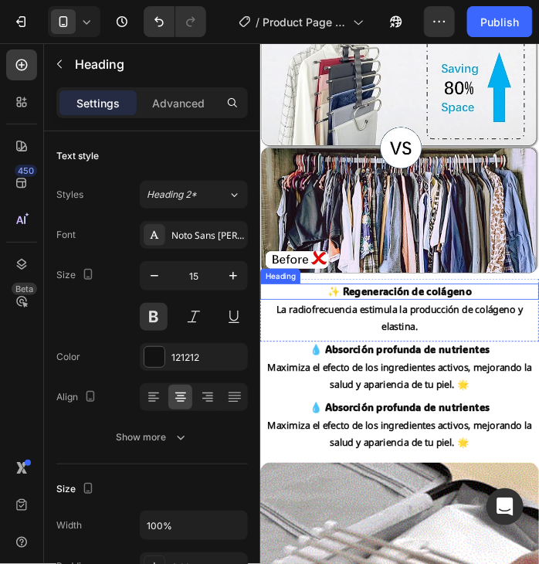
click at [440, 348] on h2 "✨ Regeneración de colágeno" at bounding box center [429, 344] width 338 height 19
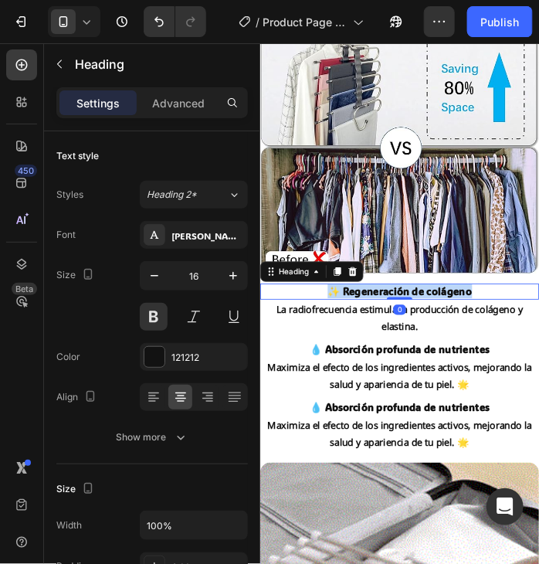
click at [440, 348] on p "✨ Regeneración de colágeno" at bounding box center [428, 344] width 335 height 16
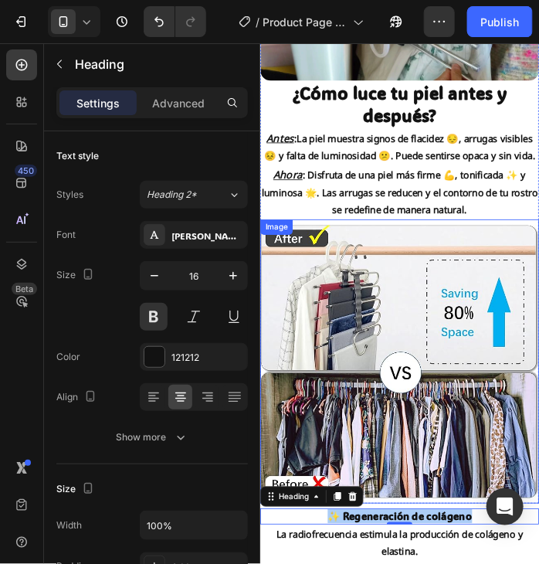
scroll to position [3649, 0]
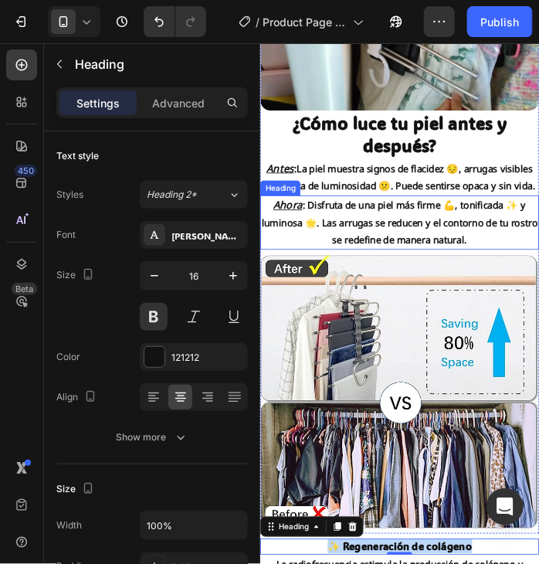
click at [425, 270] on h2 "Ahora : Disfruta de una piel más firme 💪, tonificada ✨ y luminosa 🌟. Las arruga…" at bounding box center [429, 260] width 338 height 66
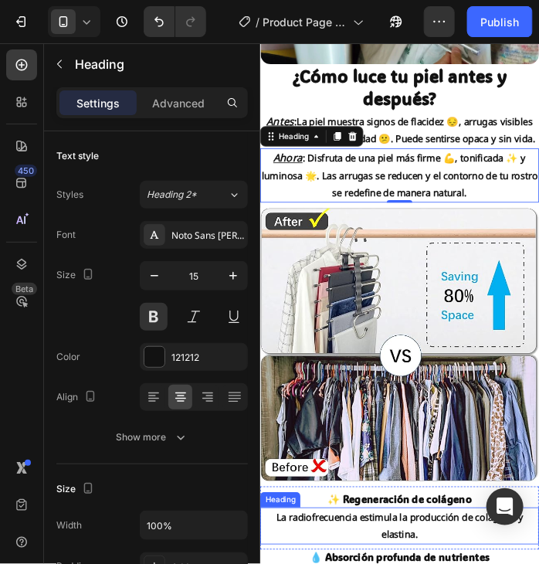
scroll to position [3881, 0]
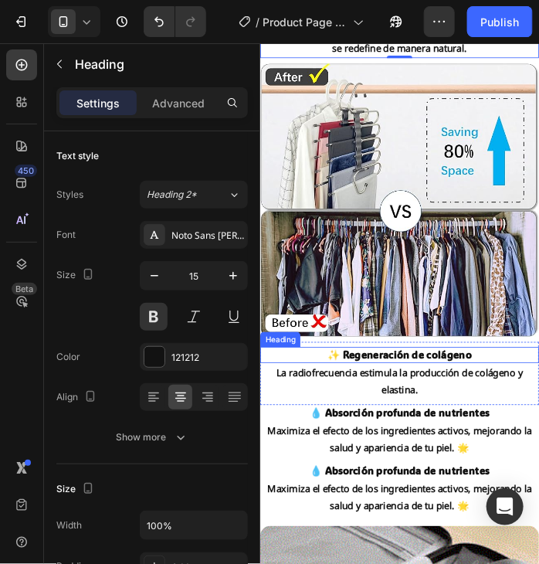
click at [453, 427] on p "✨ Regeneración de colágeno" at bounding box center [428, 421] width 335 height 16
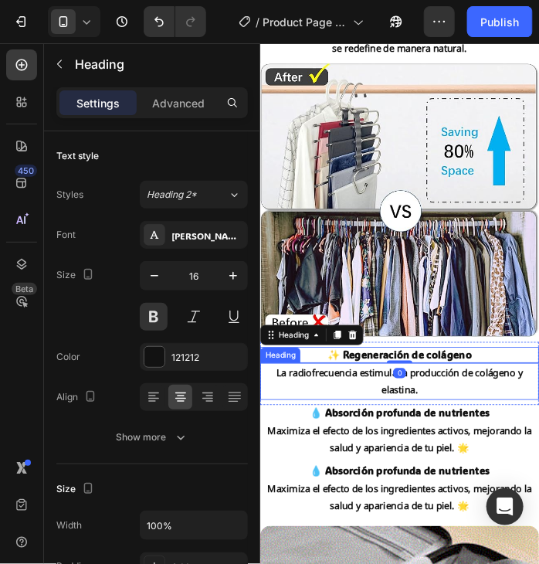
click at [495, 444] on h2 "La radiofrecuencia estimula la producción de colágeno y elastina." at bounding box center [429, 453] width 338 height 45
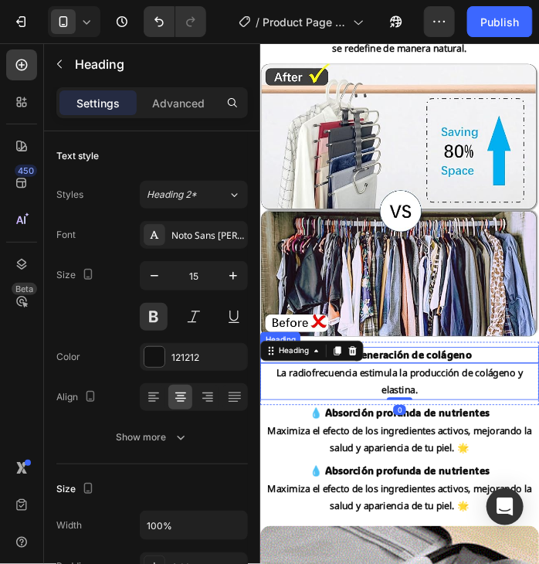
click at [433, 421] on p "✨ Regeneración de colágeno" at bounding box center [428, 421] width 335 height 16
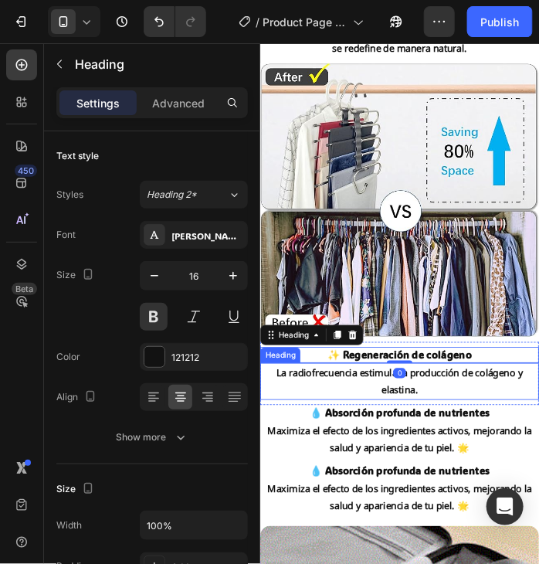
click at [474, 449] on h2 "La radiofrecuencia estimula la producción de colágeno y elastina." at bounding box center [429, 453] width 338 height 45
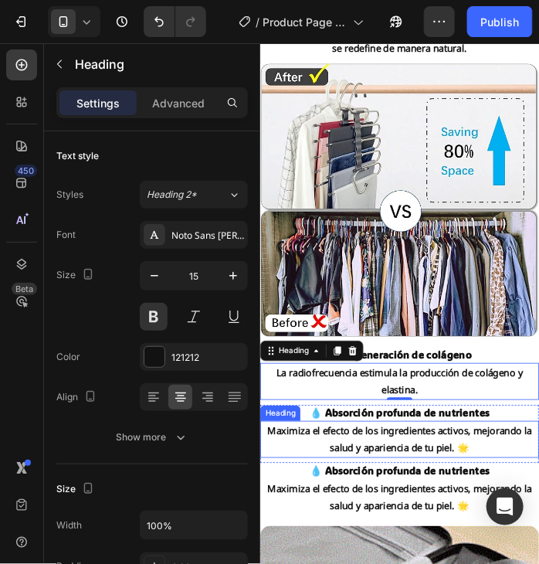
click at [425, 508] on h2 "Maximiza el efecto de los ingredientes activos, mejorando la salud y apariencia…" at bounding box center [429, 523] width 338 height 45
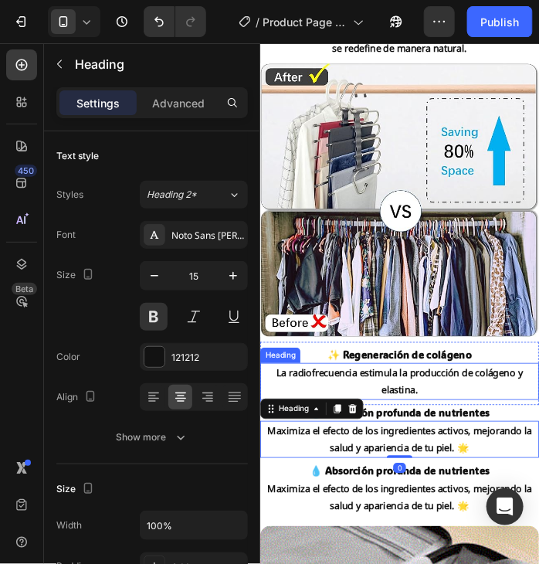
click at [452, 449] on h2 "La radiofrecuencia estimula la producción de colágeno y elastina." at bounding box center [429, 453] width 338 height 45
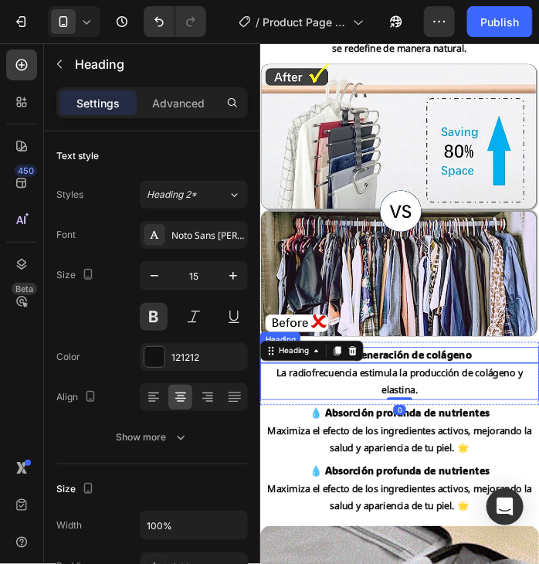
click at [460, 416] on p "✨ Regeneración de colágeno" at bounding box center [428, 421] width 335 height 16
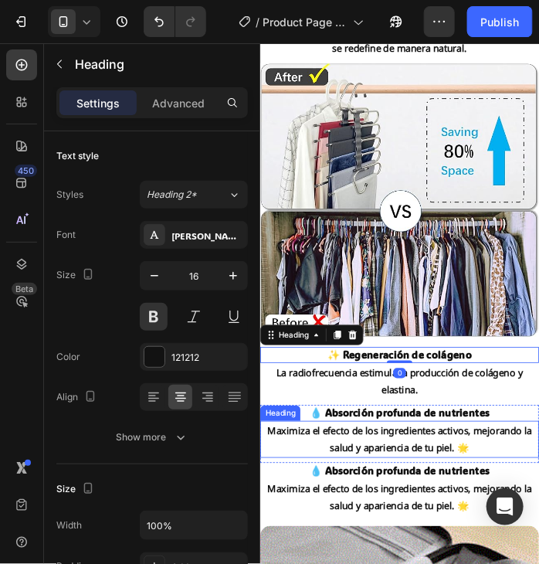
click at [426, 508] on h2 "Maximiza el efecto de los ingredientes activos, mejorando la salud y apariencia…" at bounding box center [429, 523] width 338 height 45
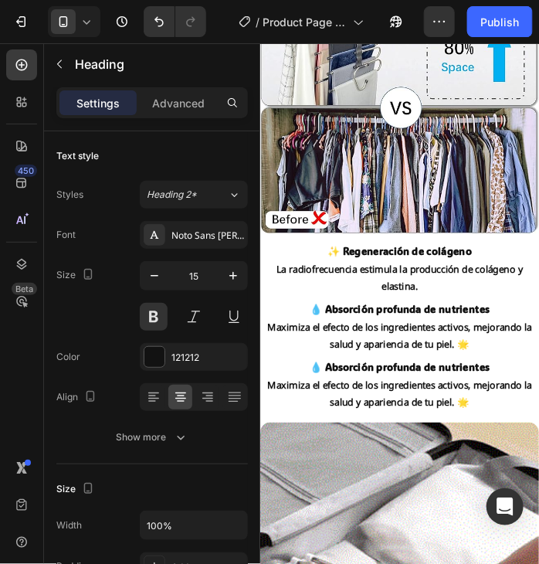
scroll to position [3958, 0]
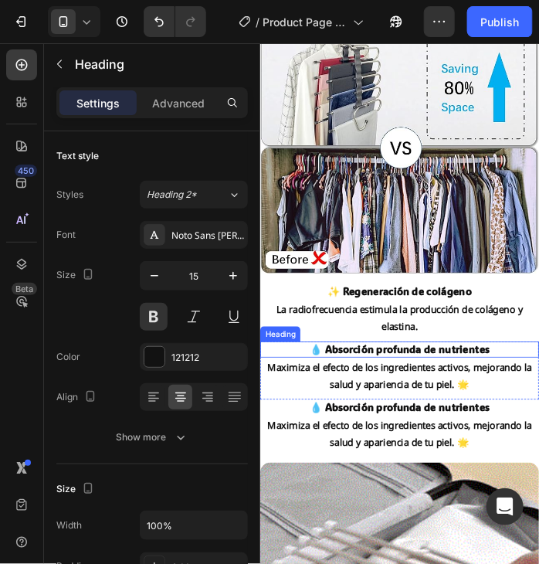
click at [470, 415] on strong "💧 Absorción profunda de nutrientes" at bounding box center [429, 414] width 219 height 16
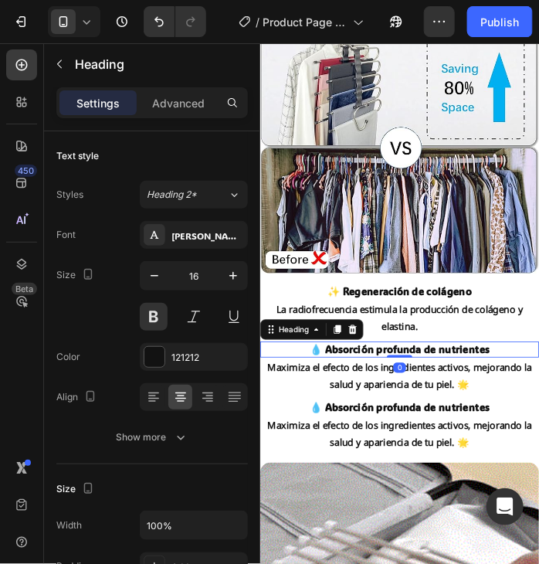
click at [470, 415] on strong "💧 Absorción profunda de nutrientes" at bounding box center [429, 414] width 219 height 16
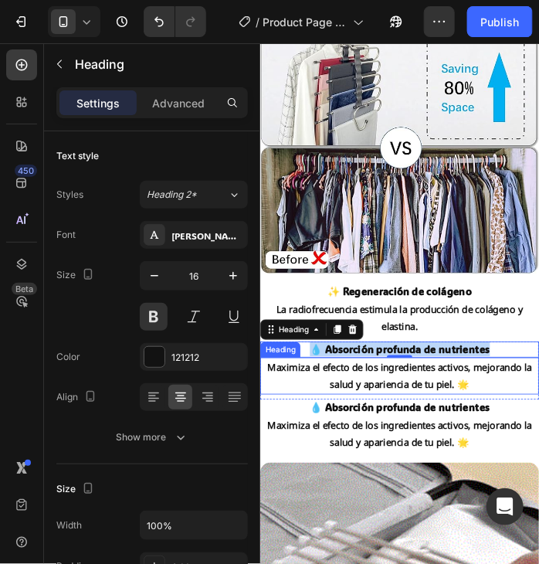
click at [435, 443] on h2 "Maximiza el efecto de los ingredientes activos, mejorando la salud y apariencia…" at bounding box center [429, 446] width 338 height 45
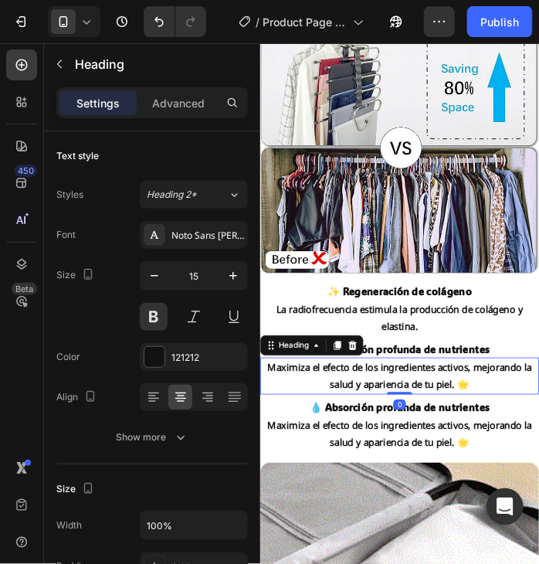
click at [435, 443] on p "Maximiza el efecto de los ingredientes activos, mejorando la salud y apariencia…" at bounding box center [428, 447] width 335 height 42
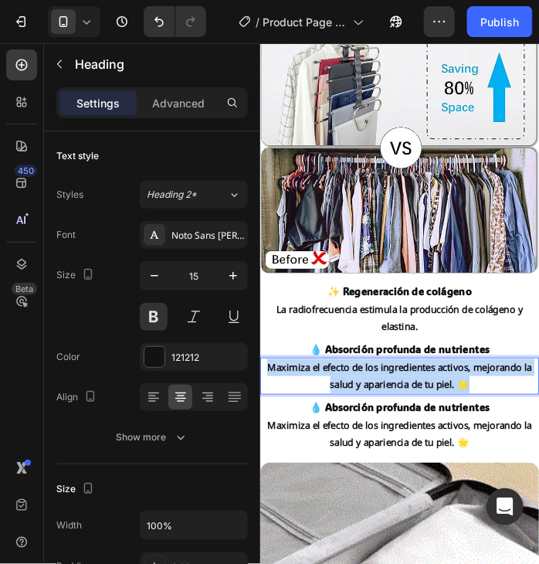
click at [435, 443] on p "Maximiza el efecto de los ingredientes activos, mejorando la salud y apariencia…" at bounding box center [428, 447] width 335 height 42
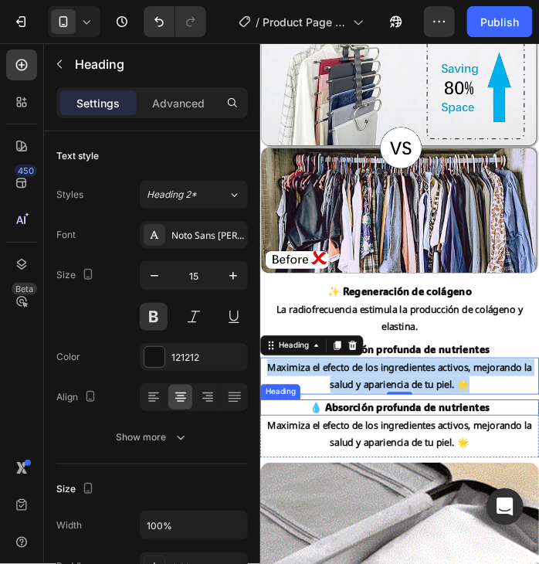
click at [408, 481] on strong "💧 Absorción profunda de nutrientes" at bounding box center [429, 484] width 219 height 16
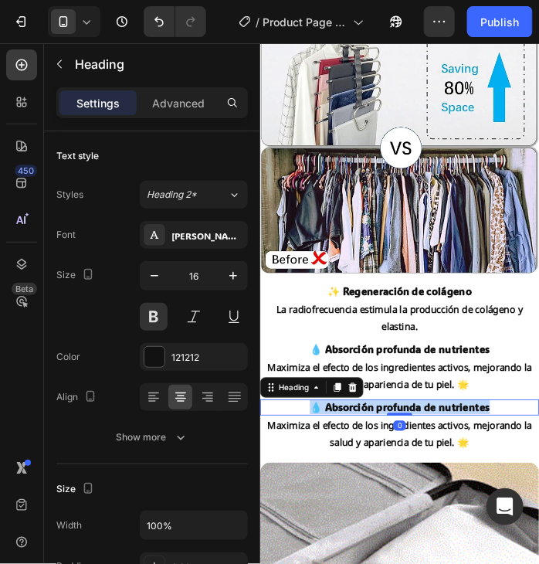
click at [408, 481] on strong "💧 Absorción profunda de nutrientes" at bounding box center [429, 484] width 219 height 16
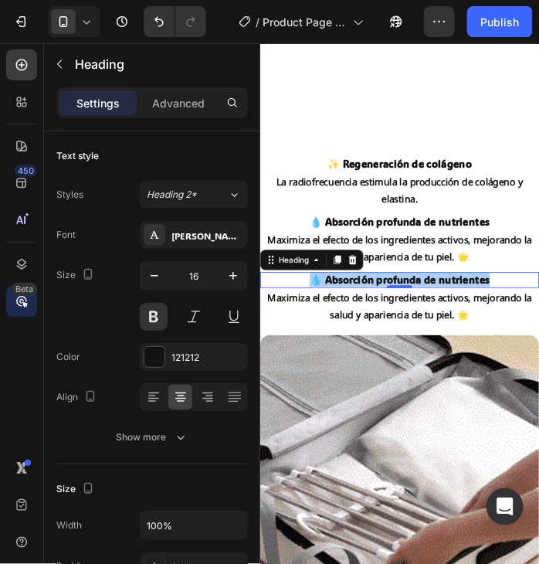
scroll to position [4345, 0]
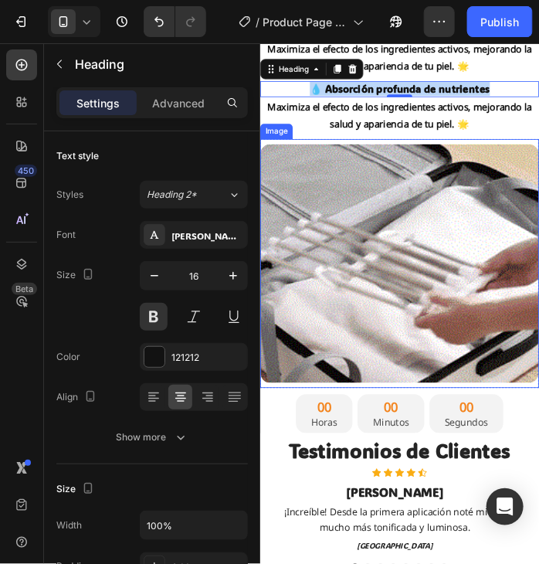
click at [383, 321] on img at bounding box center [429, 310] width 338 height 290
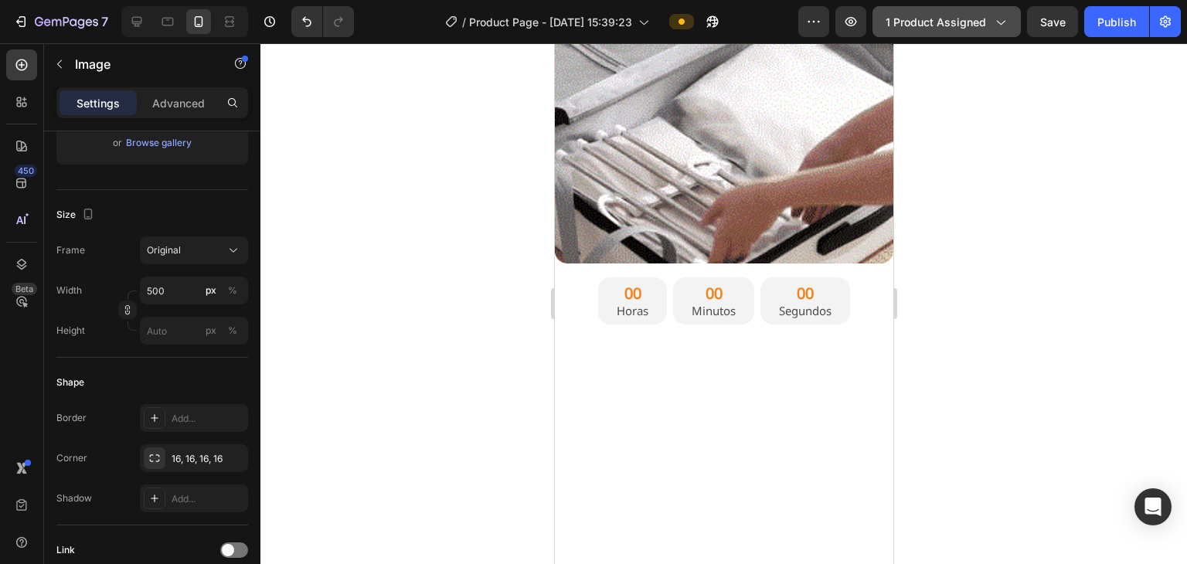
scroll to position [4267, 0]
